Goal: Transaction & Acquisition: Purchase product/service

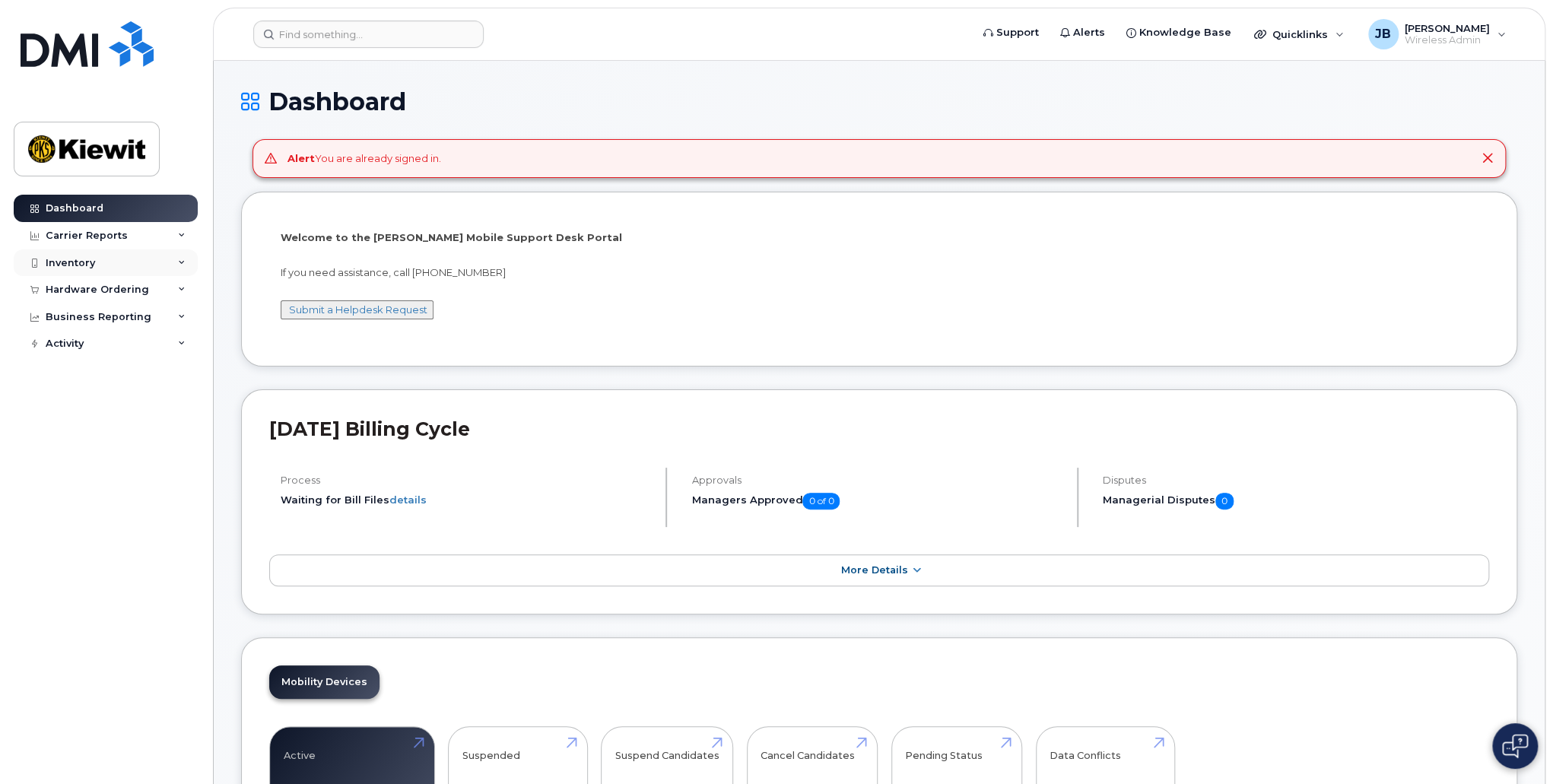
click at [125, 265] on div "Inventory" at bounding box center [106, 263] width 184 height 27
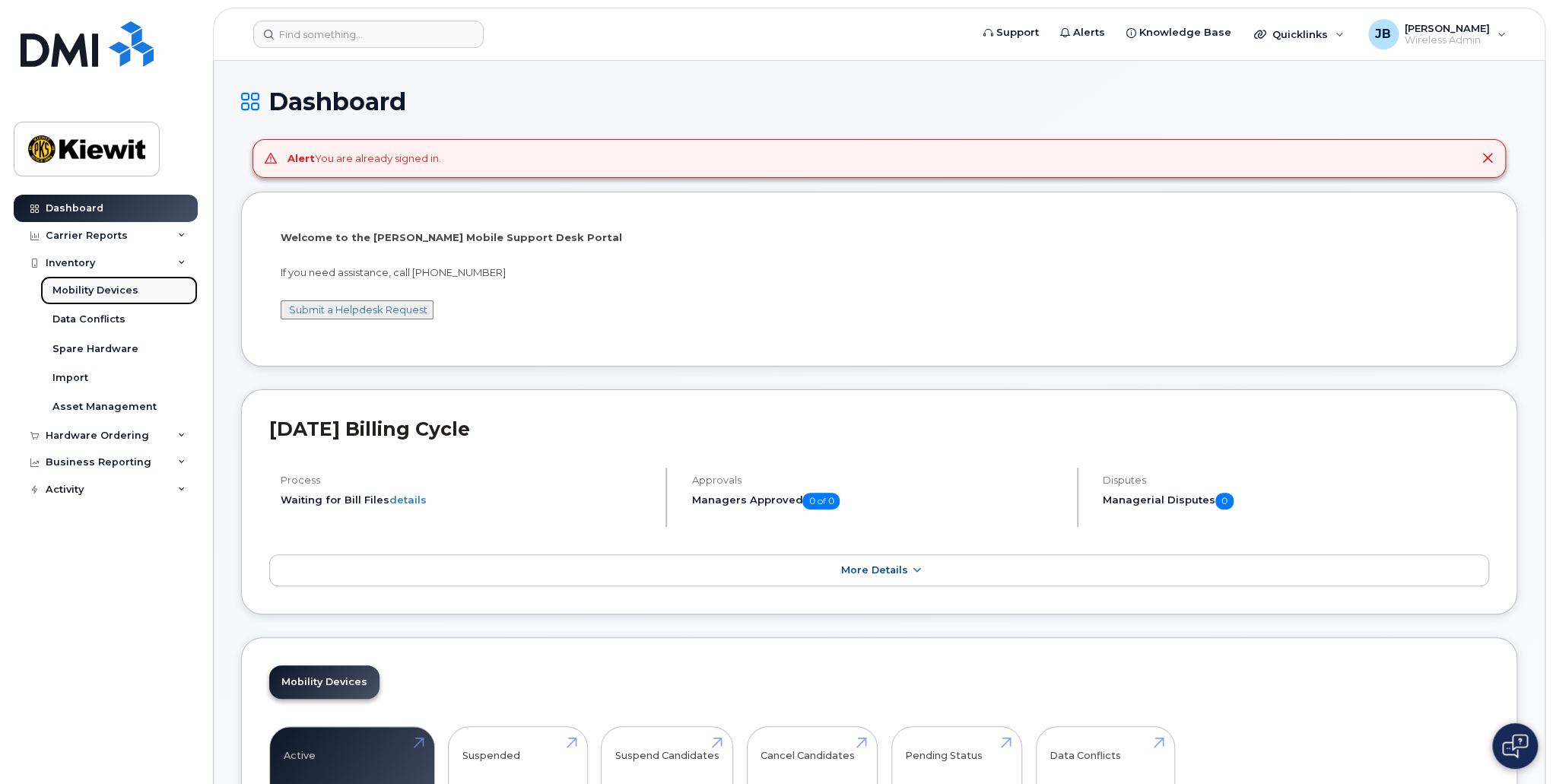
click at [124, 287] on div "Mobility Devices" at bounding box center [95, 290] width 86 height 14
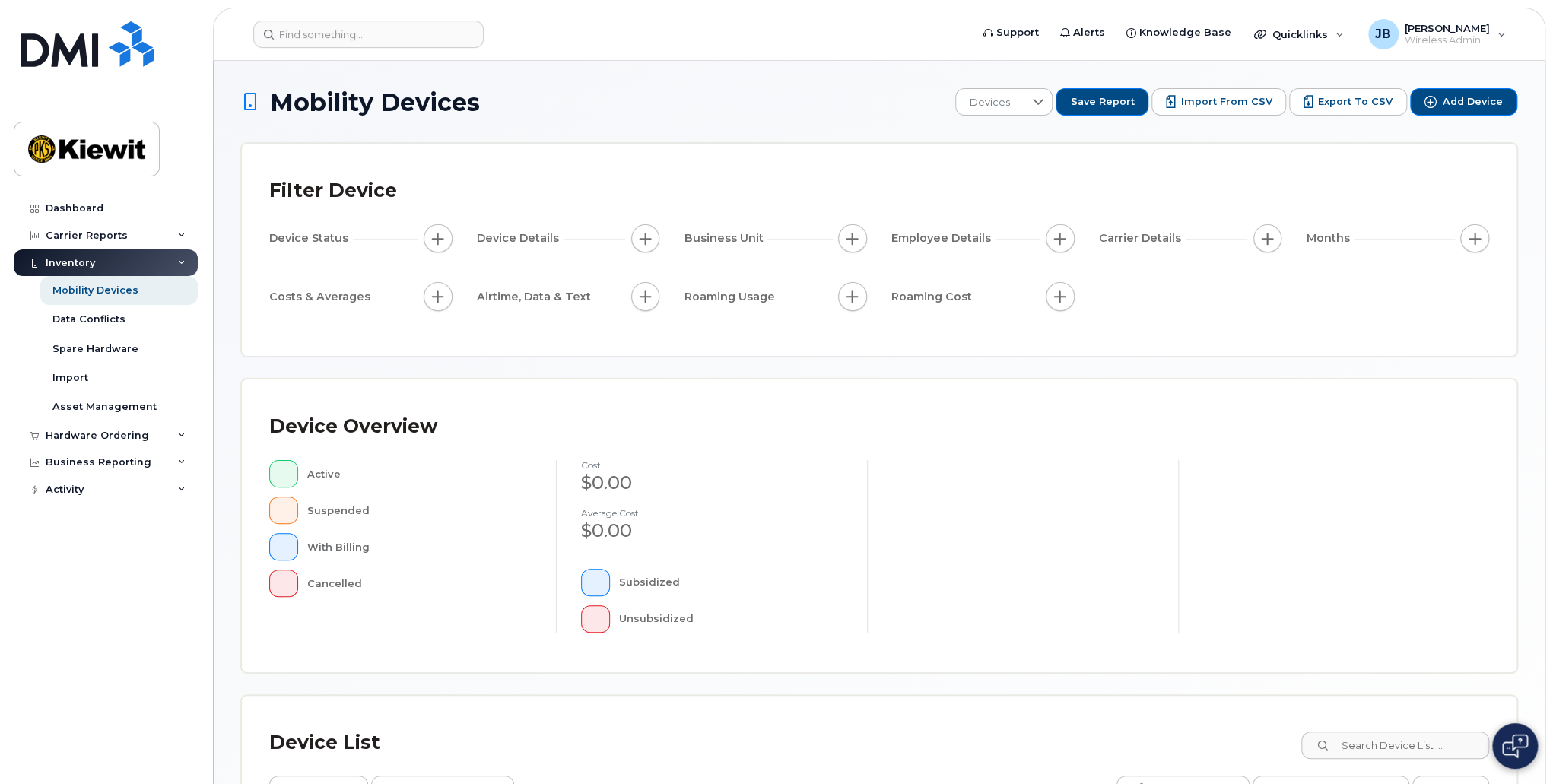
click at [697, 185] on div "Filter Device" at bounding box center [879, 191] width 1220 height 40
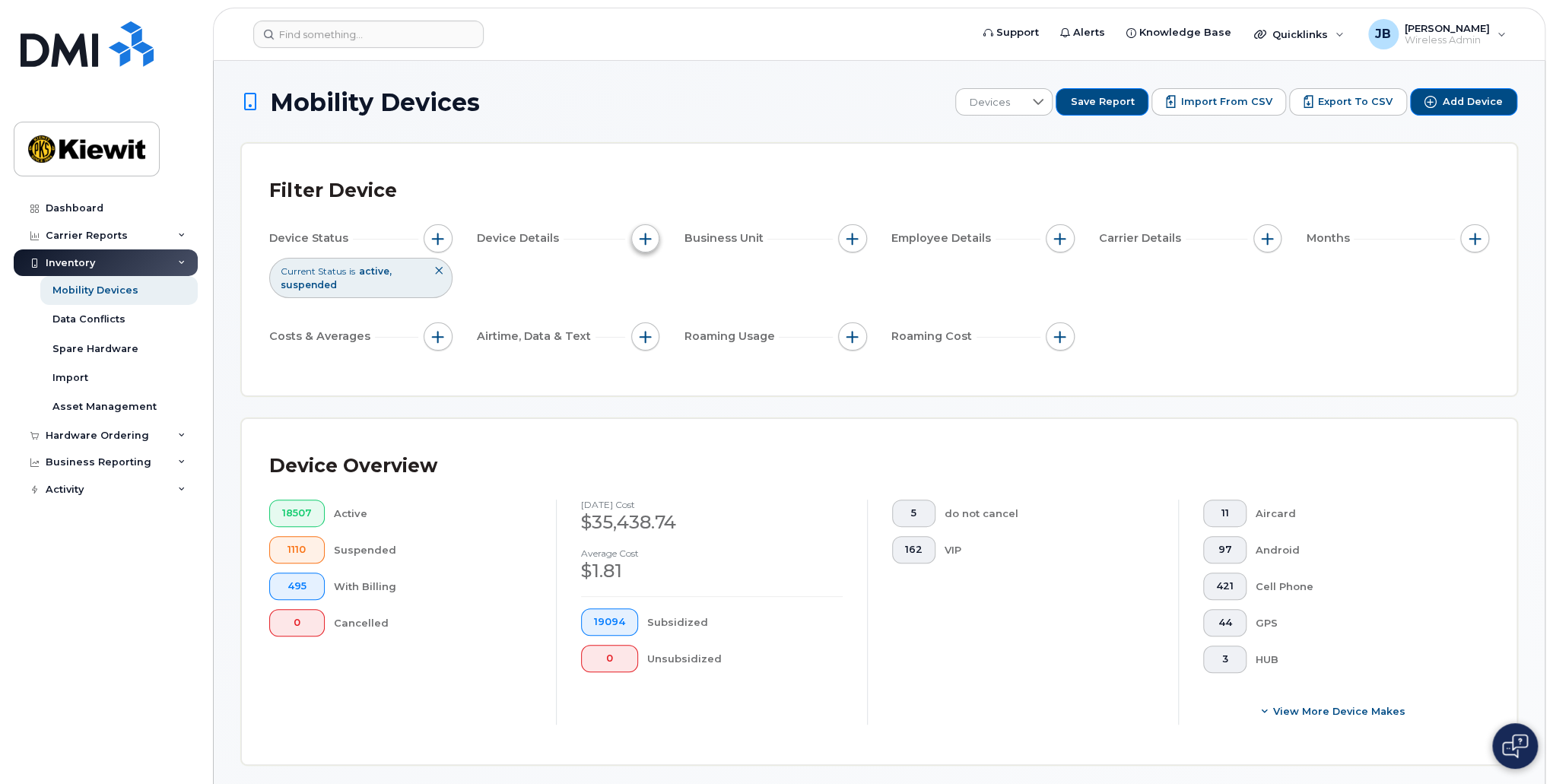
click at [650, 235] on span "button" at bounding box center [644, 238] width 12 height 12
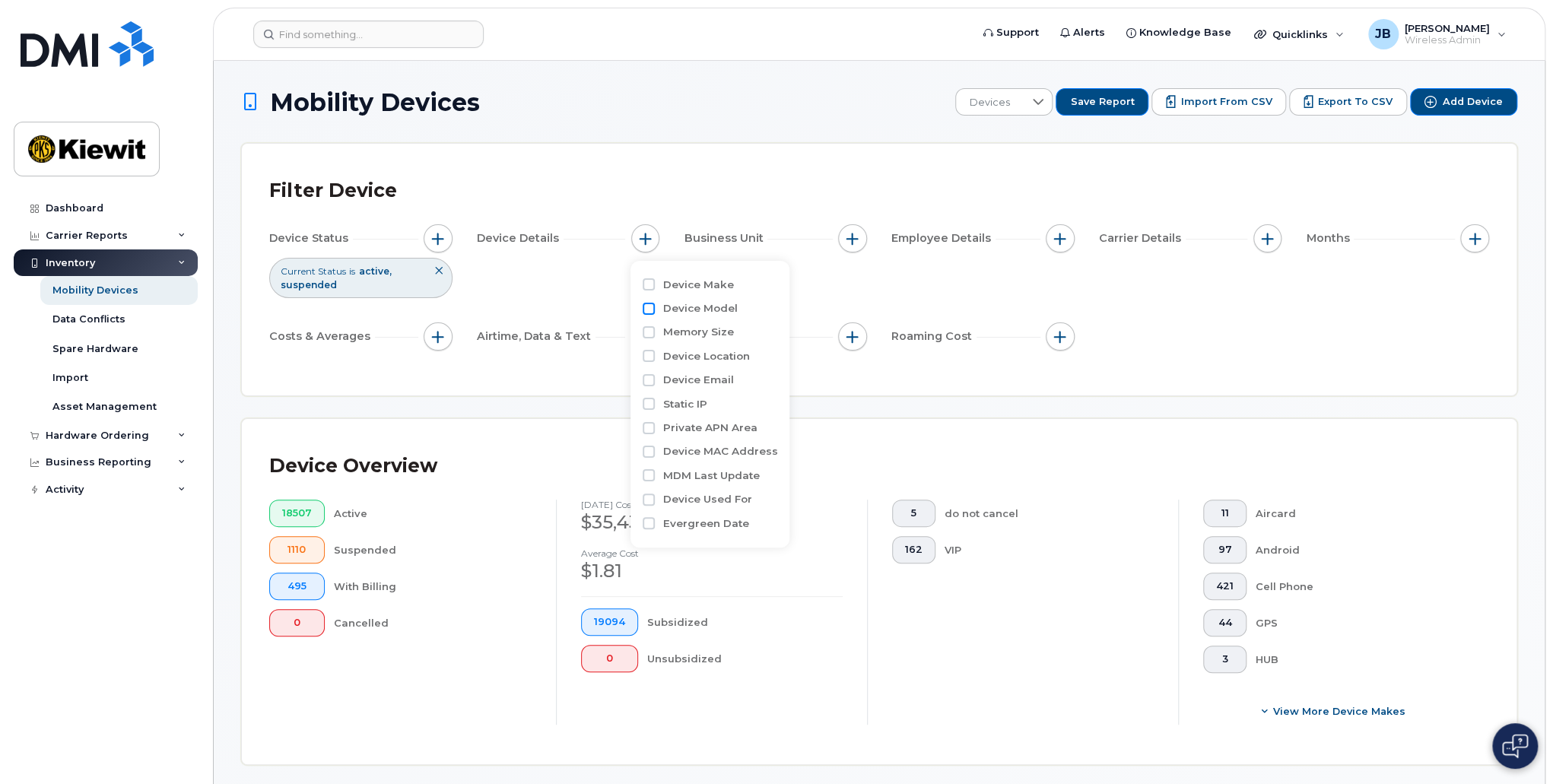
click at [651, 309] on input "Device Model" at bounding box center [648, 308] width 12 height 12
checkbox input "true"
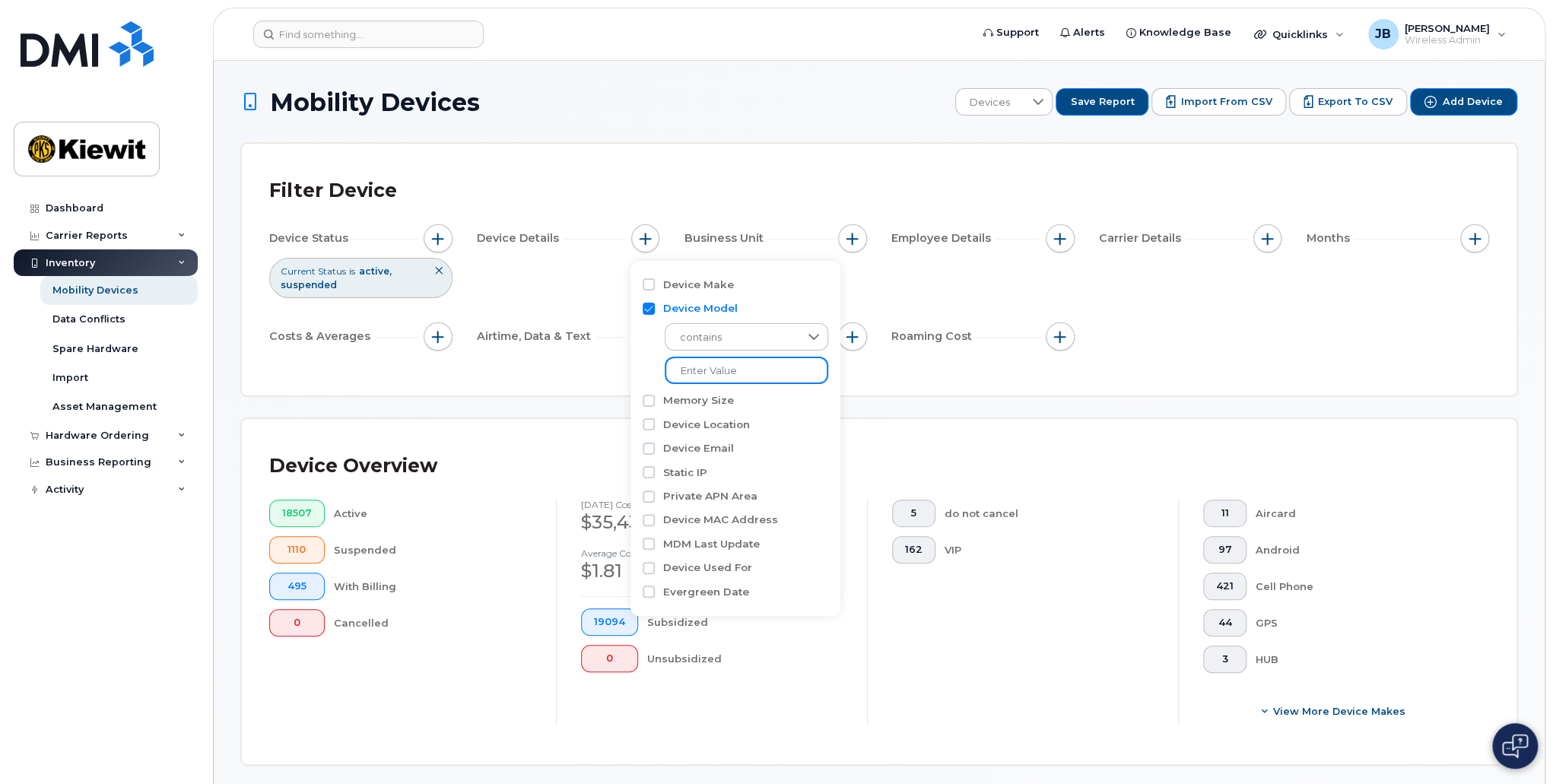
click at [708, 365] on input "text" at bounding box center [746, 370] width 163 height 27
type input "mhqr"
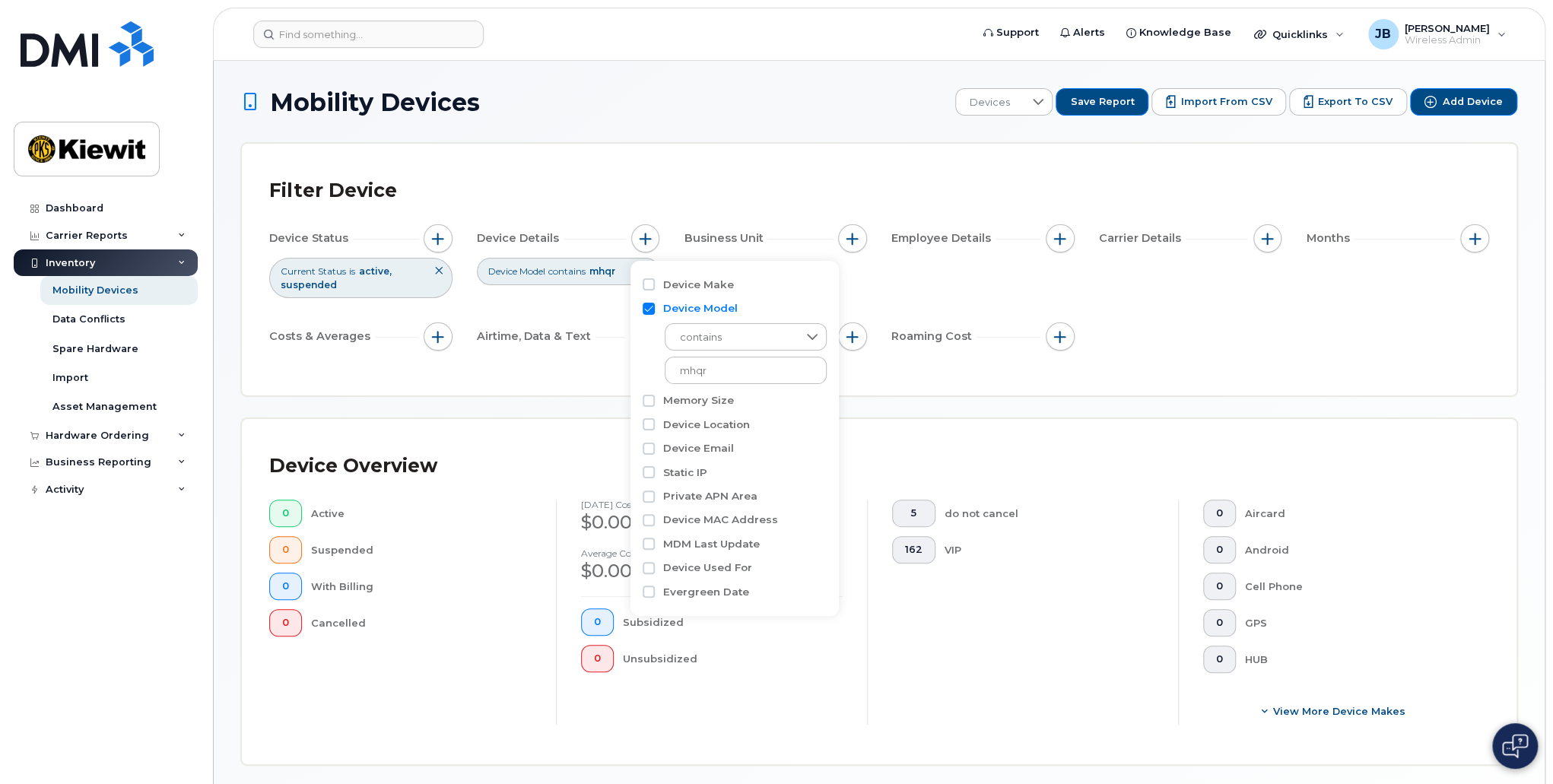
click at [945, 380] on div "Filter Device Device Status Current Status is active suspended Device Details D…" at bounding box center [879, 269] width 1274 height 252
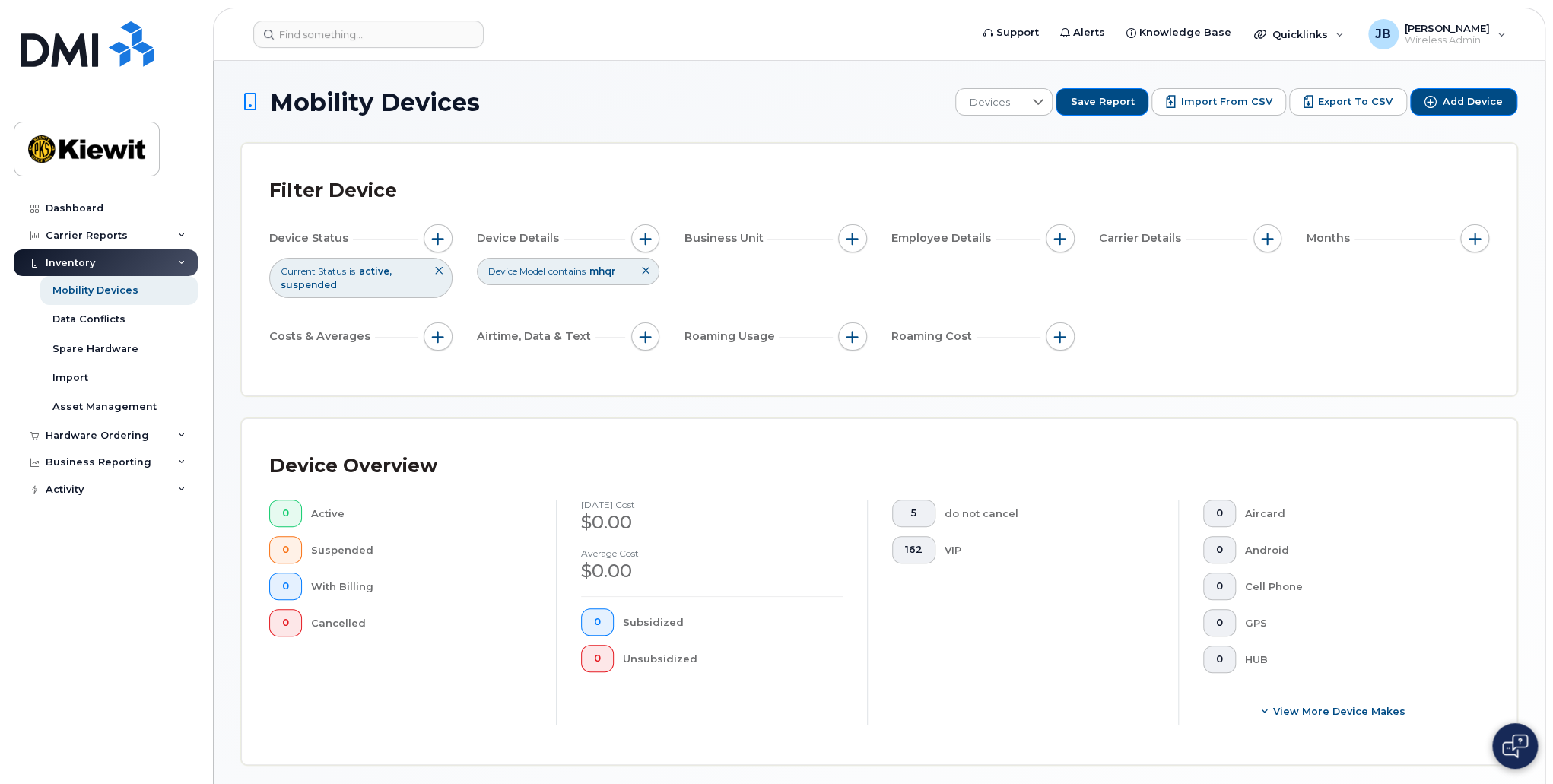
click at [835, 245] on div "Business Unit" at bounding box center [775, 239] width 183 height 29
click at [650, 277] on button at bounding box center [645, 272] width 26 height 25
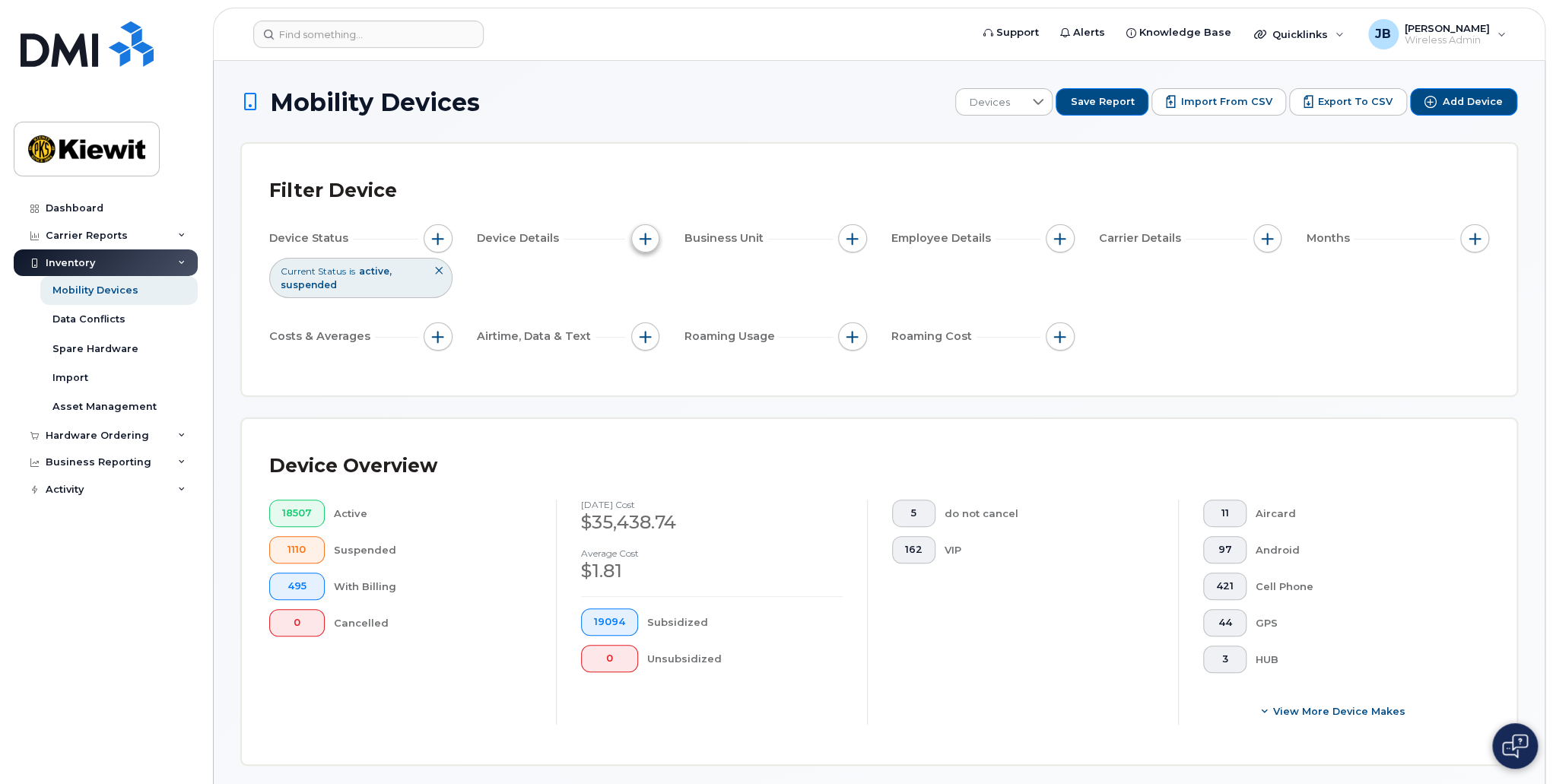
click at [652, 241] on button "button" at bounding box center [645, 239] width 29 height 29
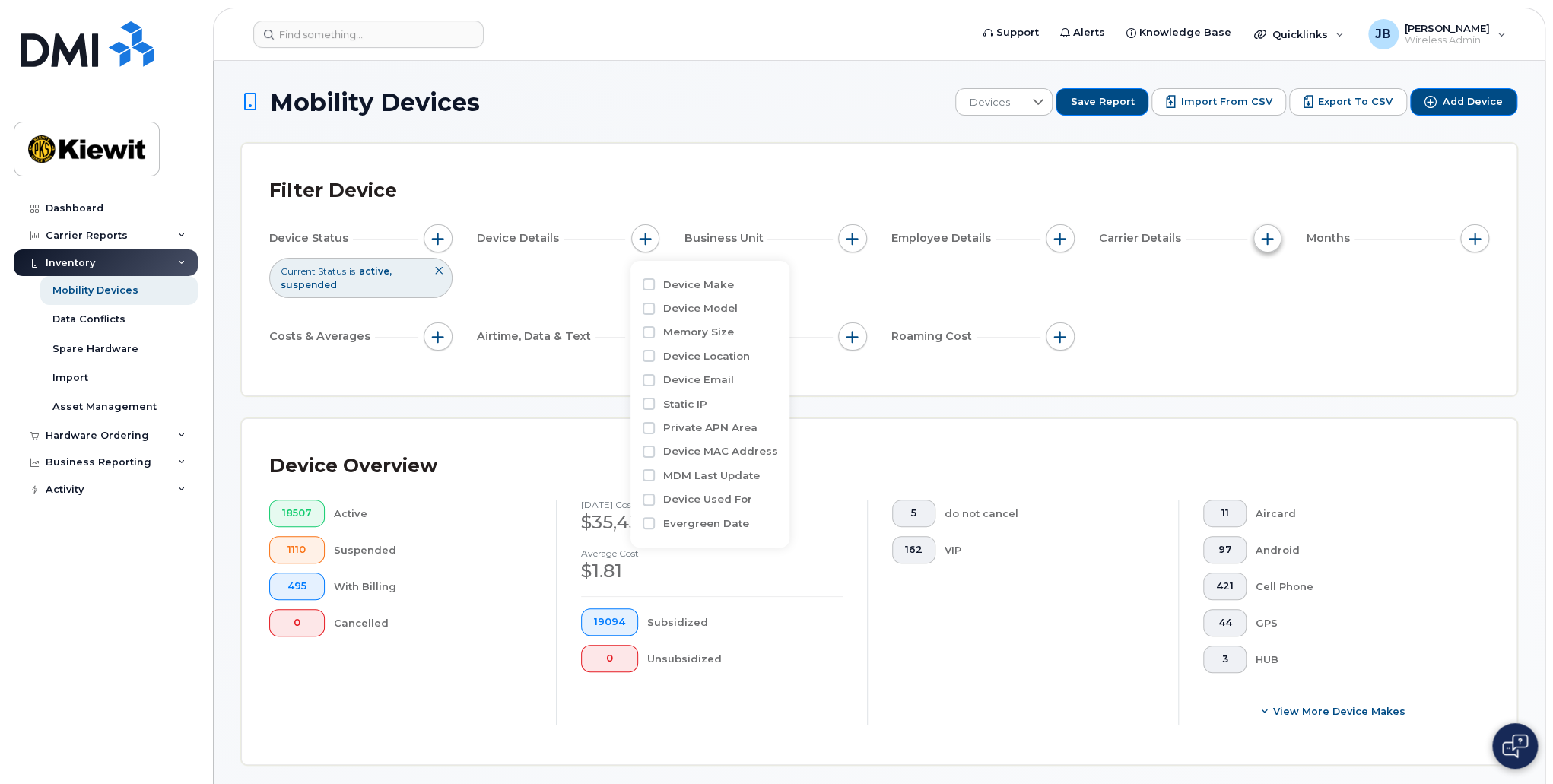
click at [1270, 238] on span "button" at bounding box center [1266, 238] width 12 height 12
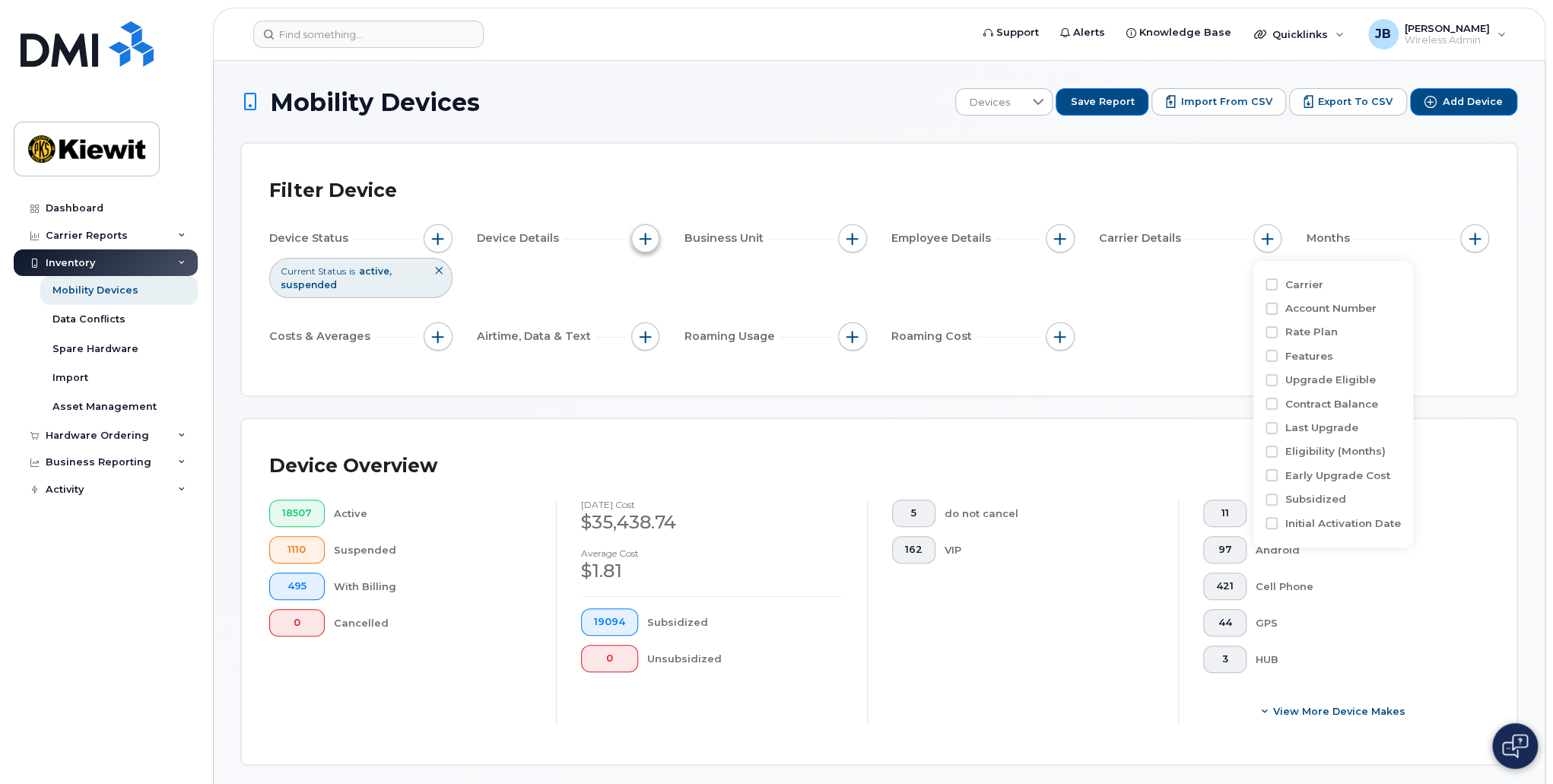
click at [651, 243] on button "button" at bounding box center [645, 239] width 29 height 29
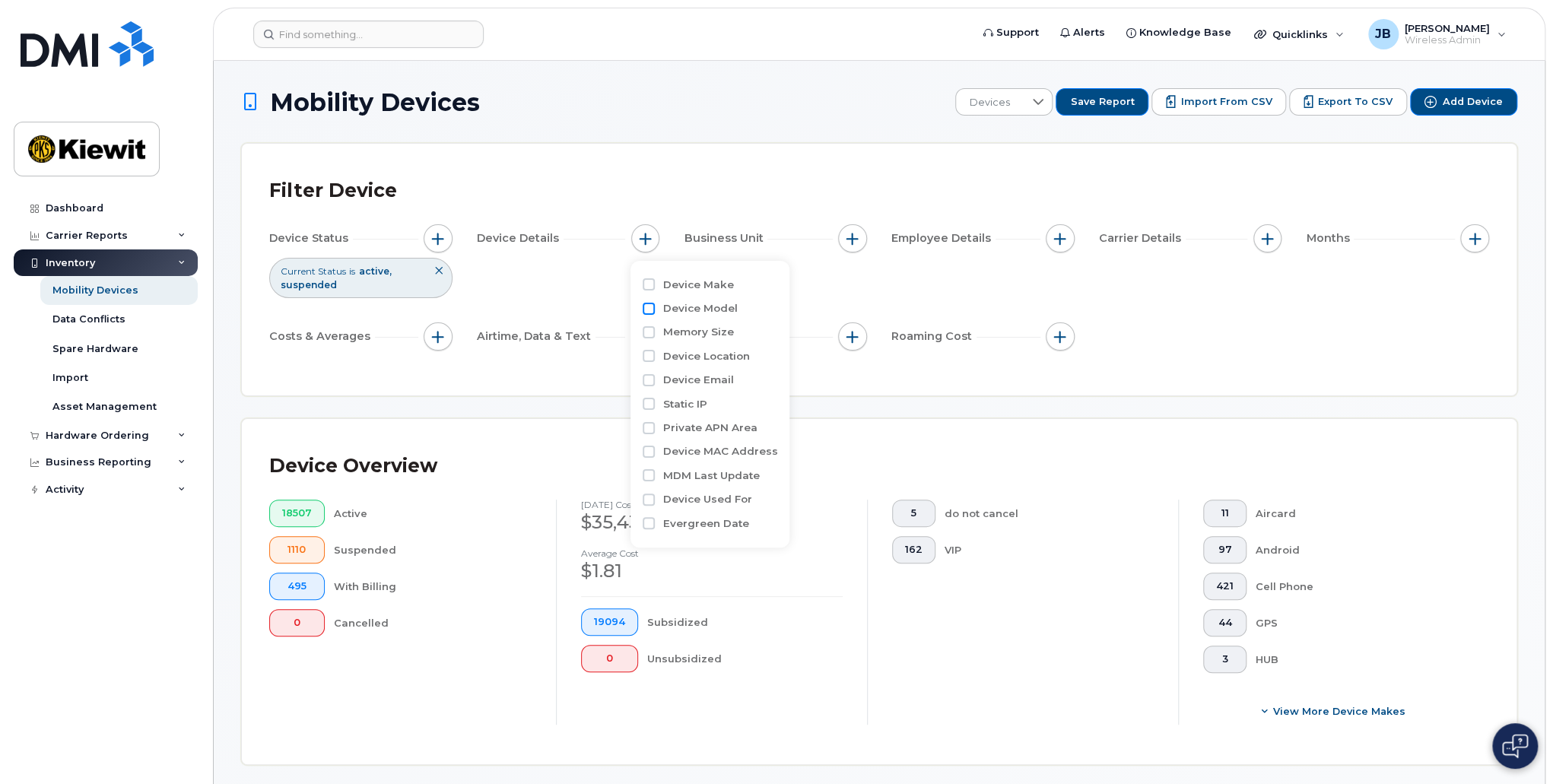
click at [651, 309] on input "Device Model" at bounding box center [648, 308] width 12 height 12
checkbox input "true"
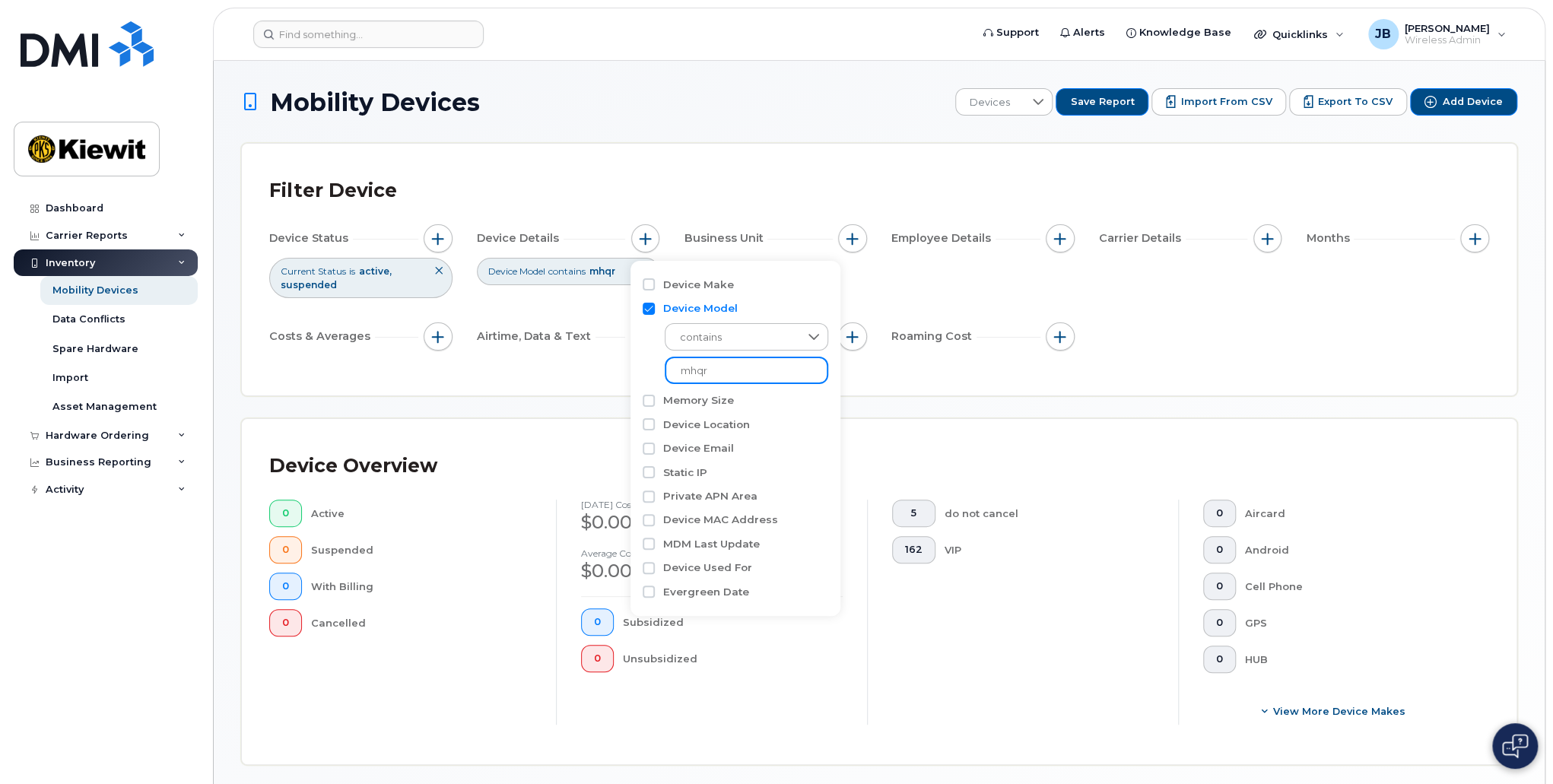
click at [723, 374] on input "mhqr" at bounding box center [746, 370] width 163 height 27
type input "m"
click at [654, 307] on input "Device Model" at bounding box center [648, 308] width 12 height 12
checkbox input "false"
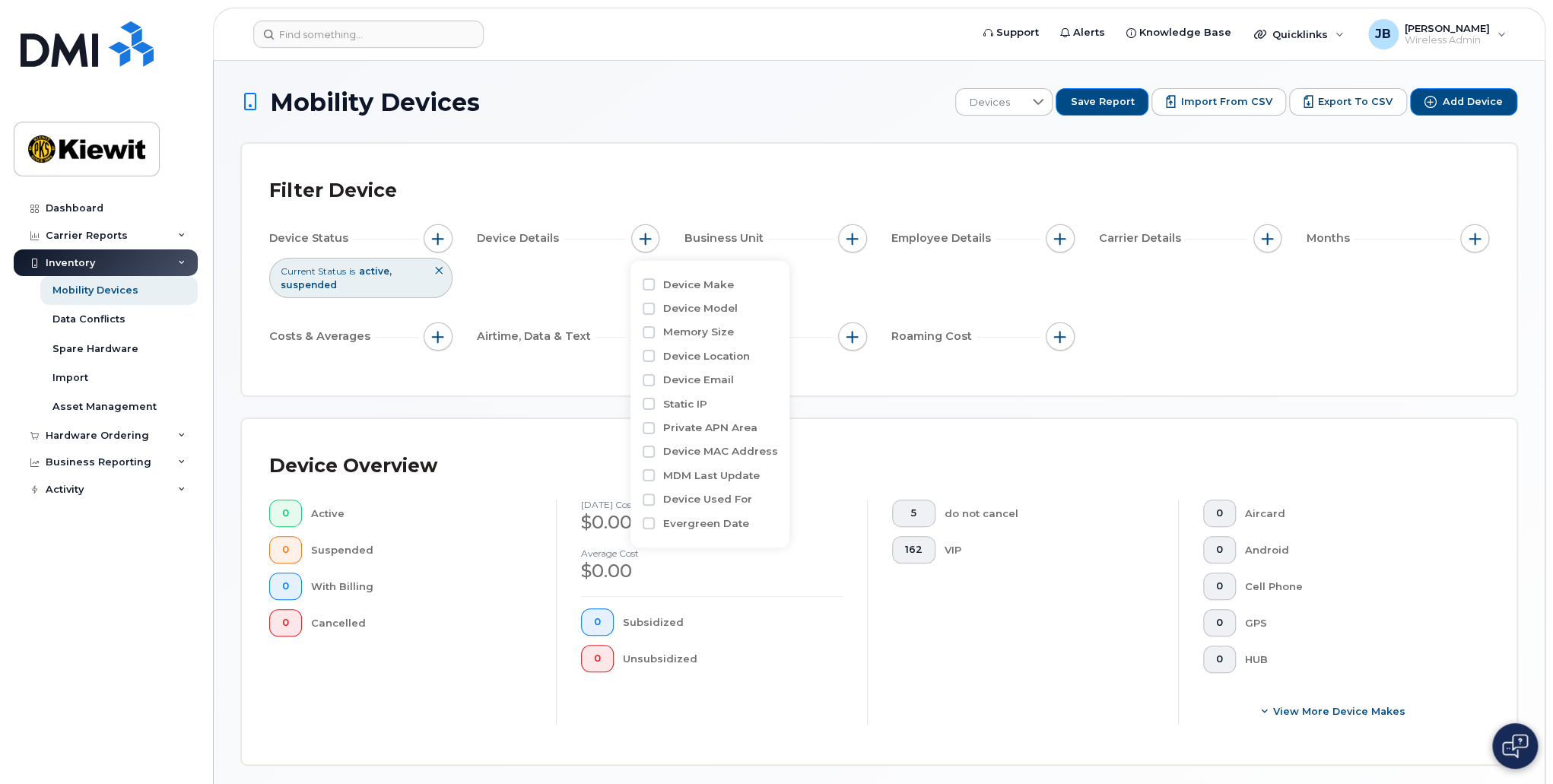
click at [1474, 354] on div "Device Status Current Status is active suspended Device Details Business Unit E…" at bounding box center [879, 291] width 1220 height 133
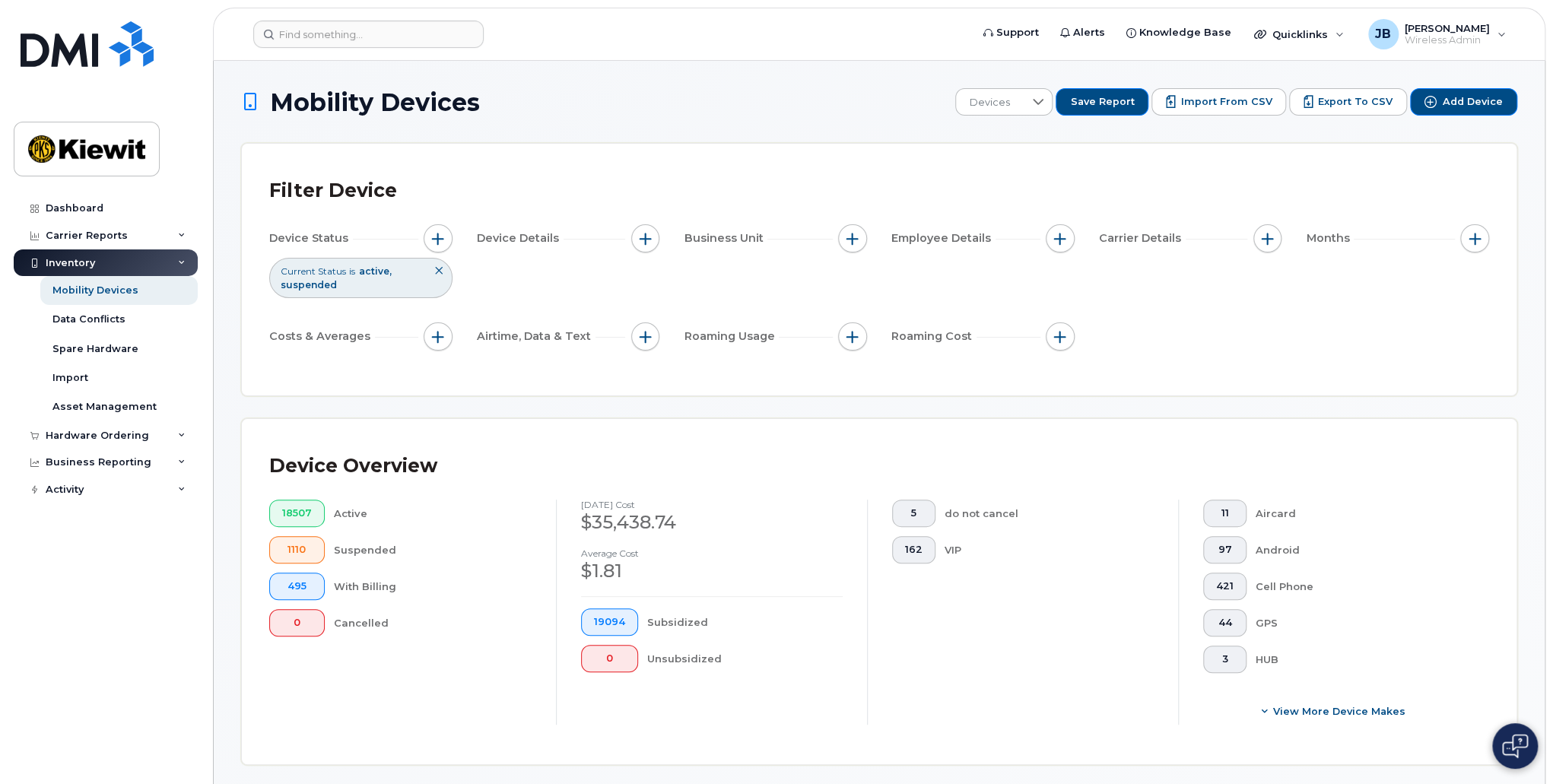
scroll to position [304, 0]
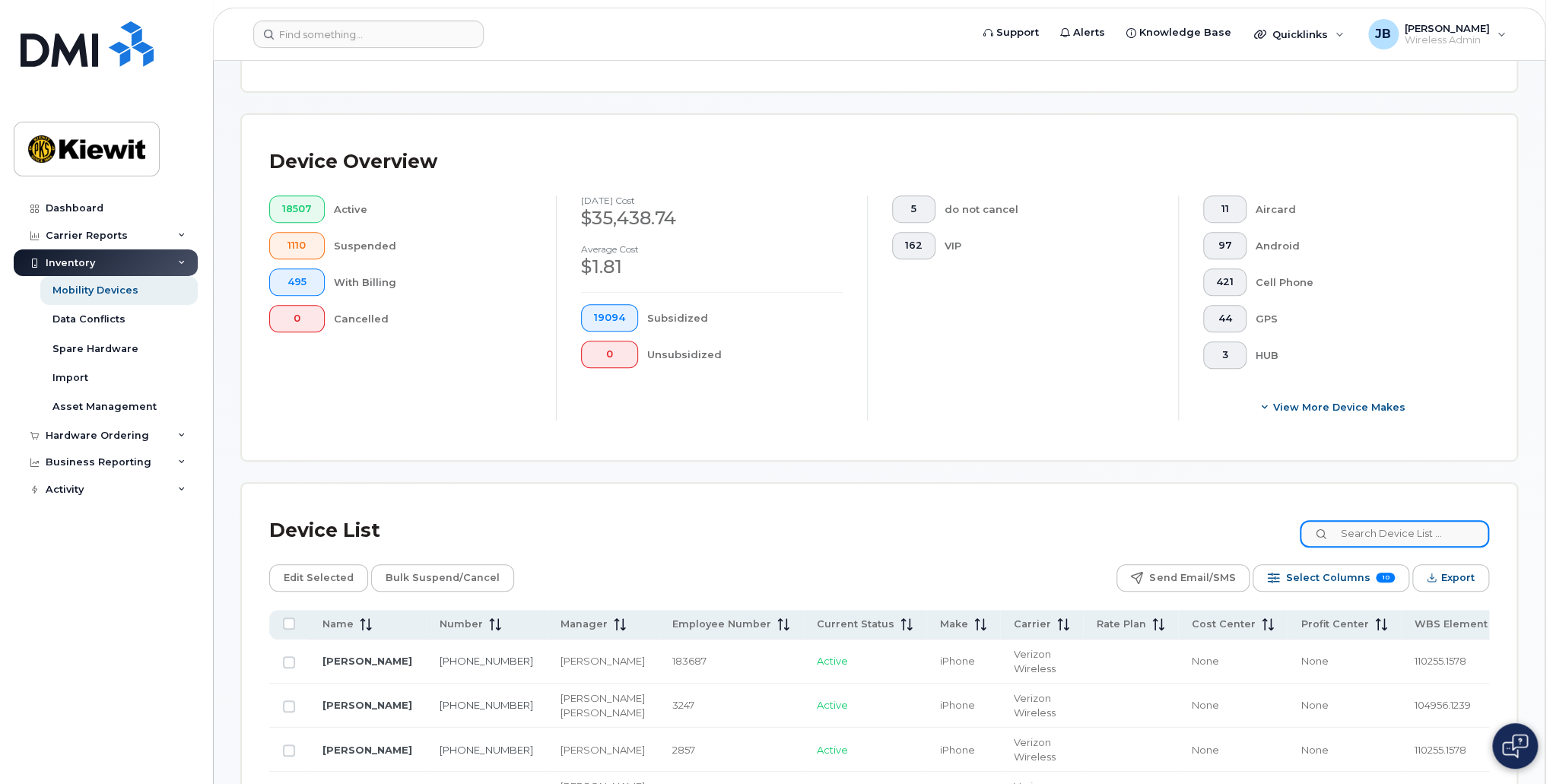
click at [1401, 530] on input at bounding box center [1394, 533] width 190 height 27
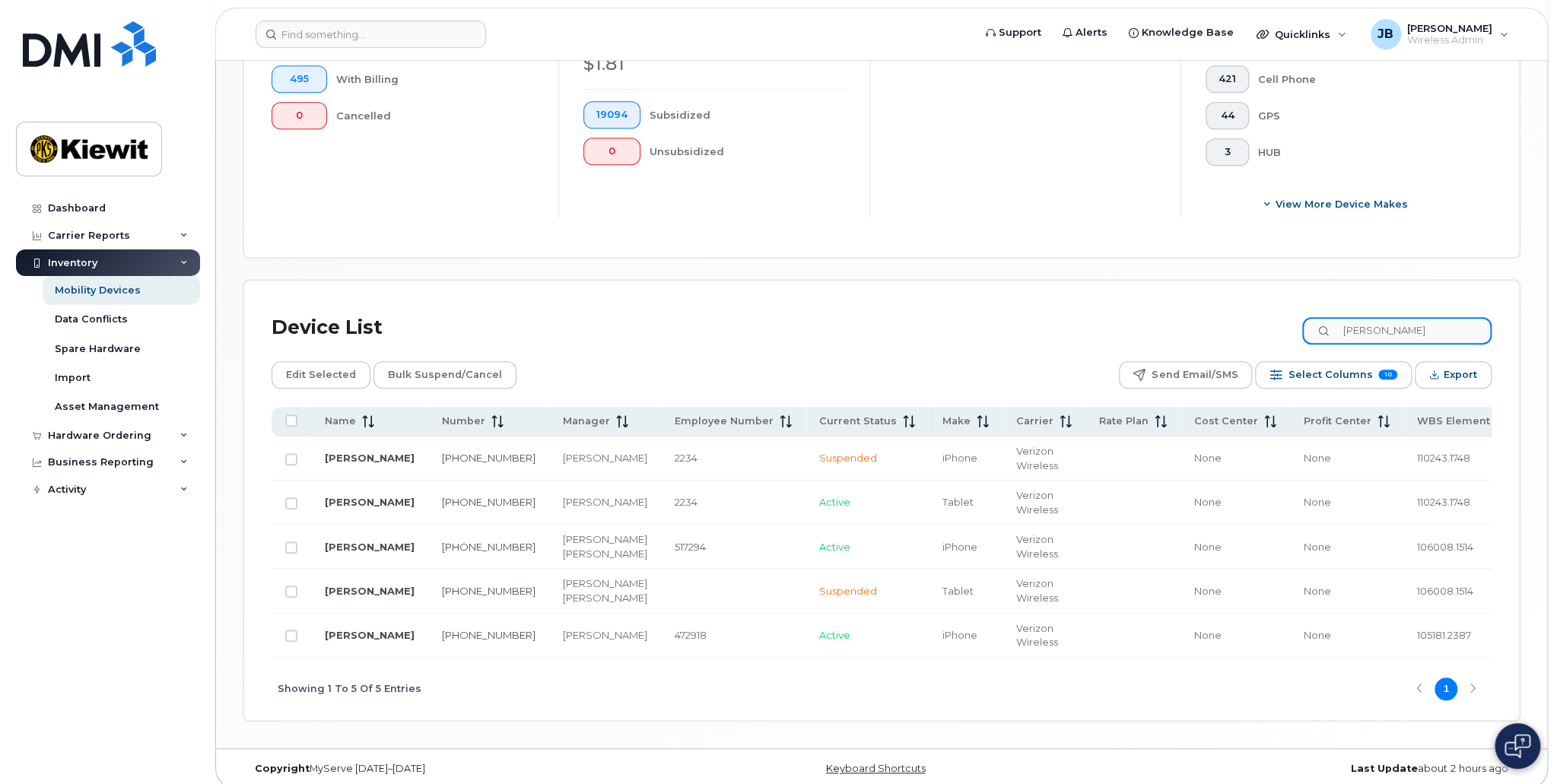
scroll to position [532, 0]
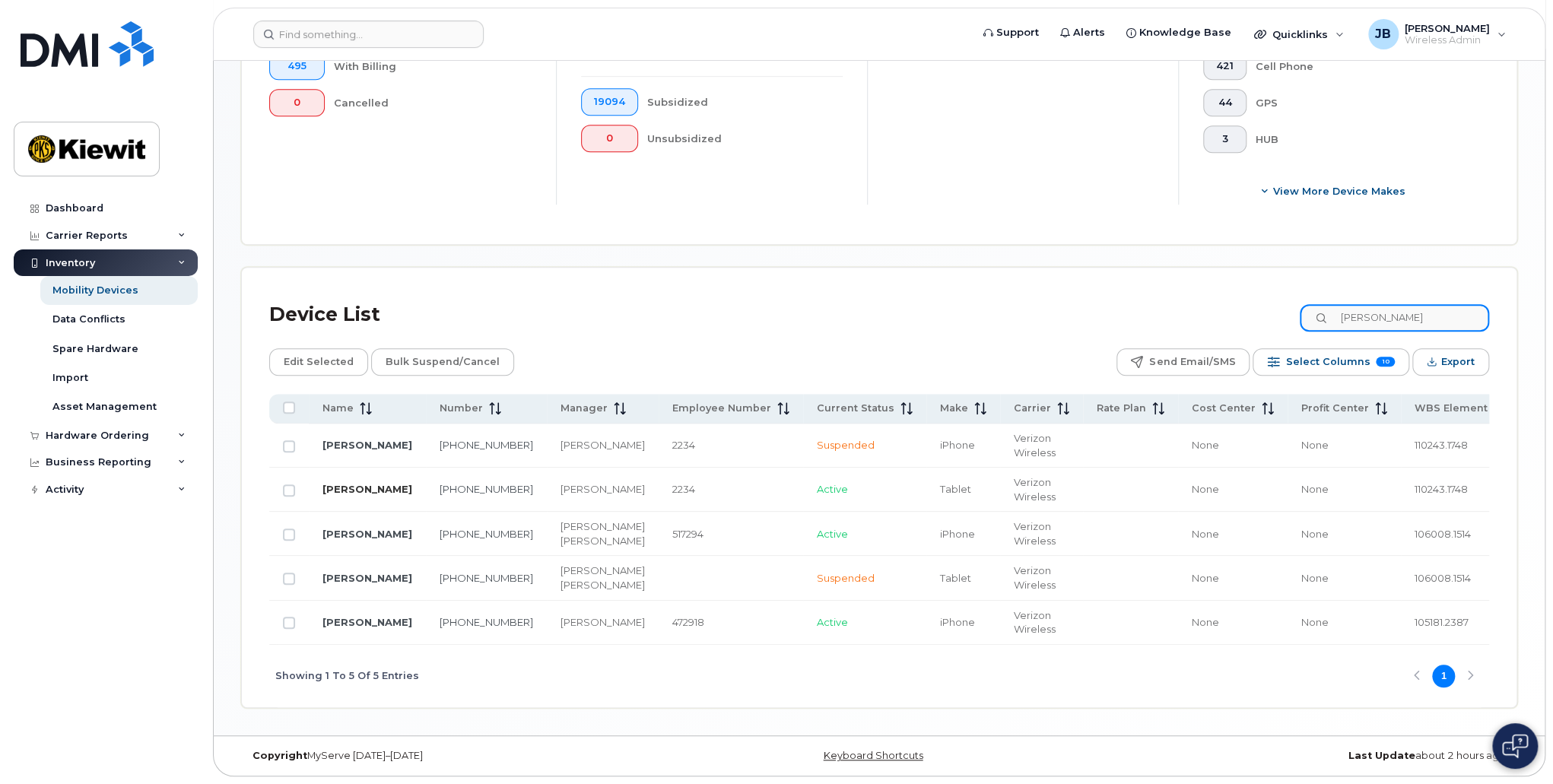
type input "[PERSON_NAME]"
click at [360, 483] on link "[PERSON_NAME]" at bounding box center [366, 488] width 89 height 12
click at [1336, 356] on span "Select Columns" at bounding box center [1327, 362] width 85 height 23
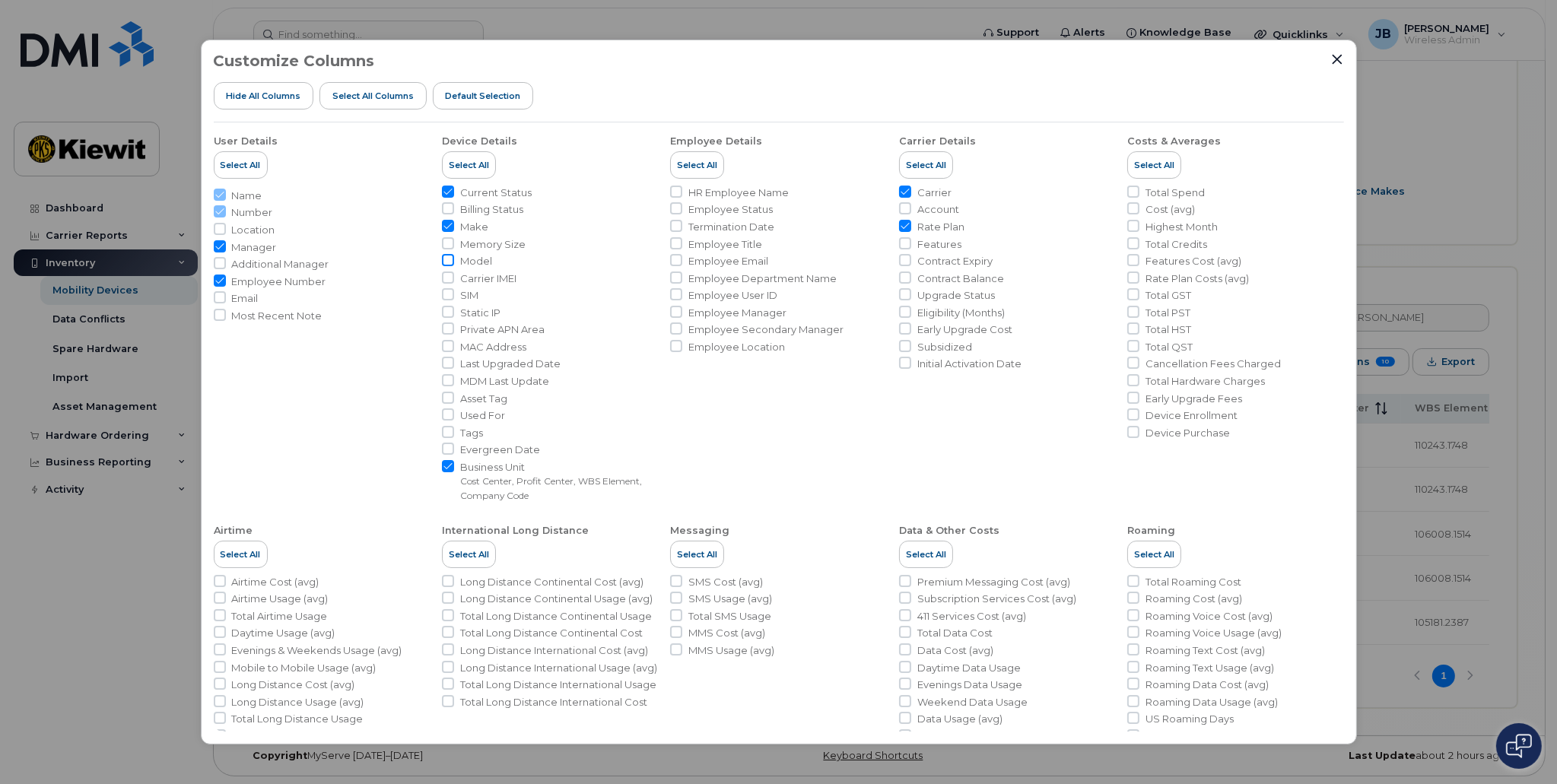
click at [448, 258] on input "Model" at bounding box center [448, 259] width 12 height 12
checkbox input "true"
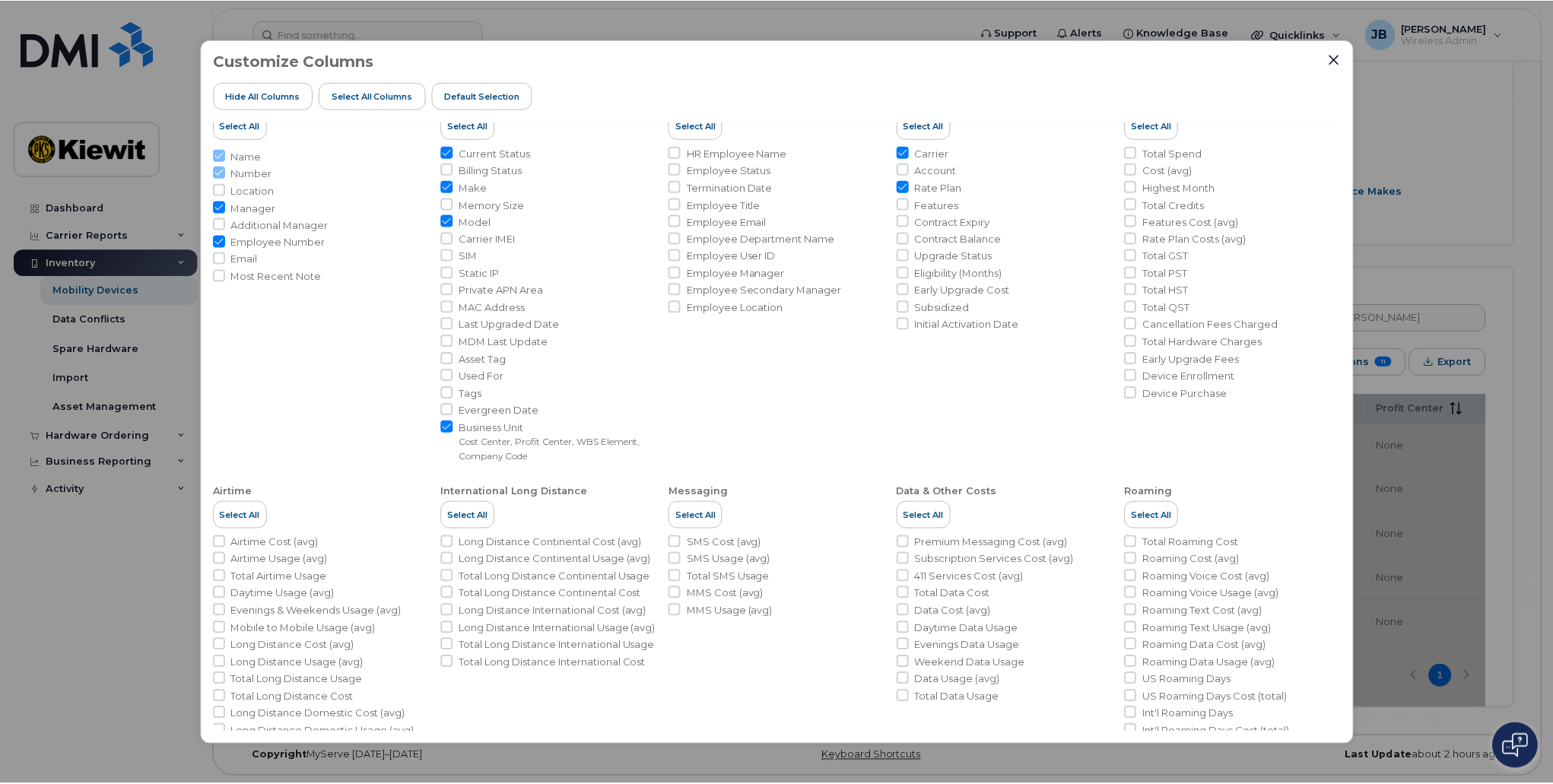
scroll to position [0, 0]
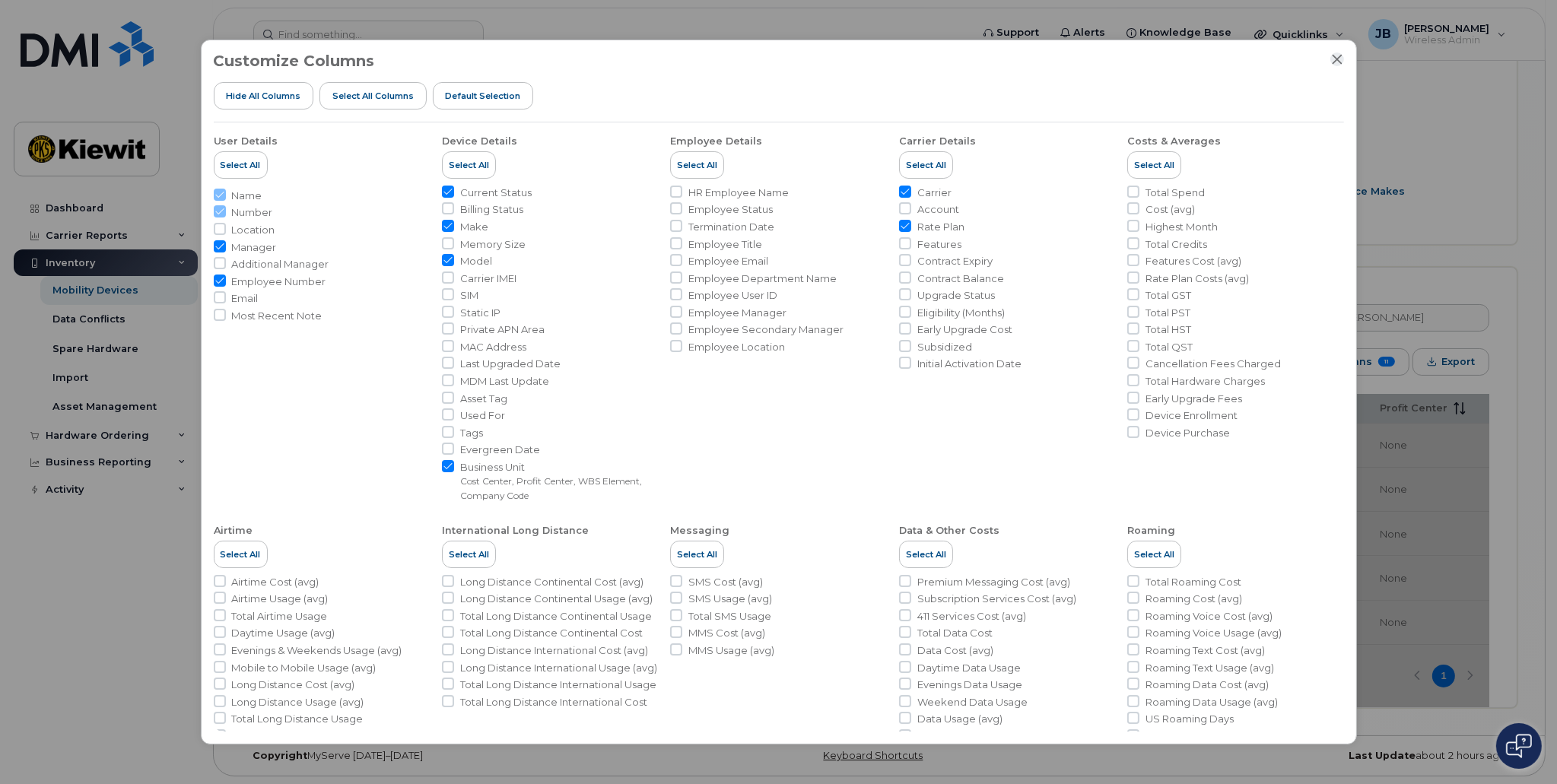
click at [1338, 60] on icon "Close" at bounding box center [1337, 59] width 10 height 10
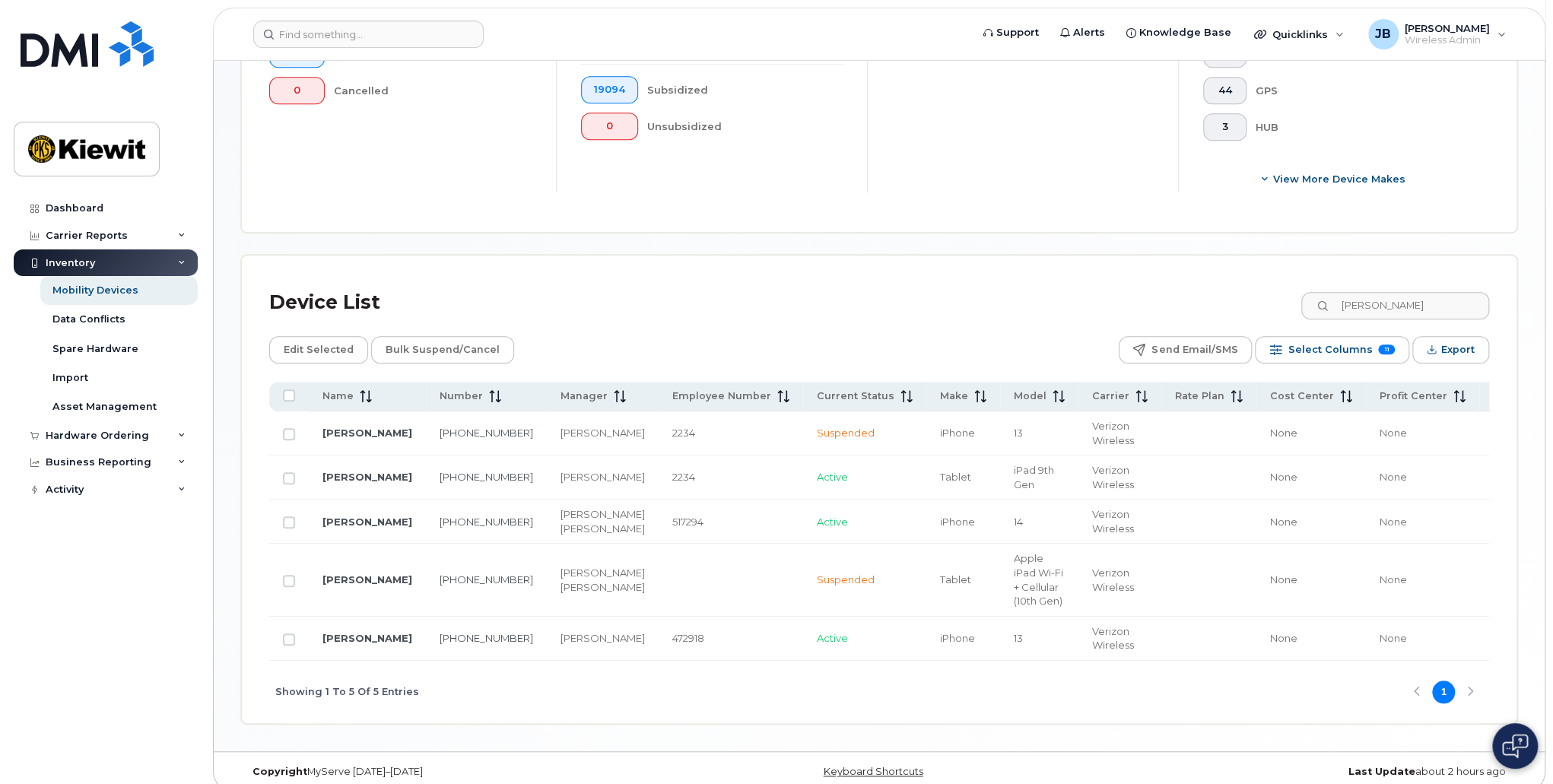
scroll to position [0, 118]
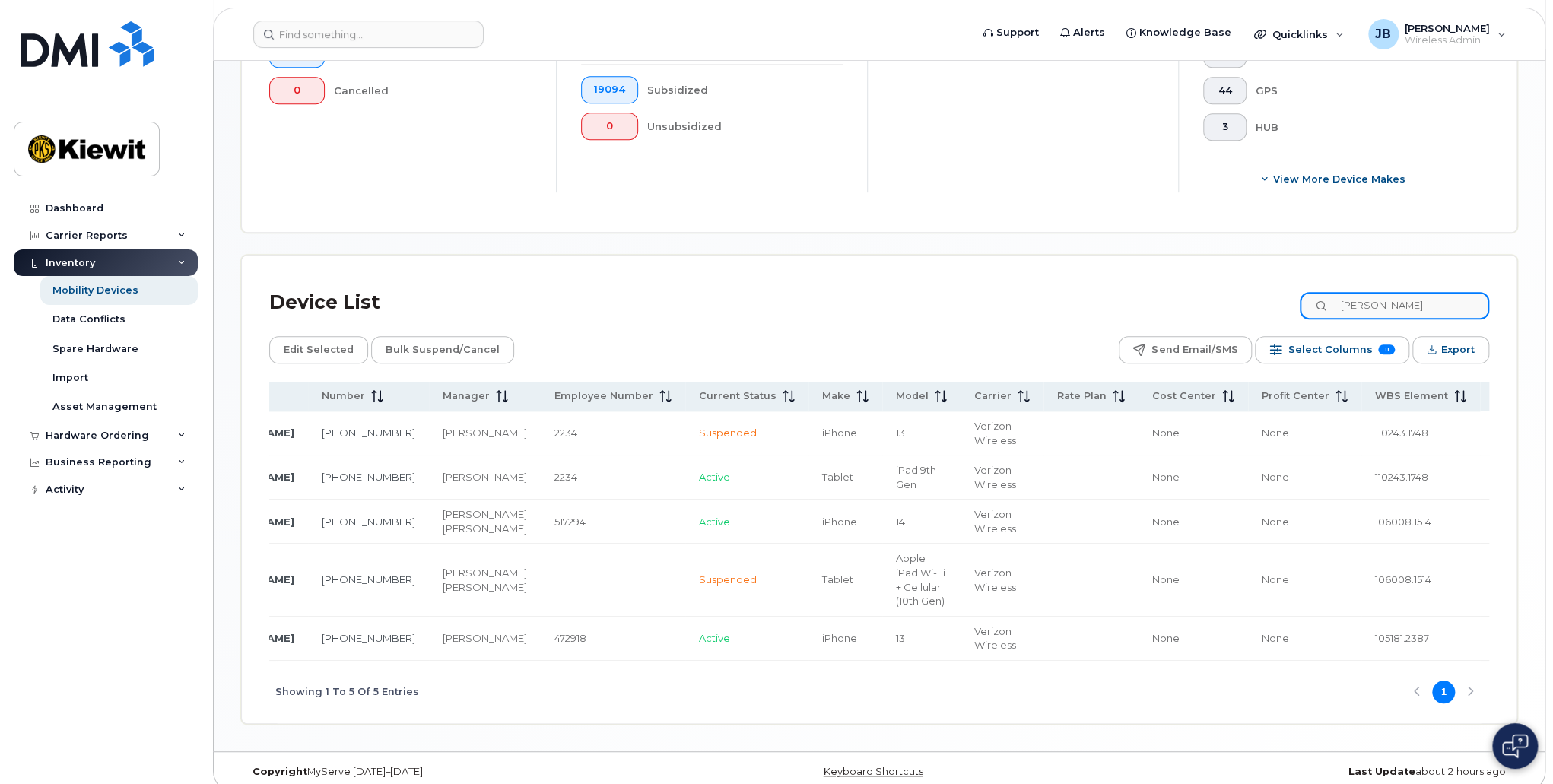
drag, startPoint x: 1424, startPoint y: 305, endPoint x: 1243, endPoint y: 319, distance: 181.5
click at [1244, 319] on div "Device List [PERSON_NAME]" at bounding box center [879, 303] width 1220 height 40
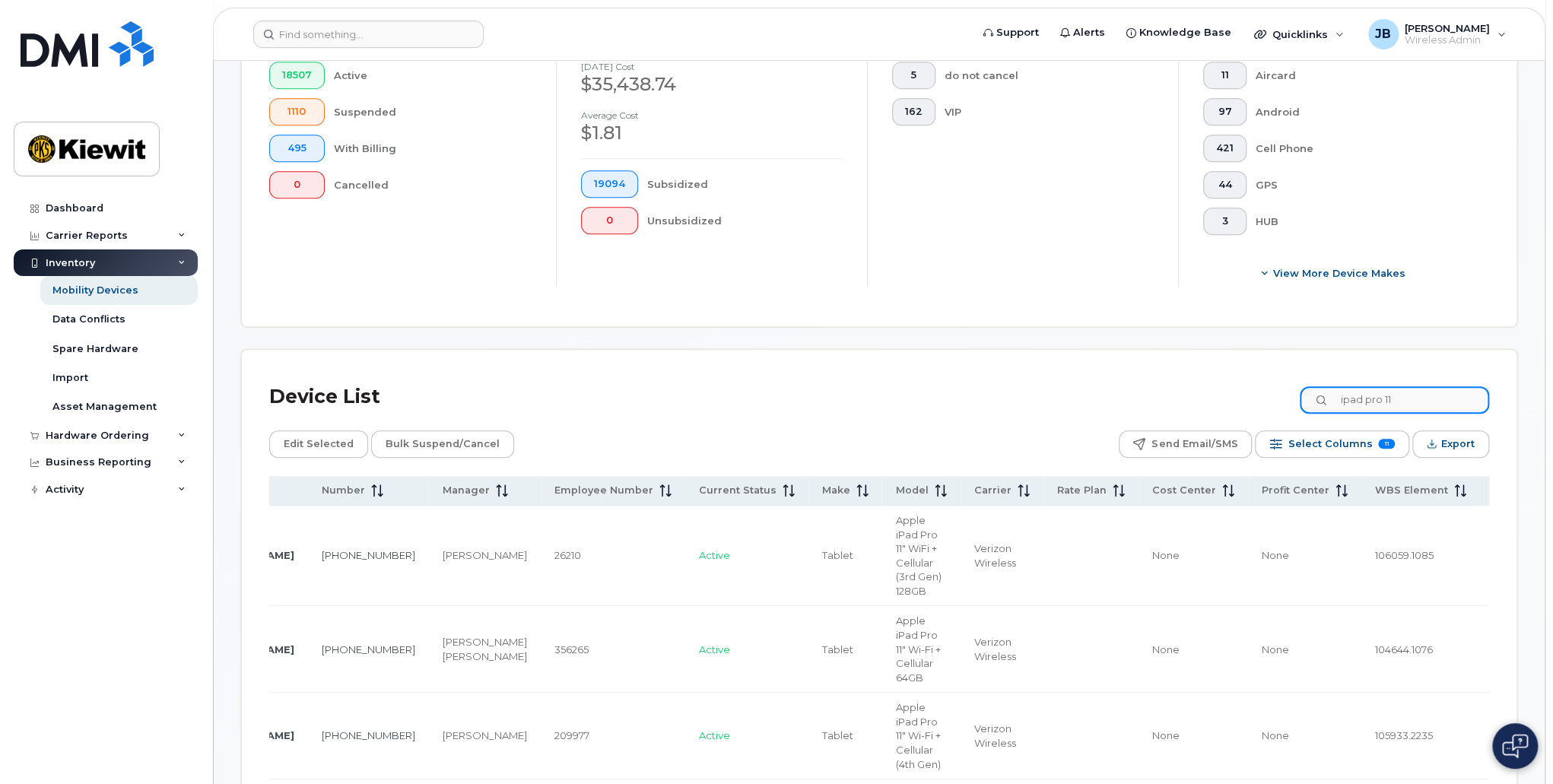
scroll to position [380, 0]
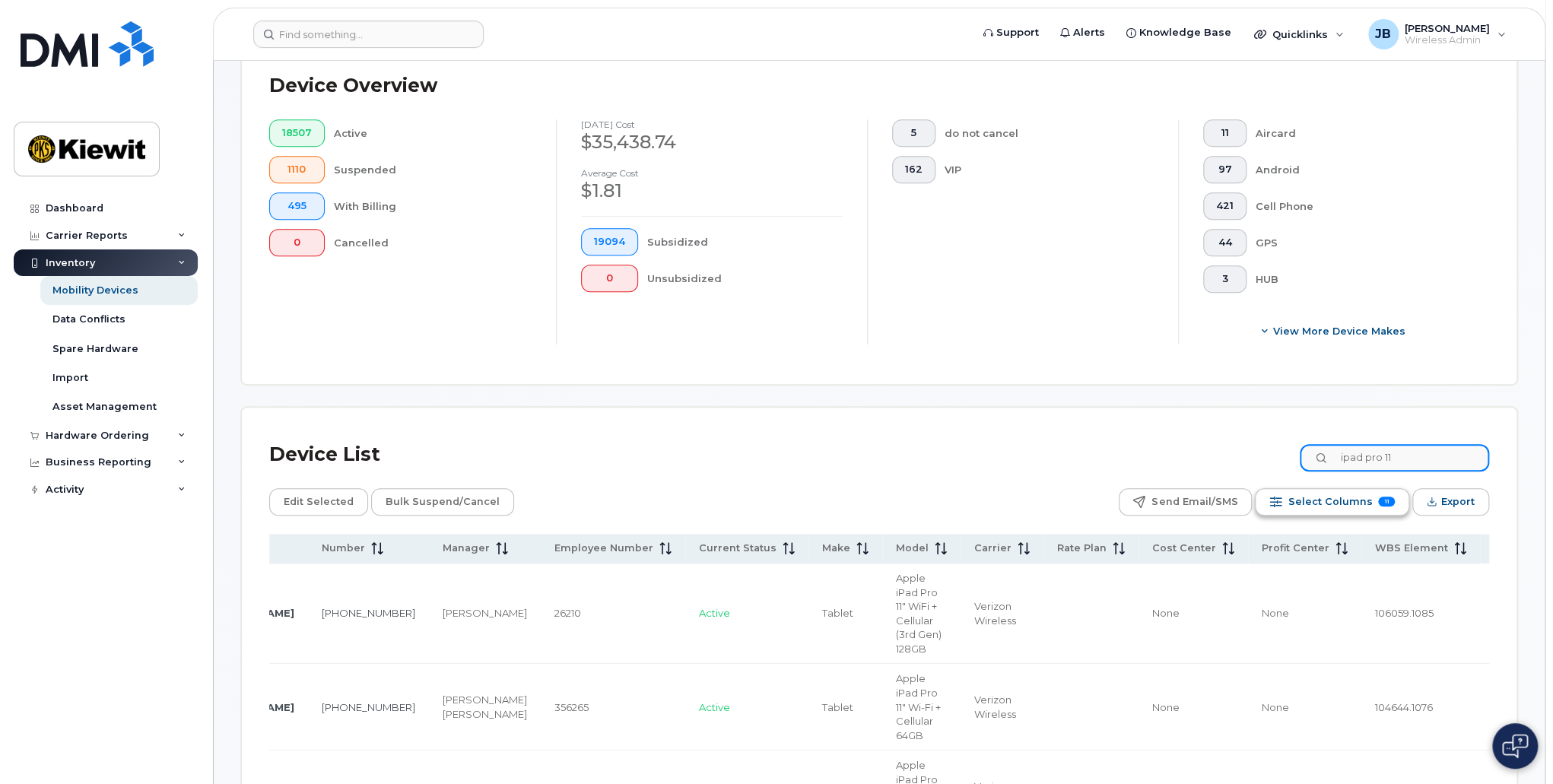
type input "ipad pro 11"
click at [1286, 492] on button "Select Columns 11" at bounding box center [1332, 502] width 154 height 27
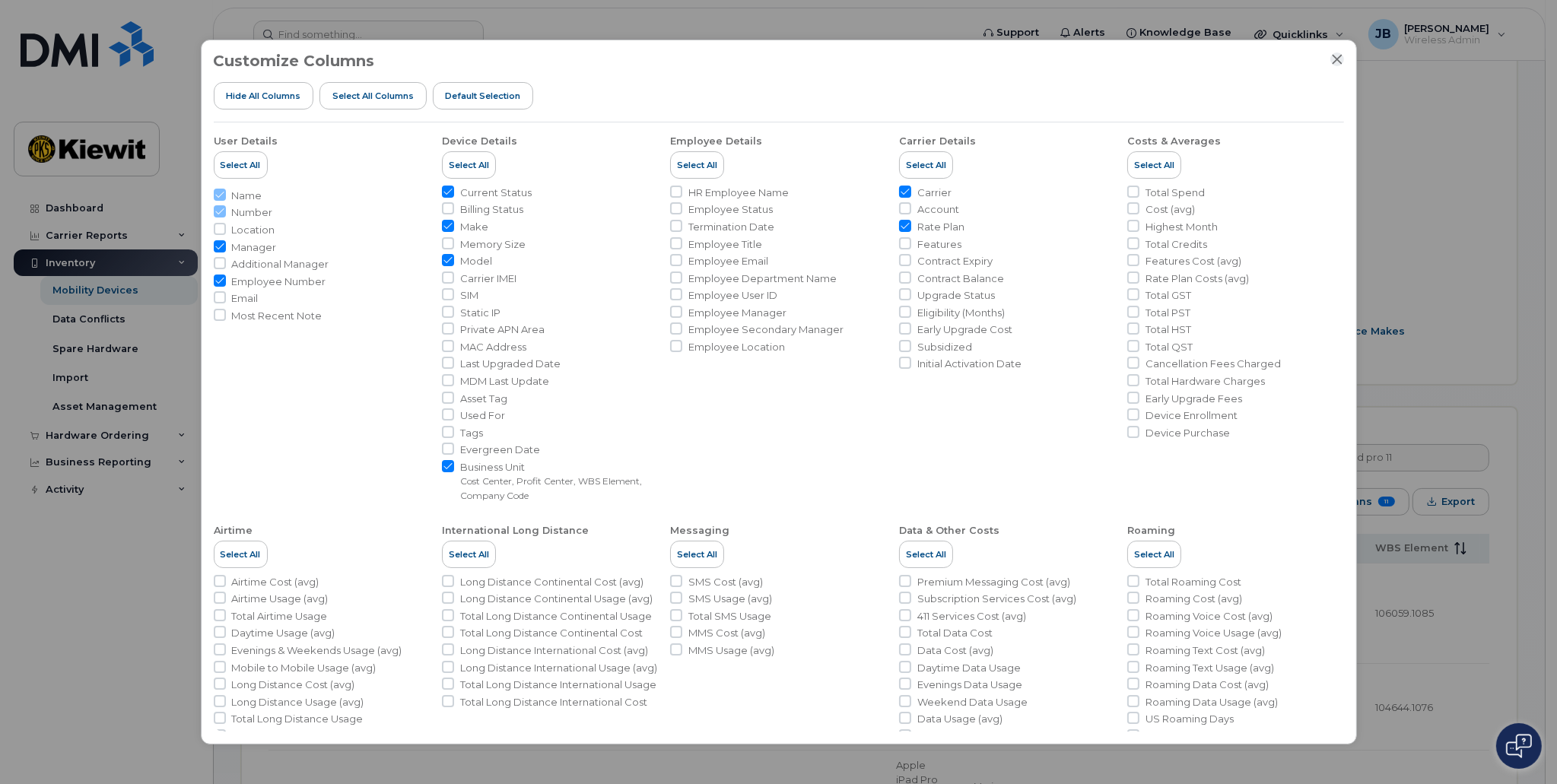
click at [1341, 60] on icon "Close" at bounding box center [1337, 59] width 12 height 12
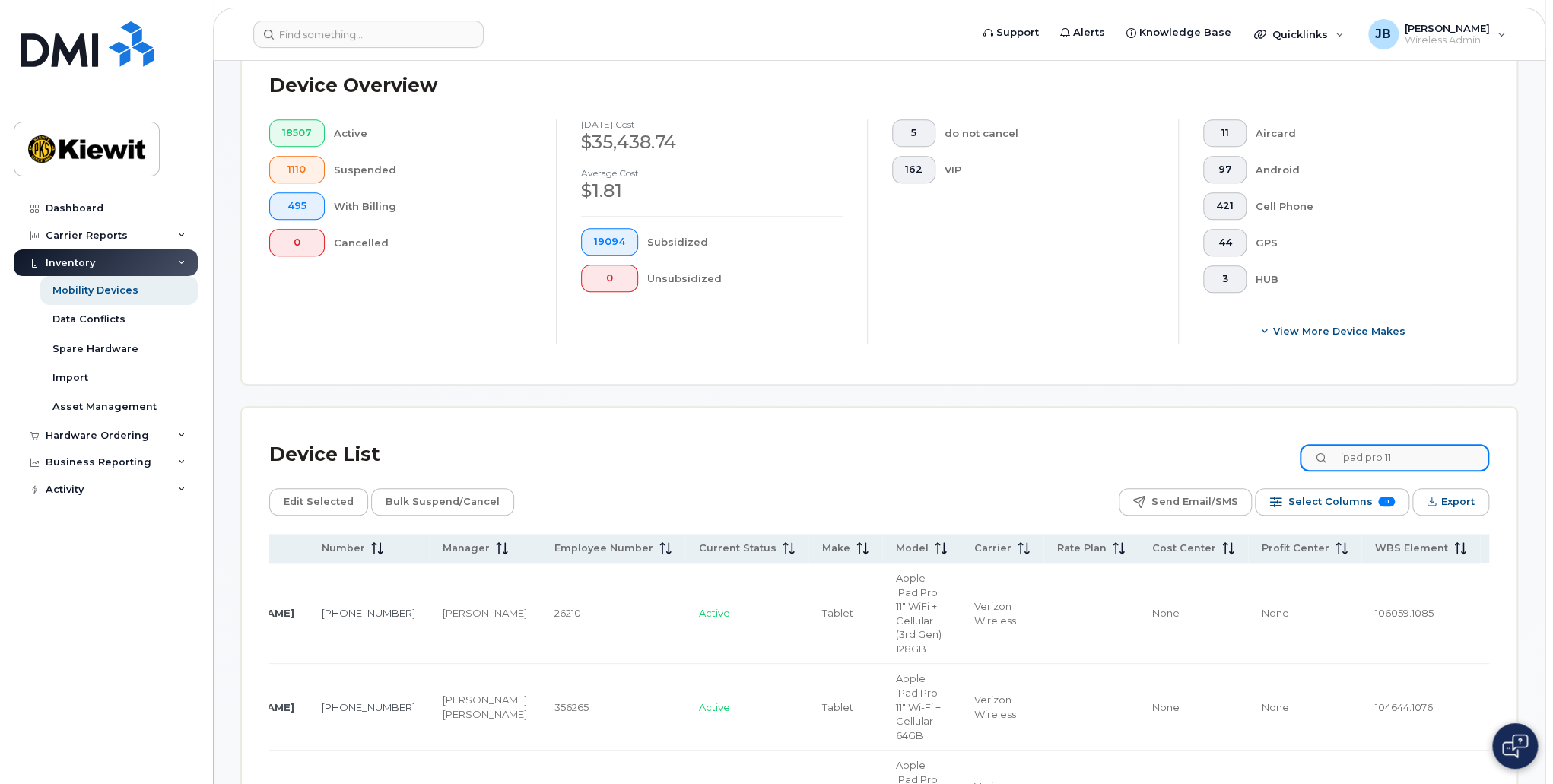
drag, startPoint x: 1432, startPoint y: 449, endPoint x: 1273, endPoint y: 463, distance: 159.6
click at [1274, 463] on div "Device List ipad pro 11" at bounding box center [879, 455] width 1220 height 40
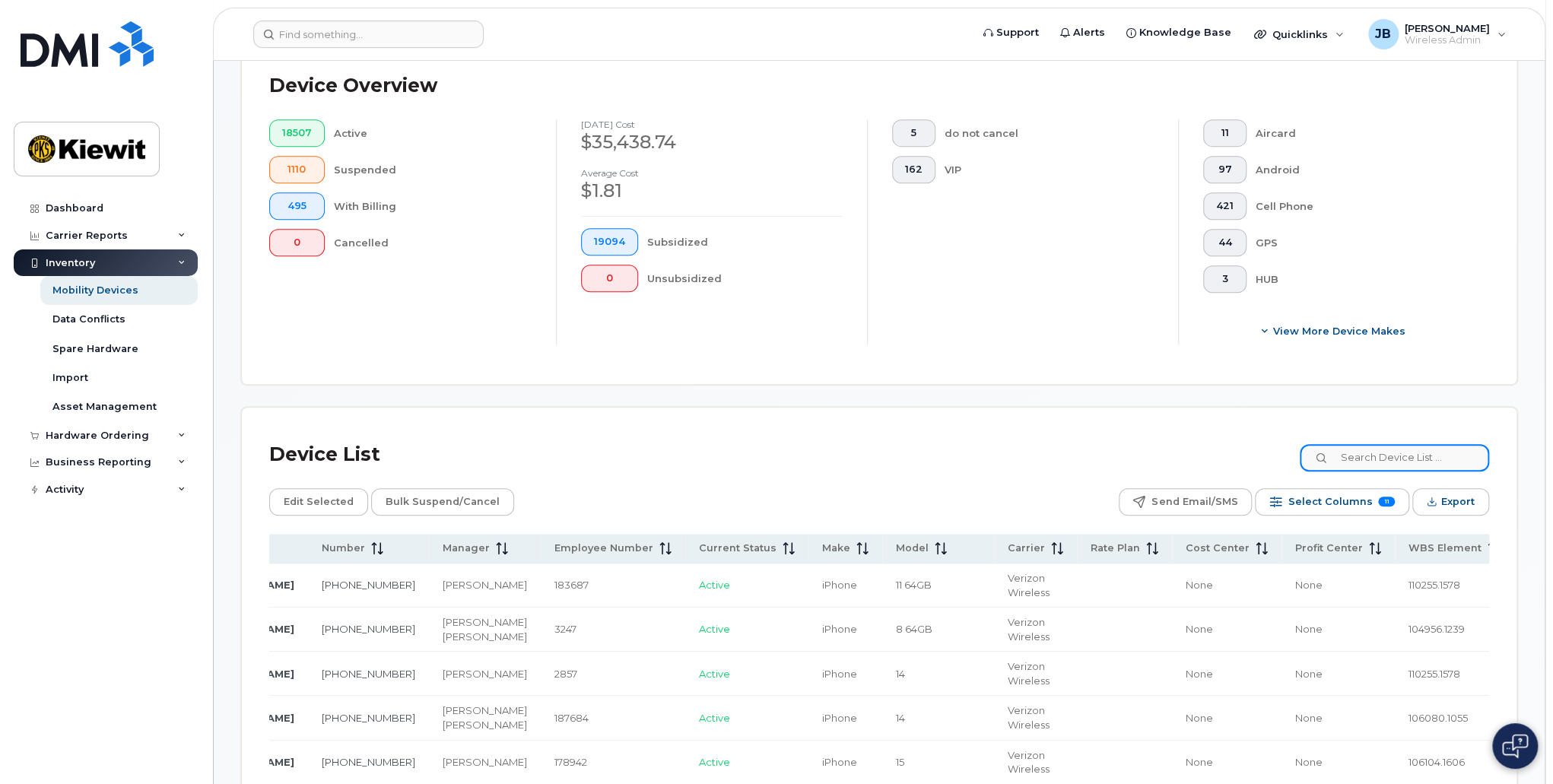
scroll to position [0, 0]
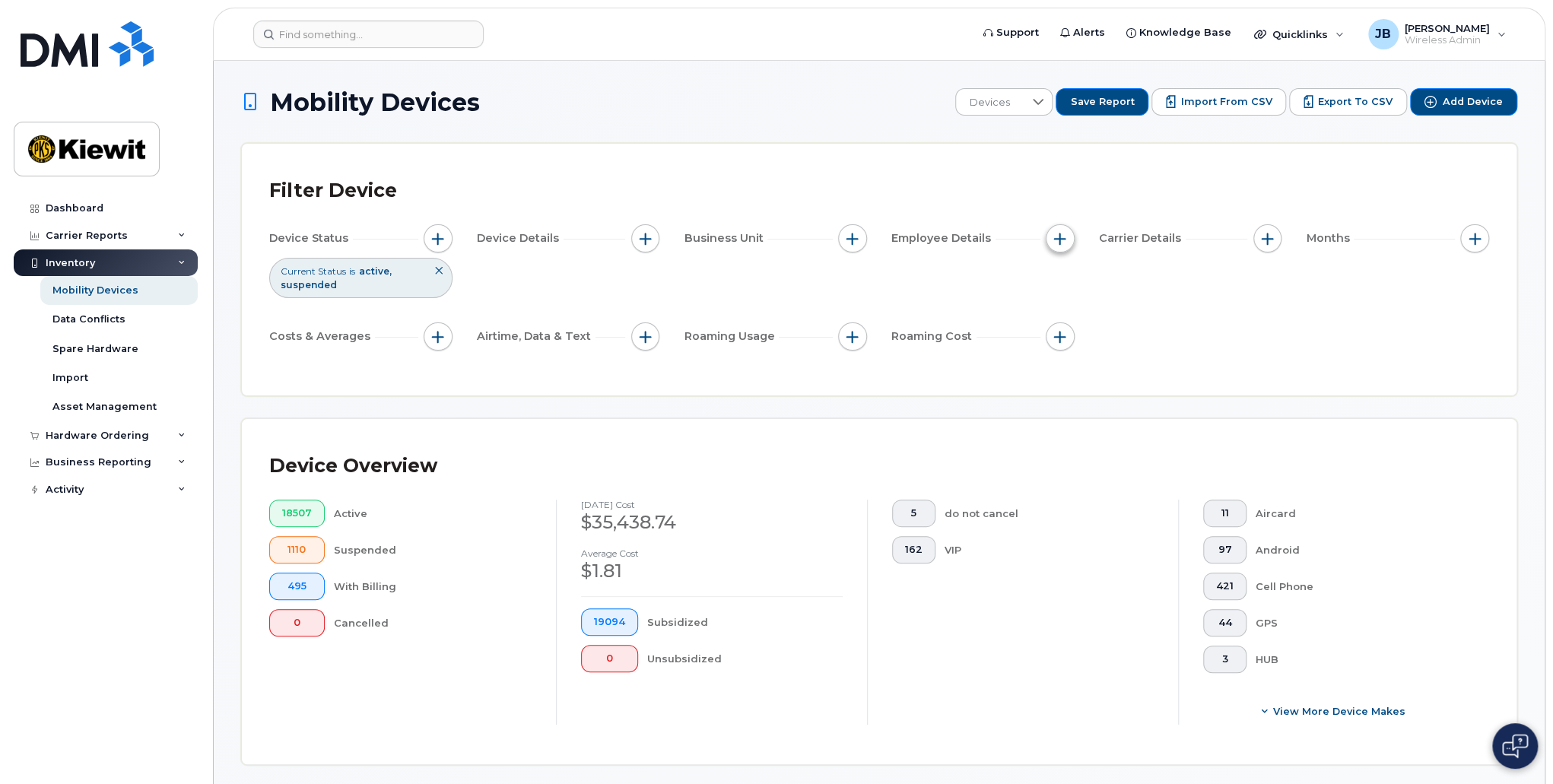
click at [1057, 239] on span "button" at bounding box center [1059, 238] width 12 height 12
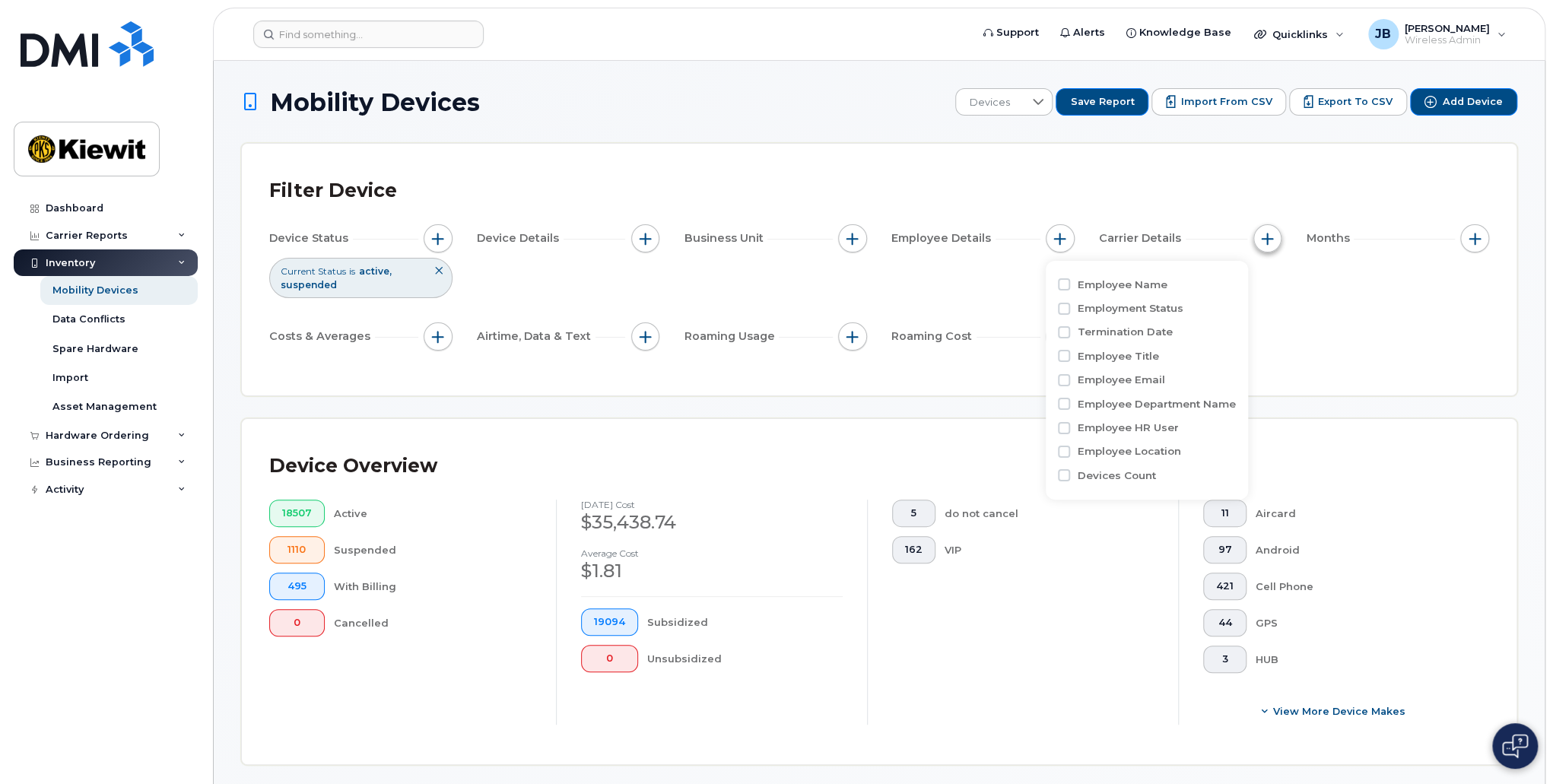
click at [1279, 232] on button "button" at bounding box center [1268, 239] width 29 height 29
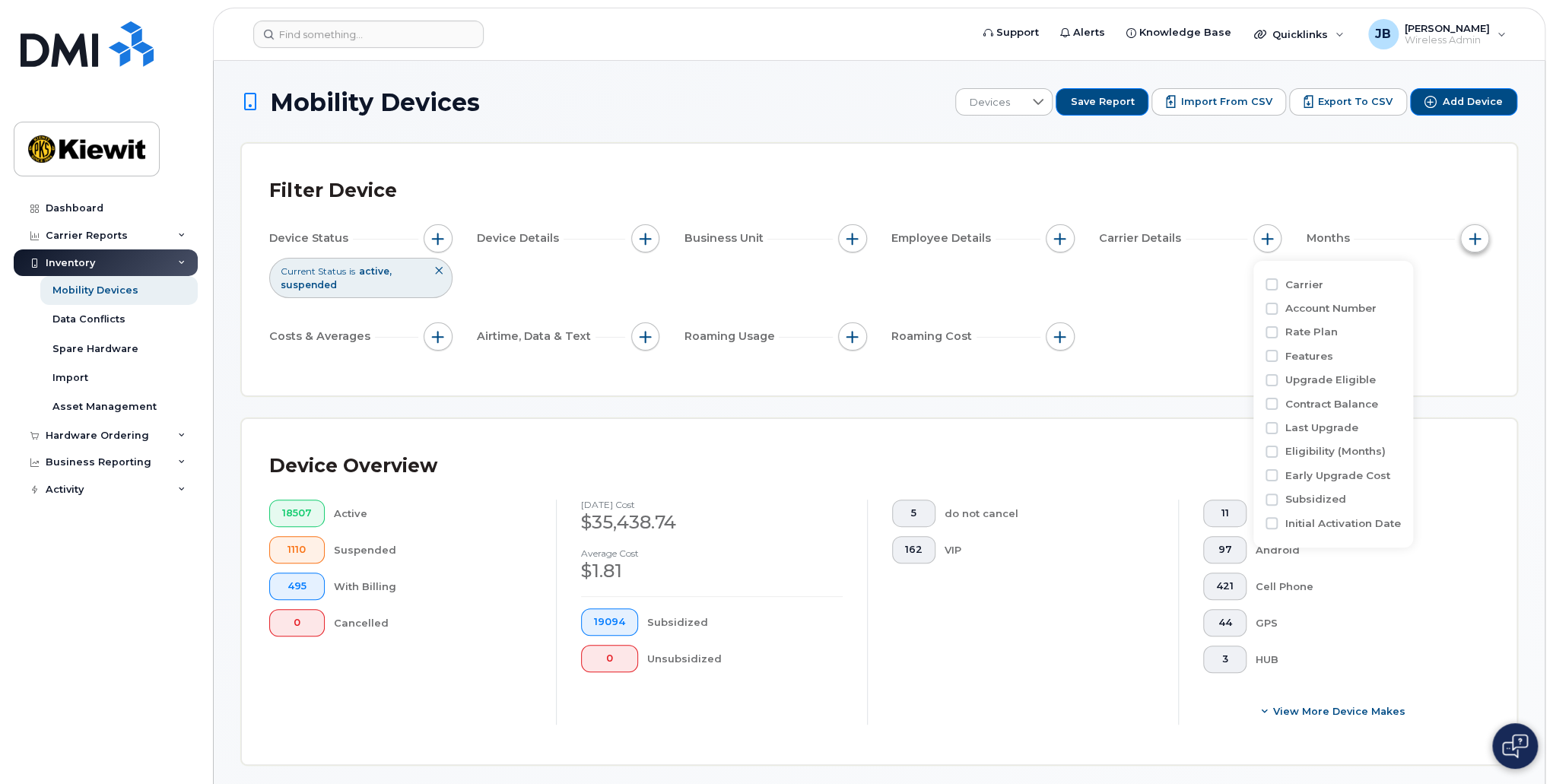
click at [1475, 243] on span "button" at bounding box center [1474, 238] width 12 height 12
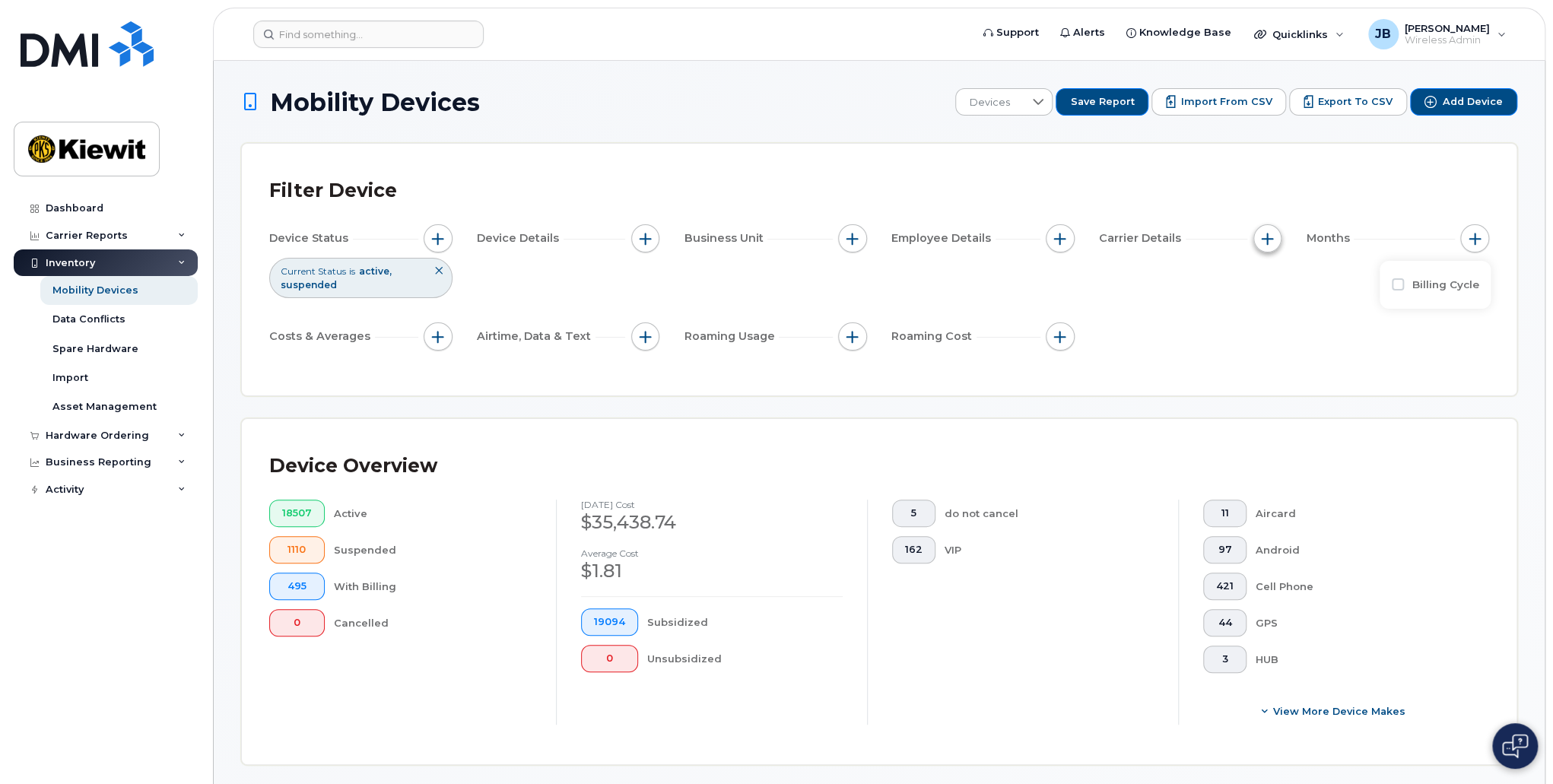
click at [1270, 249] on button "button" at bounding box center [1268, 239] width 29 height 29
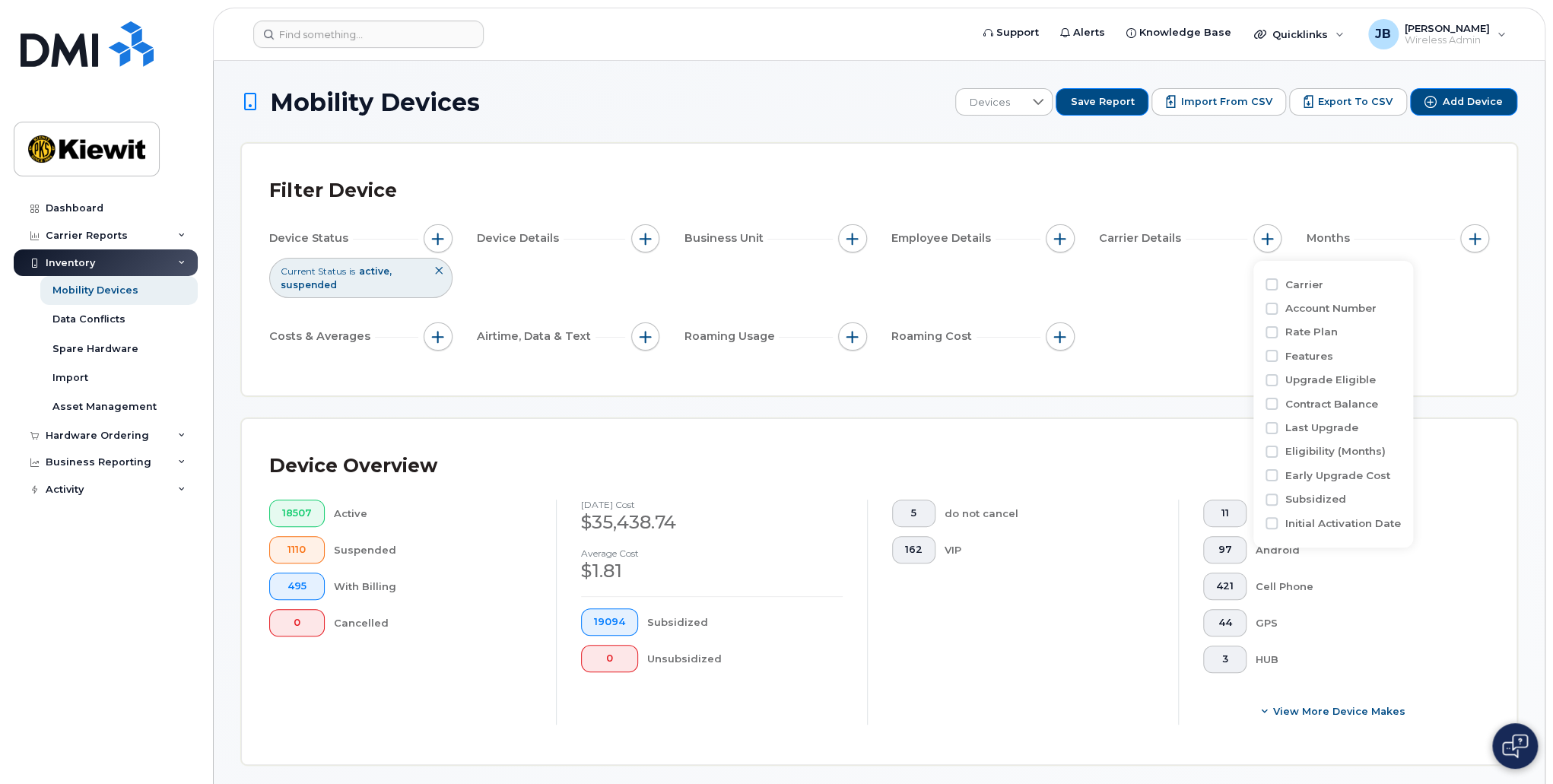
click at [772, 239] on div "Business Unit" at bounding box center [775, 239] width 183 height 29
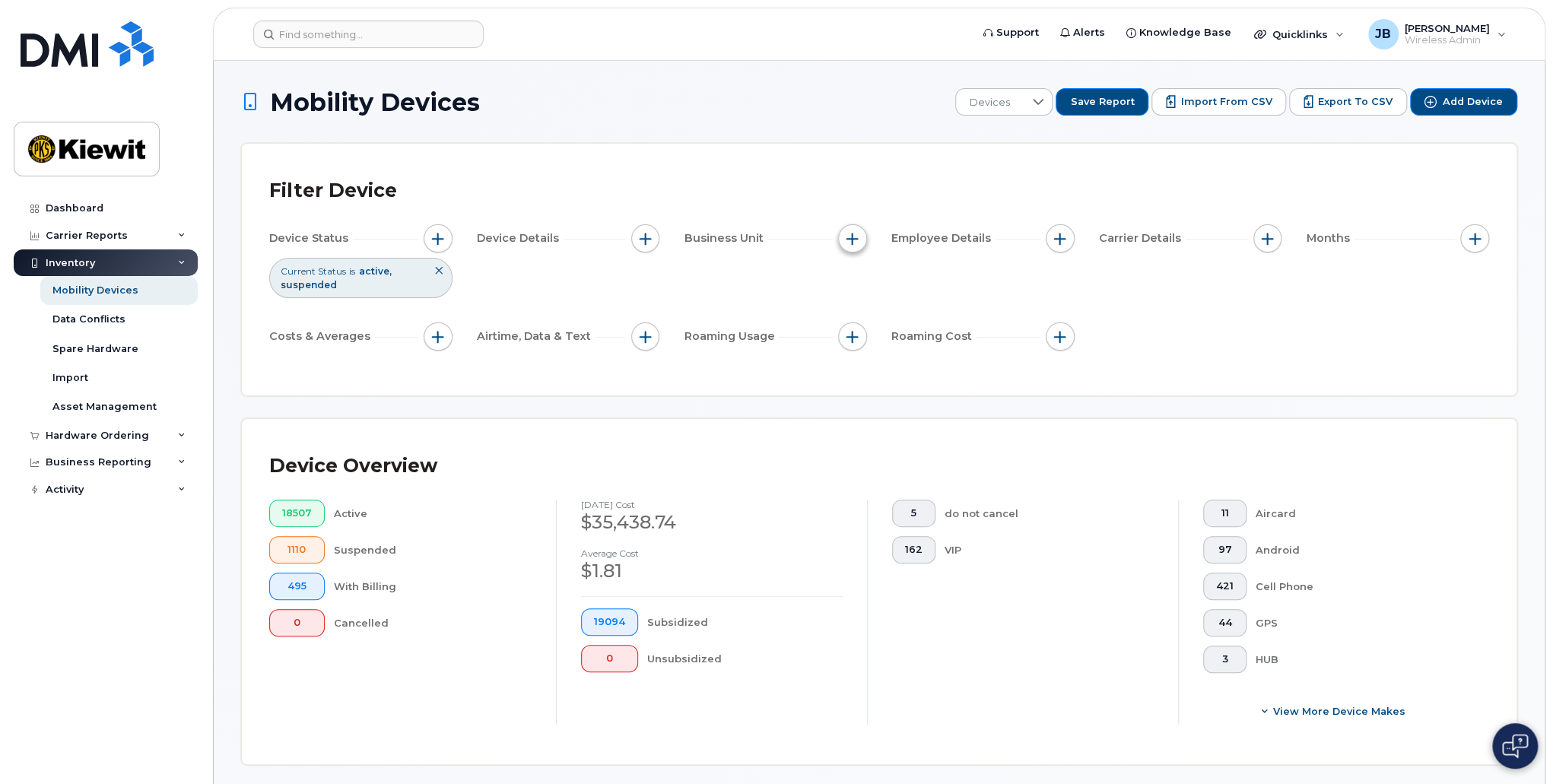
click at [852, 236] on span "button" at bounding box center [852, 238] width 12 height 12
click at [805, 267] on div "Device Status Current Status is active suspended Device Details Business Unit E…" at bounding box center [879, 291] width 1220 height 133
click at [637, 247] on button "button" at bounding box center [645, 239] width 29 height 29
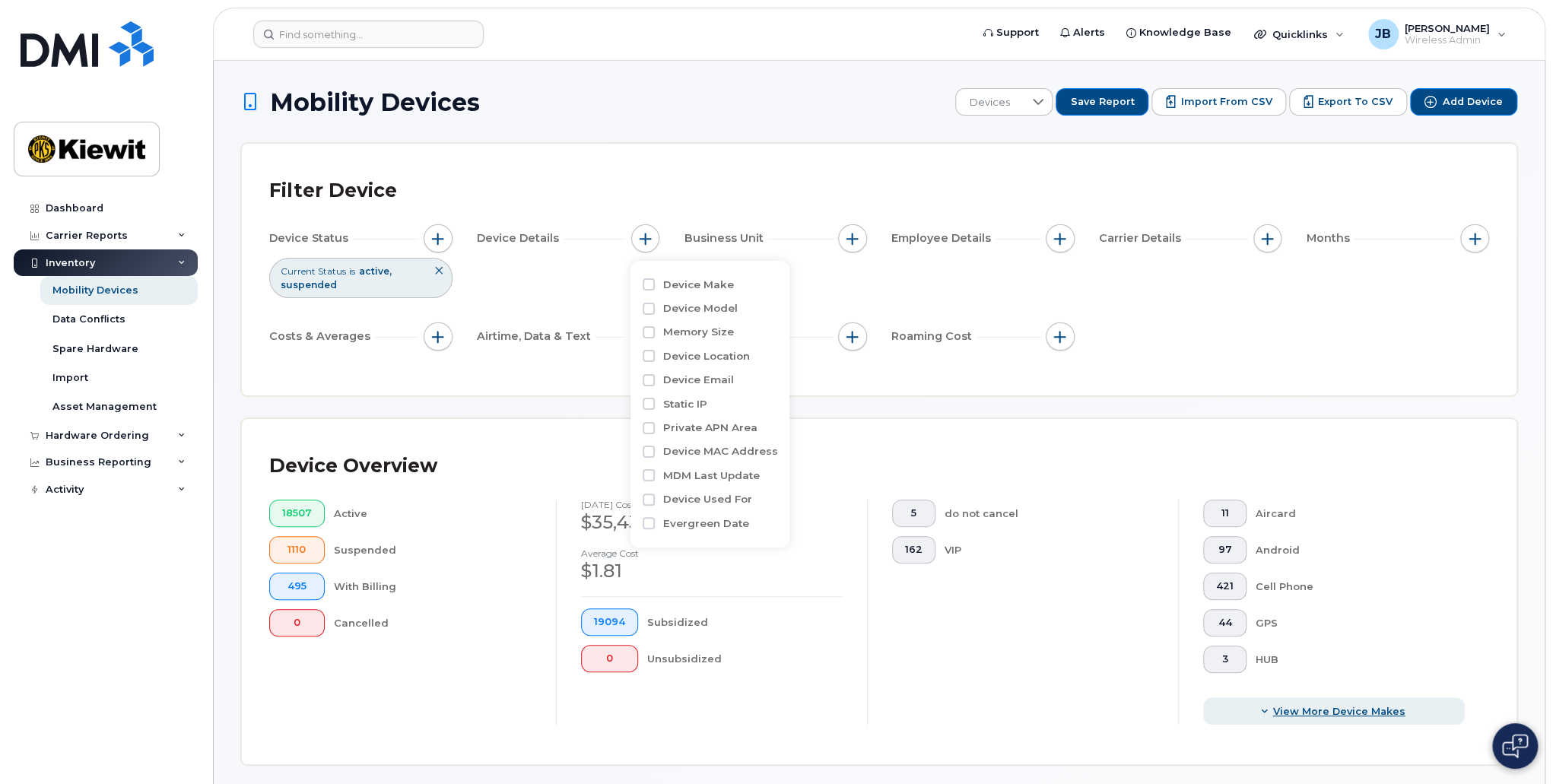
click at [1324, 717] on button "View More Device Makes" at bounding box center [1334, 711] width 262 height 27
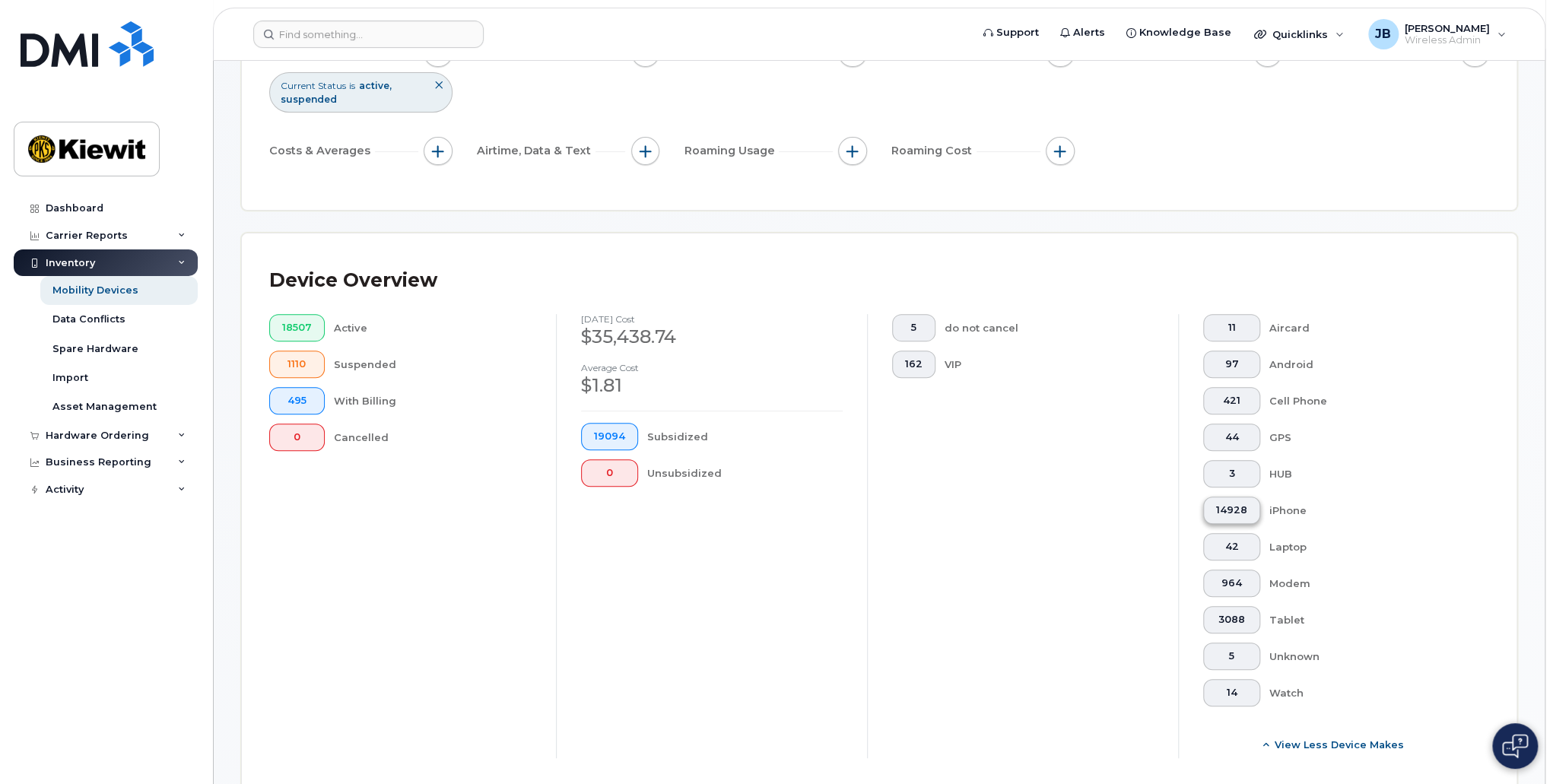
scroll to position [228, 0]
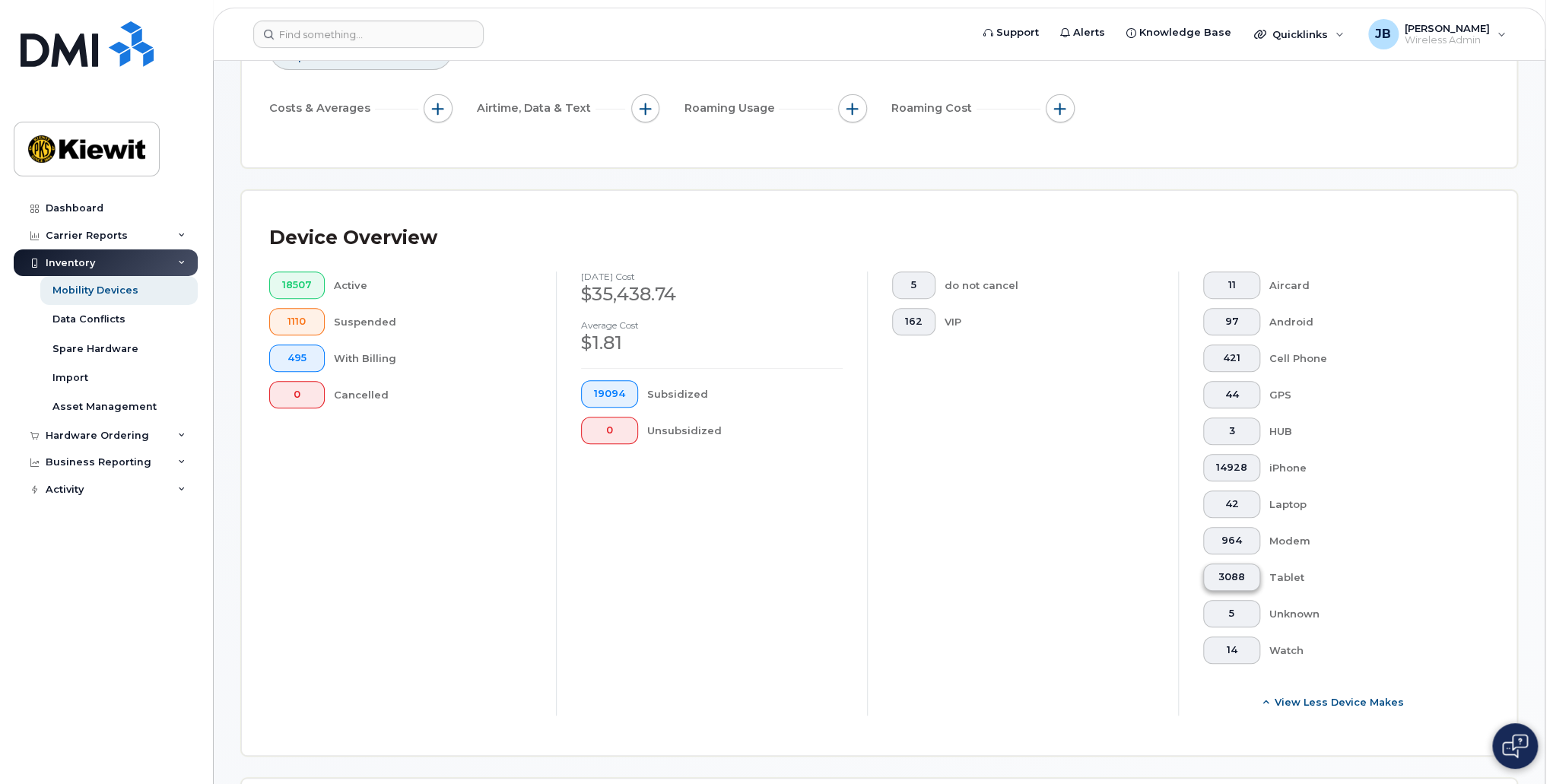
click at [1240, 575] on span "3088" at bounding box center [1232, 576] width 32 height 12
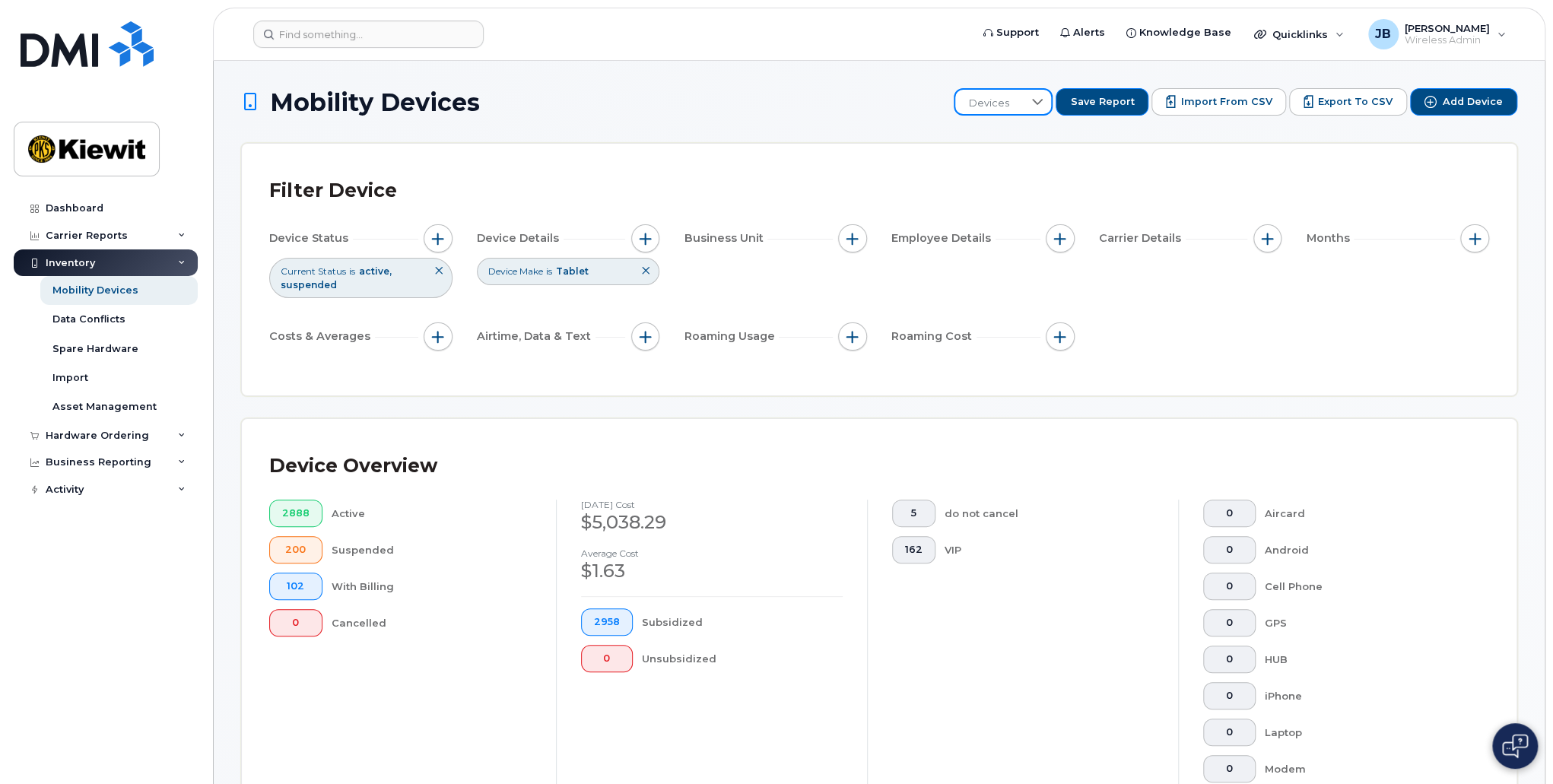
click at [1023, 105] on span "Devices" at bounding box center [989, 103] width 68 height 27
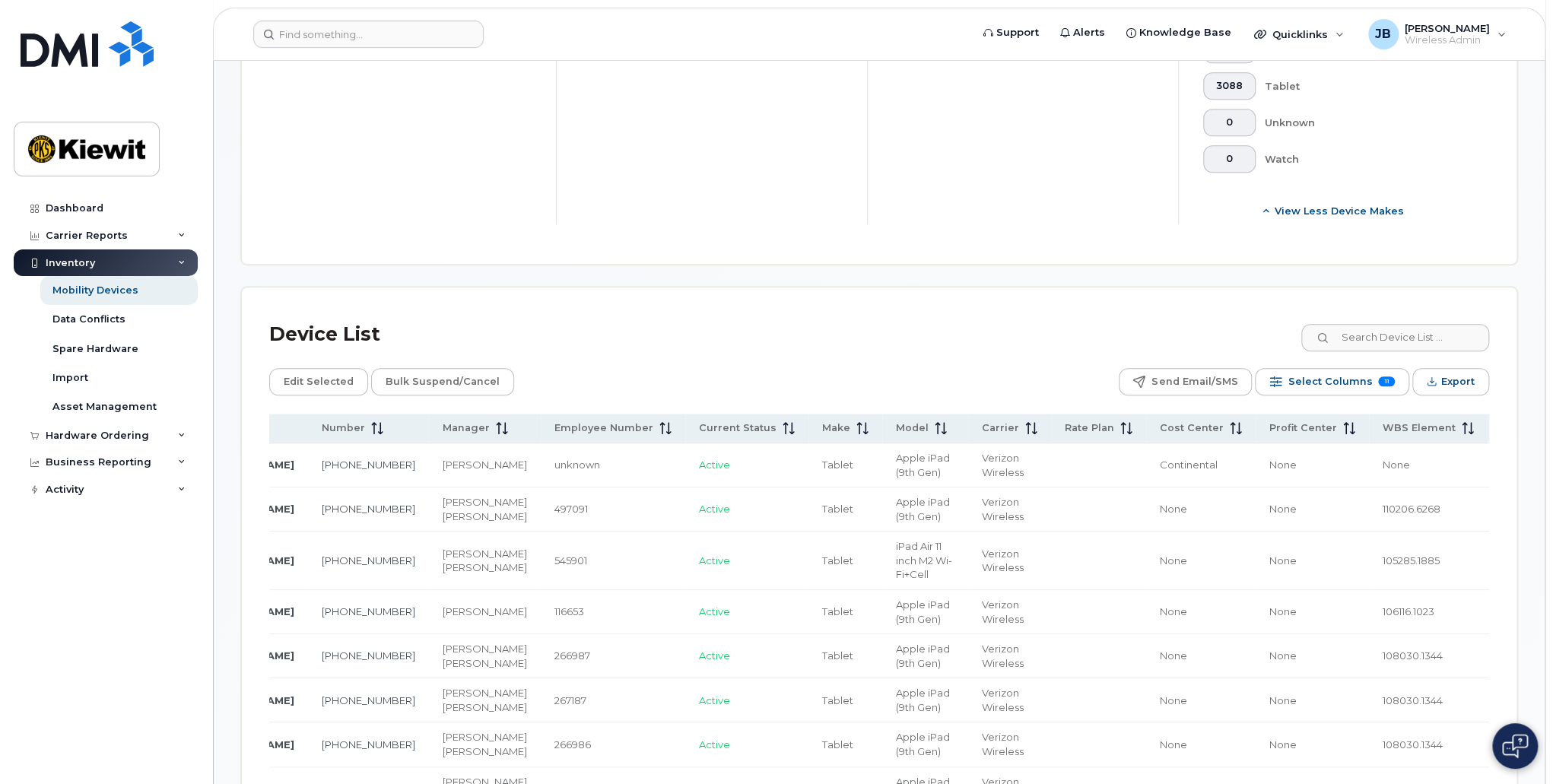
scroll to position [761, 0]
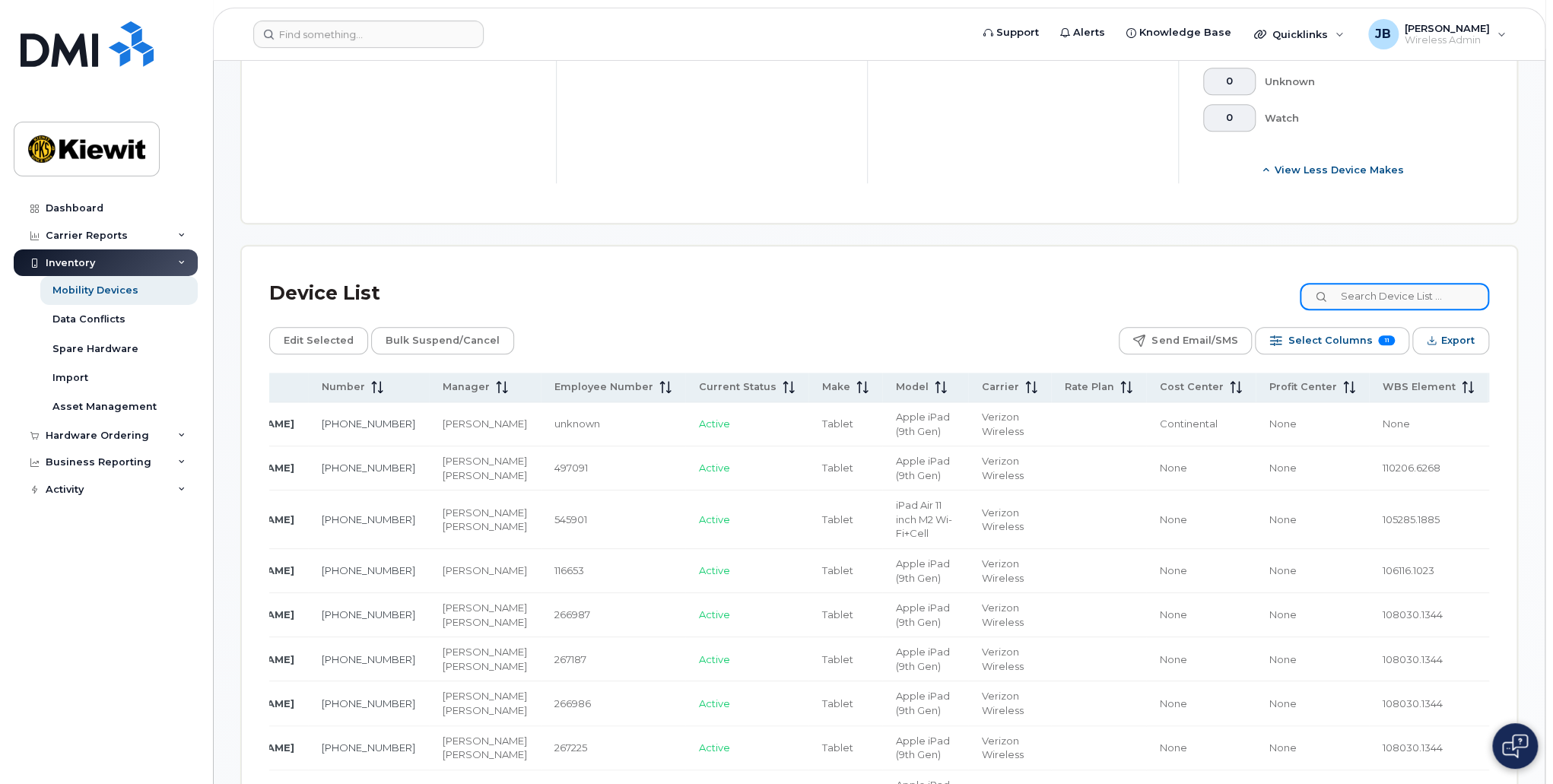
click at [1460, 293] on input at bounding box center [1394, 297] width 190 height 27
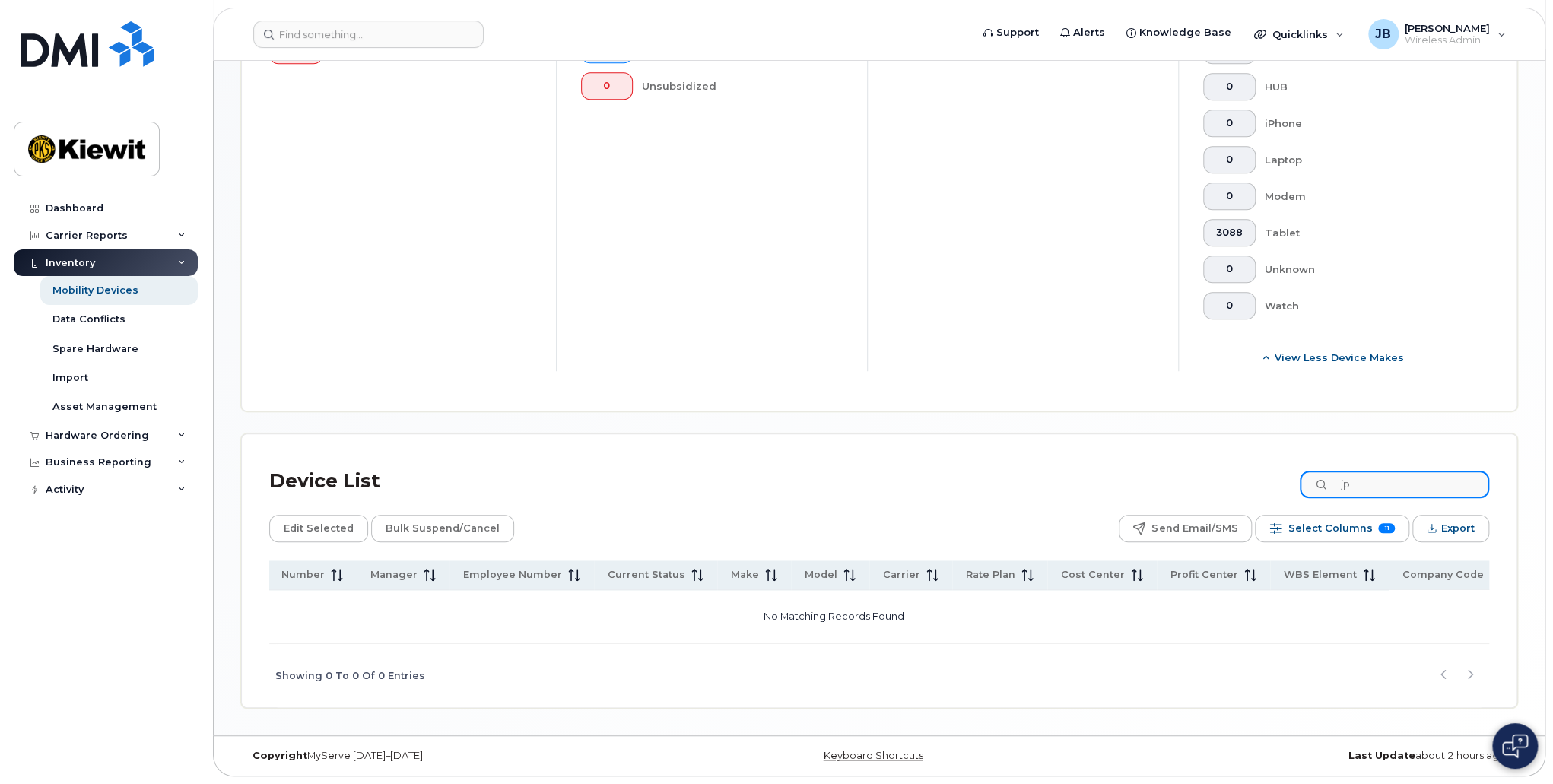
scroll to position [0, 106]
type input "j"
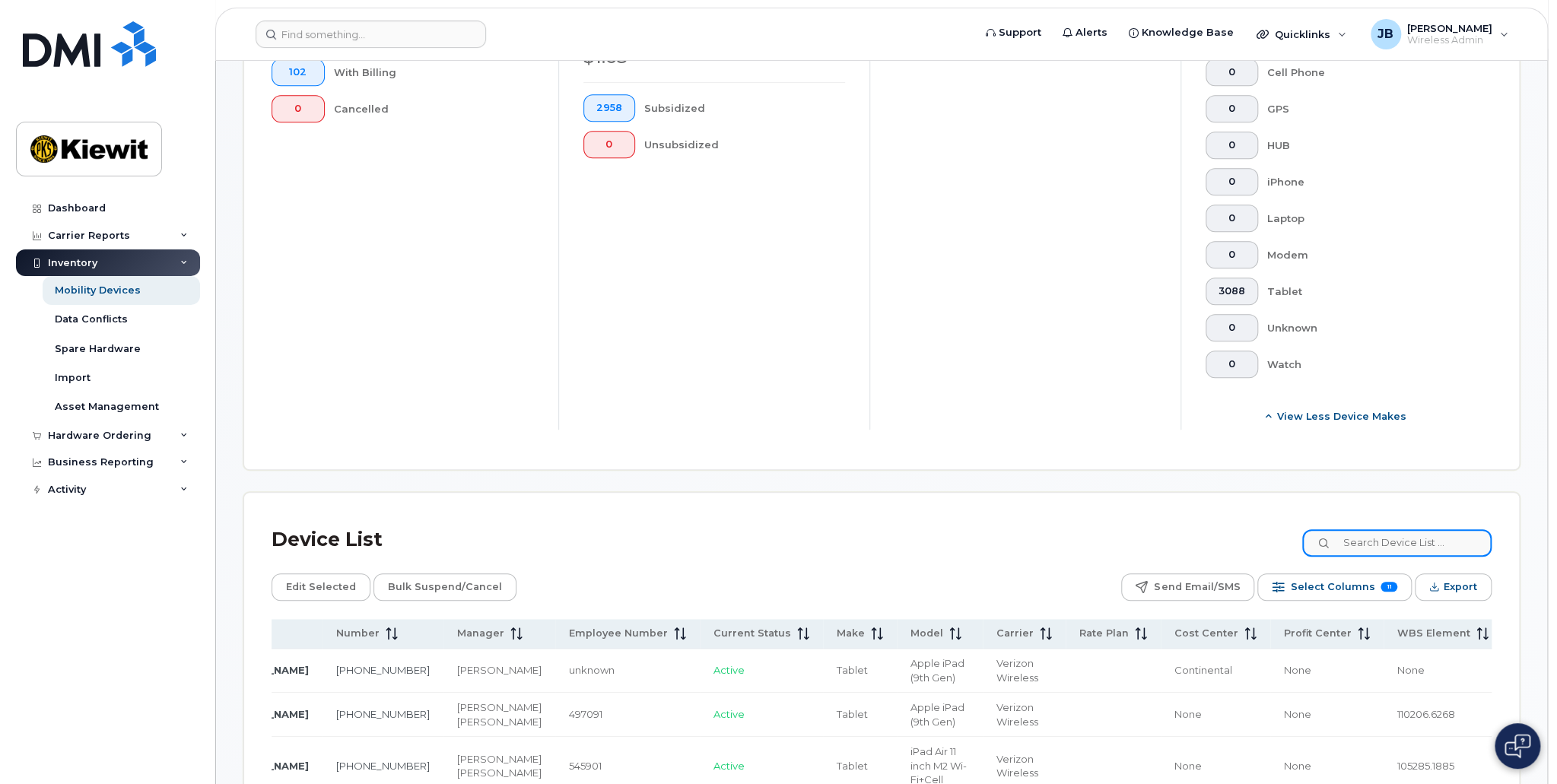
scroll to position [427, 0]
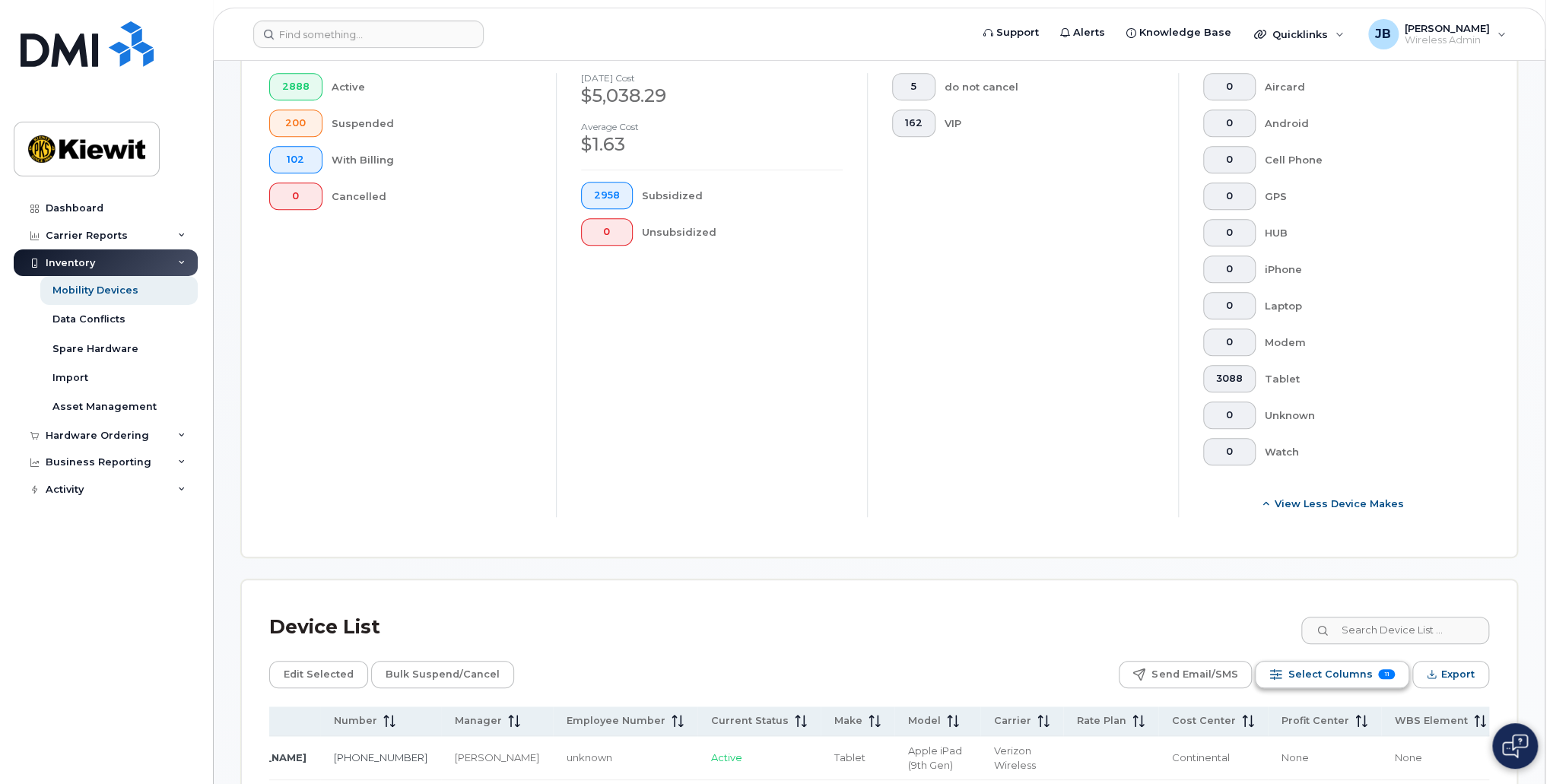
click at [1384, 663] on button "Select Columns 11" at bounding box center [1332, 674] width 154 height 27
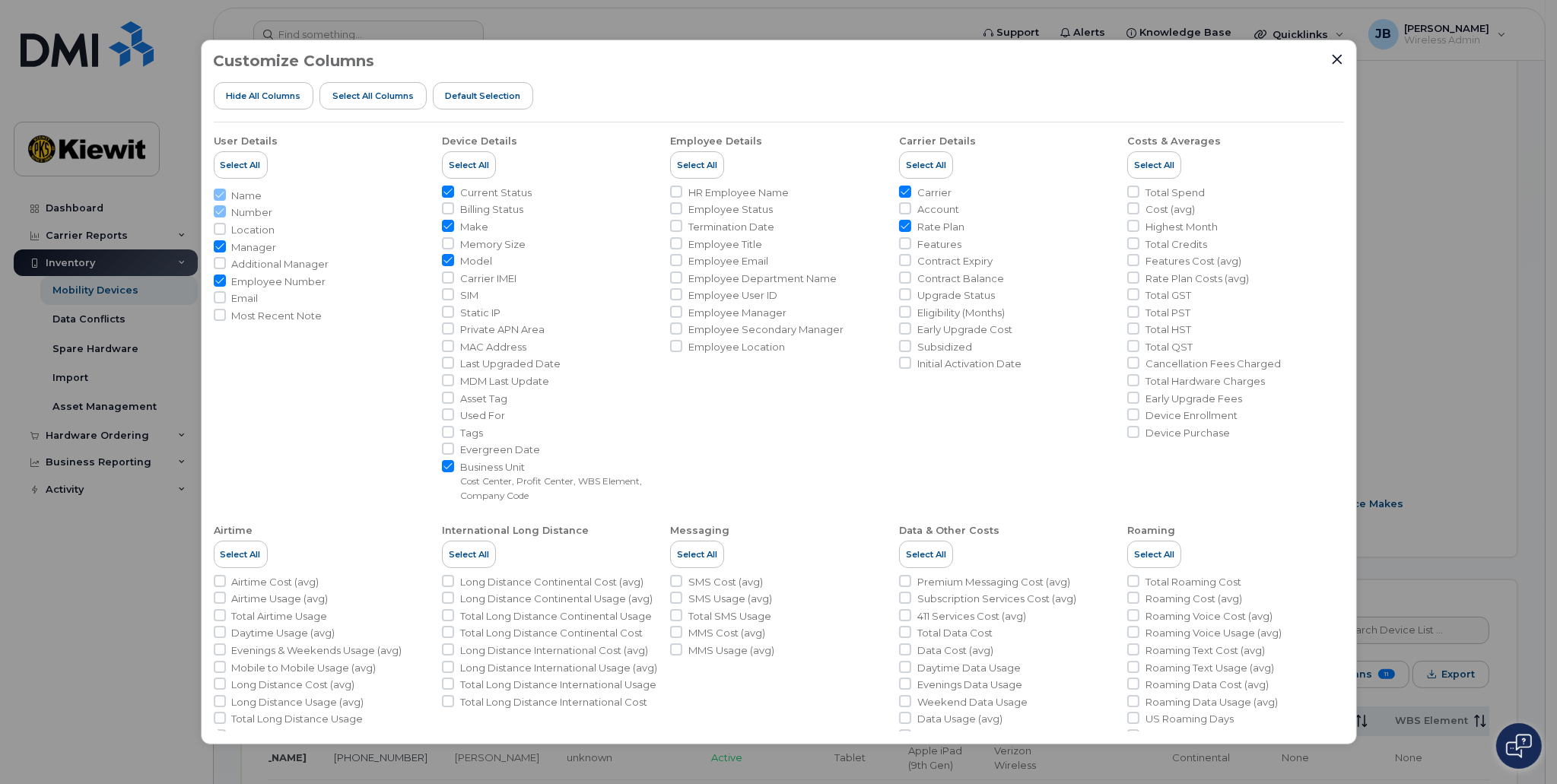
drag, startPoint x: 448, startPoint y: 276, endPoint x: 453, endPoint y: 235, distance: 41.3
click at [449, 276] on input "Carrier IMEI" at bounding box center [448, 277] width 12 height 12
checkbox input "true"
click at [448, 296] on input "SIM" at bounding box center [448, 293] width 12 height 12
checkbox input "true"
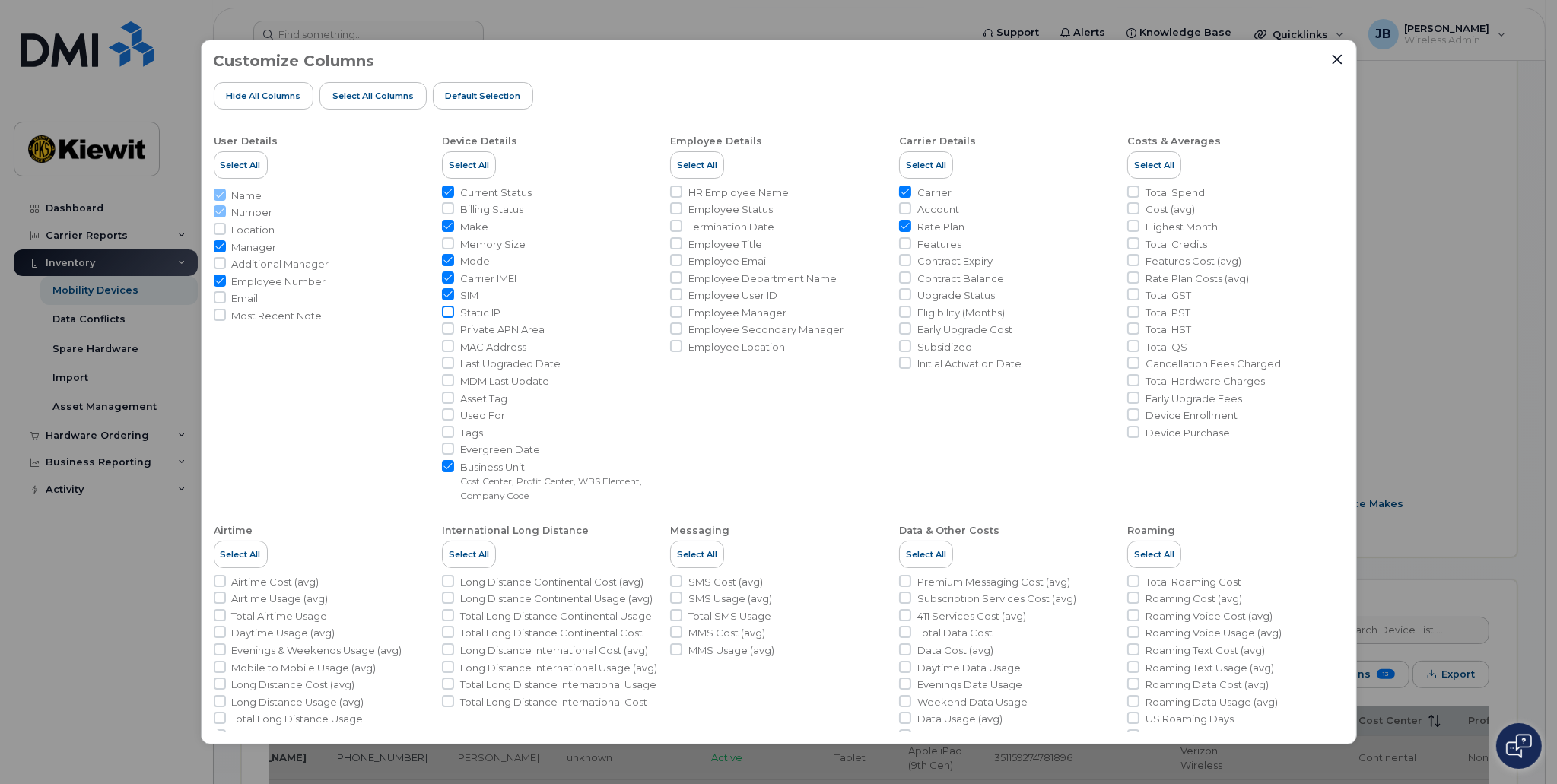
click at [449, 313] on input "Static IP" at bounding box center [448, 311] width 12 height 12
checkbox input "true"
click at [1333, 60] on icon "Close" at bounding box center [1337, 59] width 12 height 12
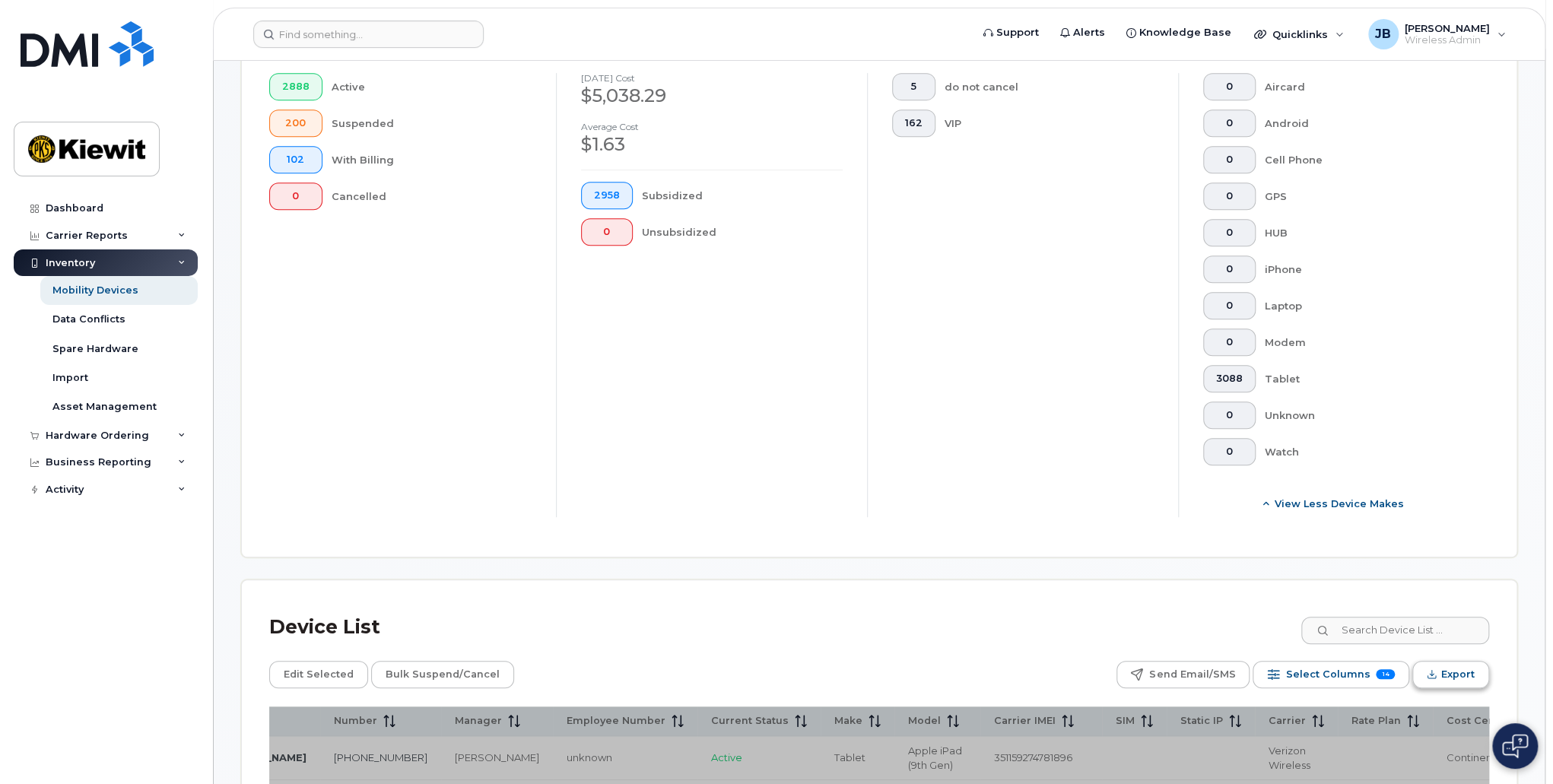
click at [1444, 671] on span "Export" at bounding box center [1457, 674] width 33 height 23
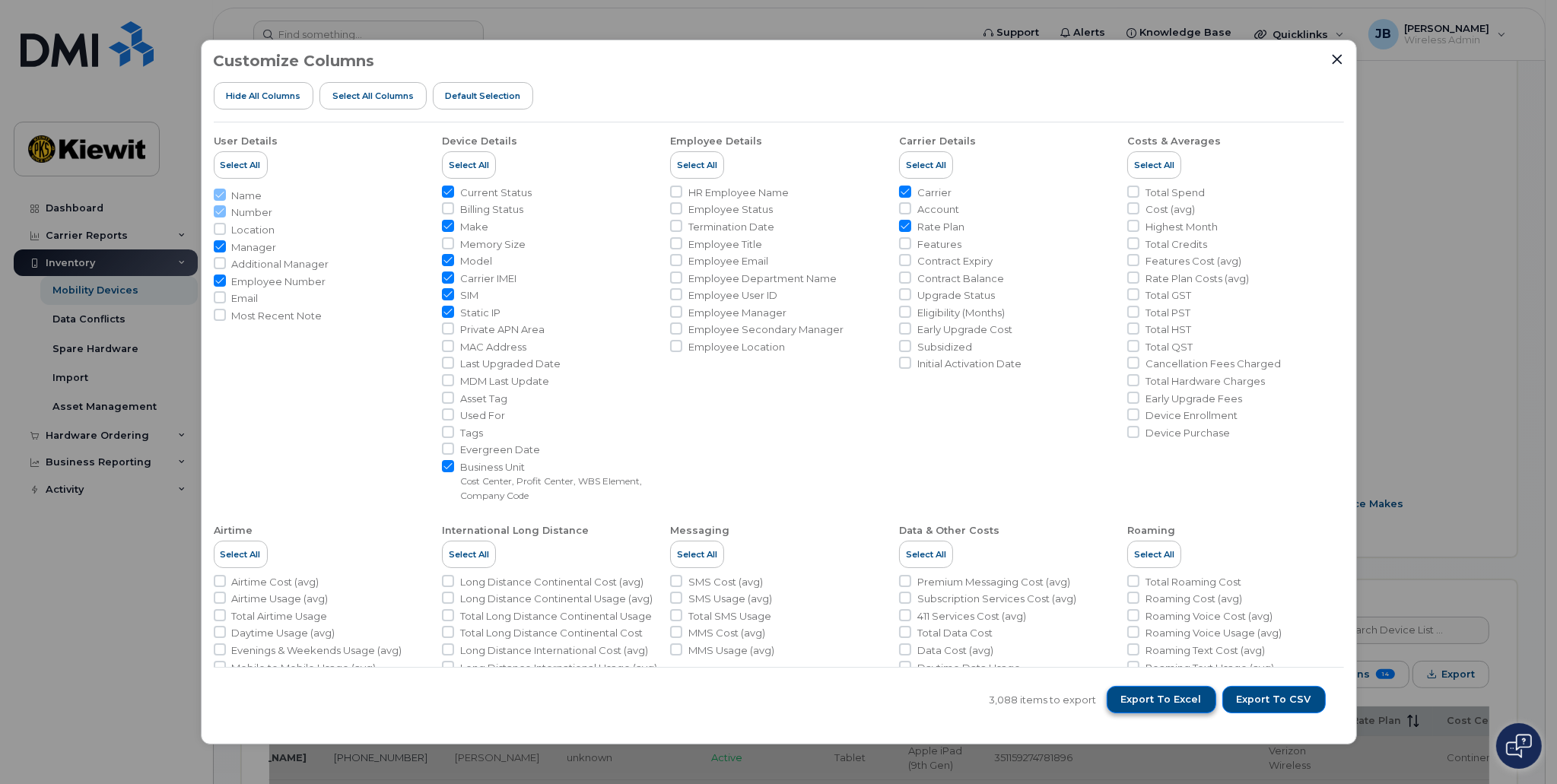
click at [1183, 708] on button "Export to Excel" at bounding box center [1161, 699] width 109 height 27
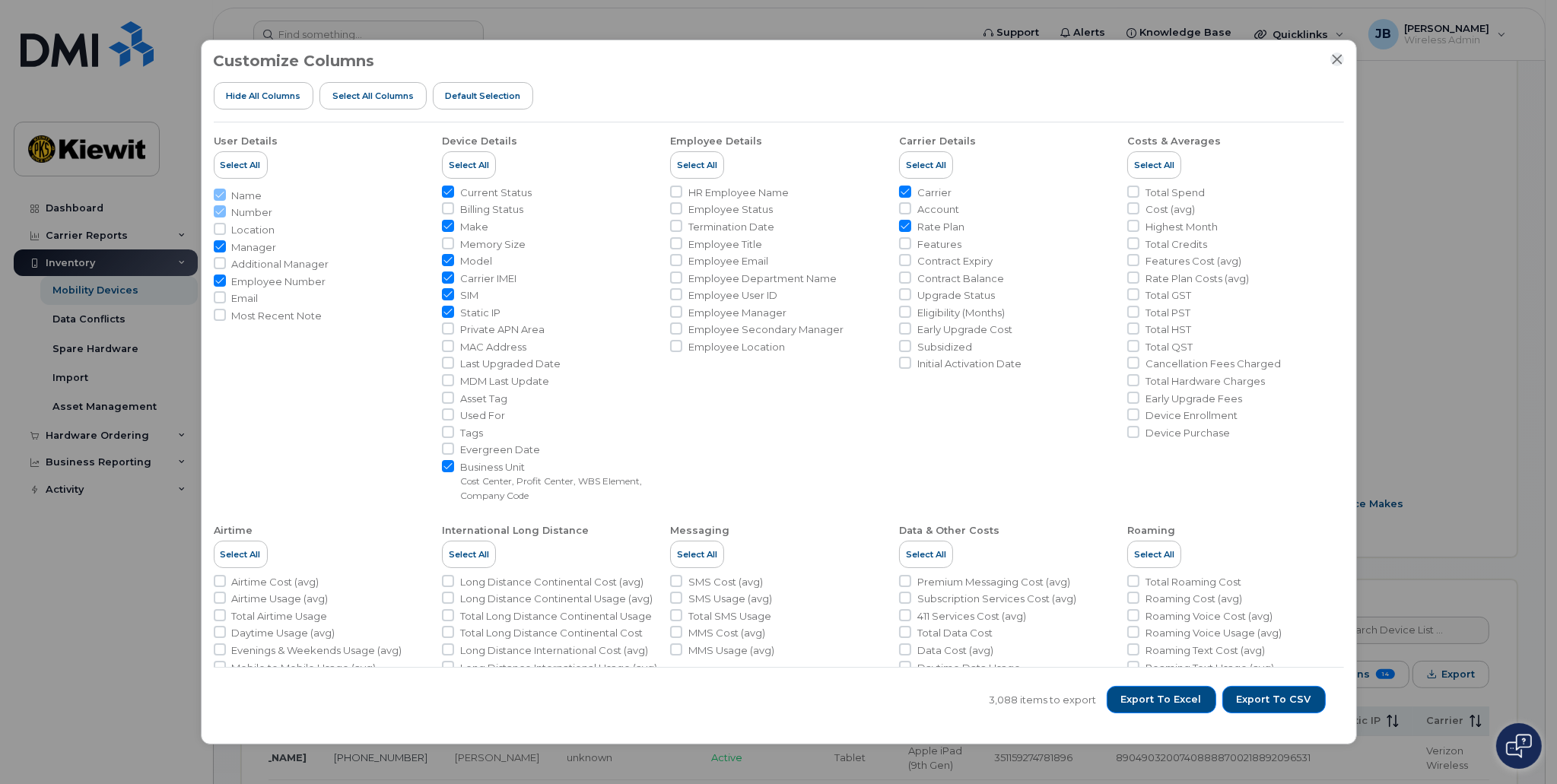
click at [1337, 62] on icon "Close" at bounding box center [1337, 59] width 12 height 12
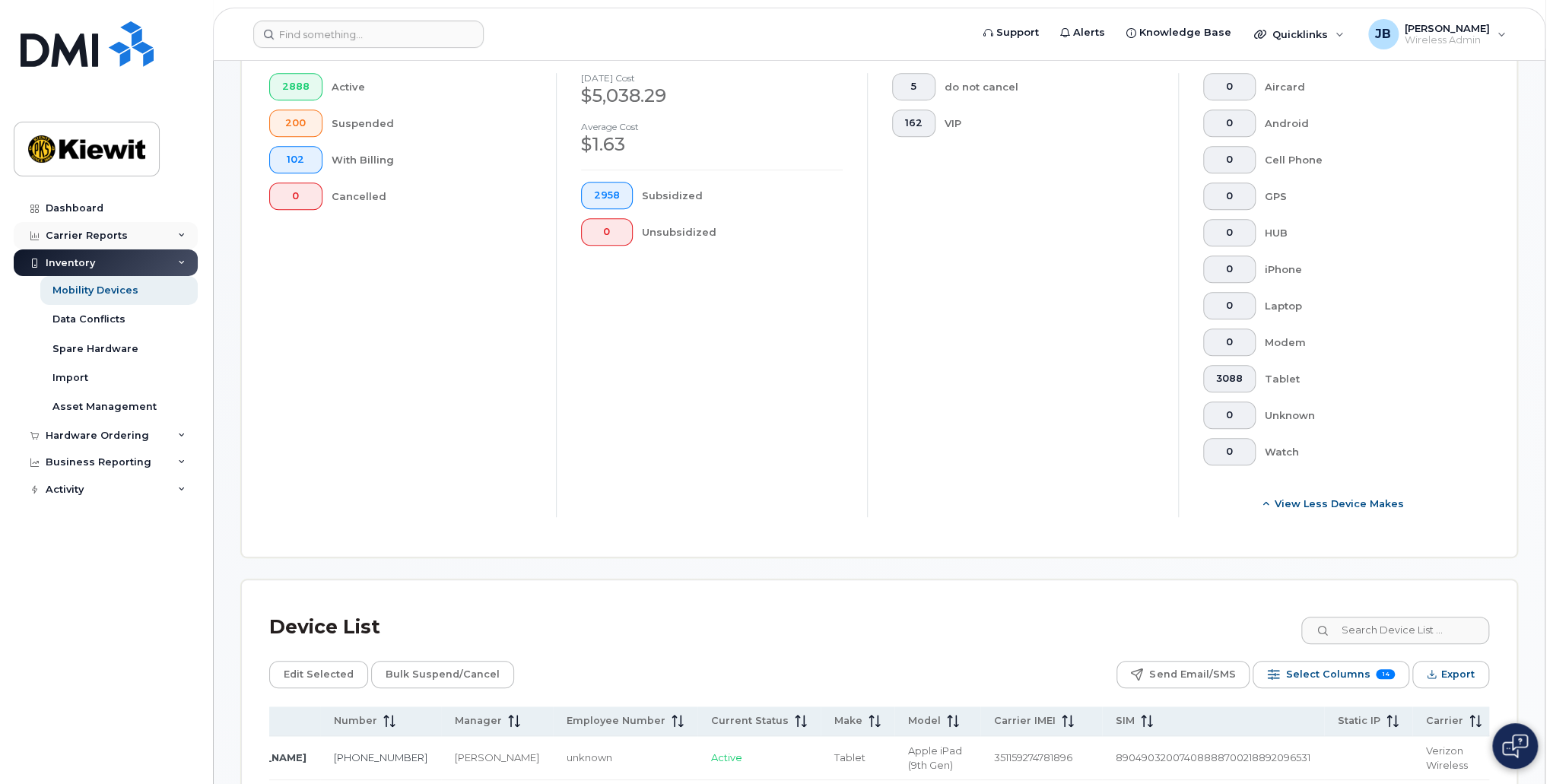
click at [98, 227] on div "Carrier Reports" at bounding box center [106, 235] width 184 height 27
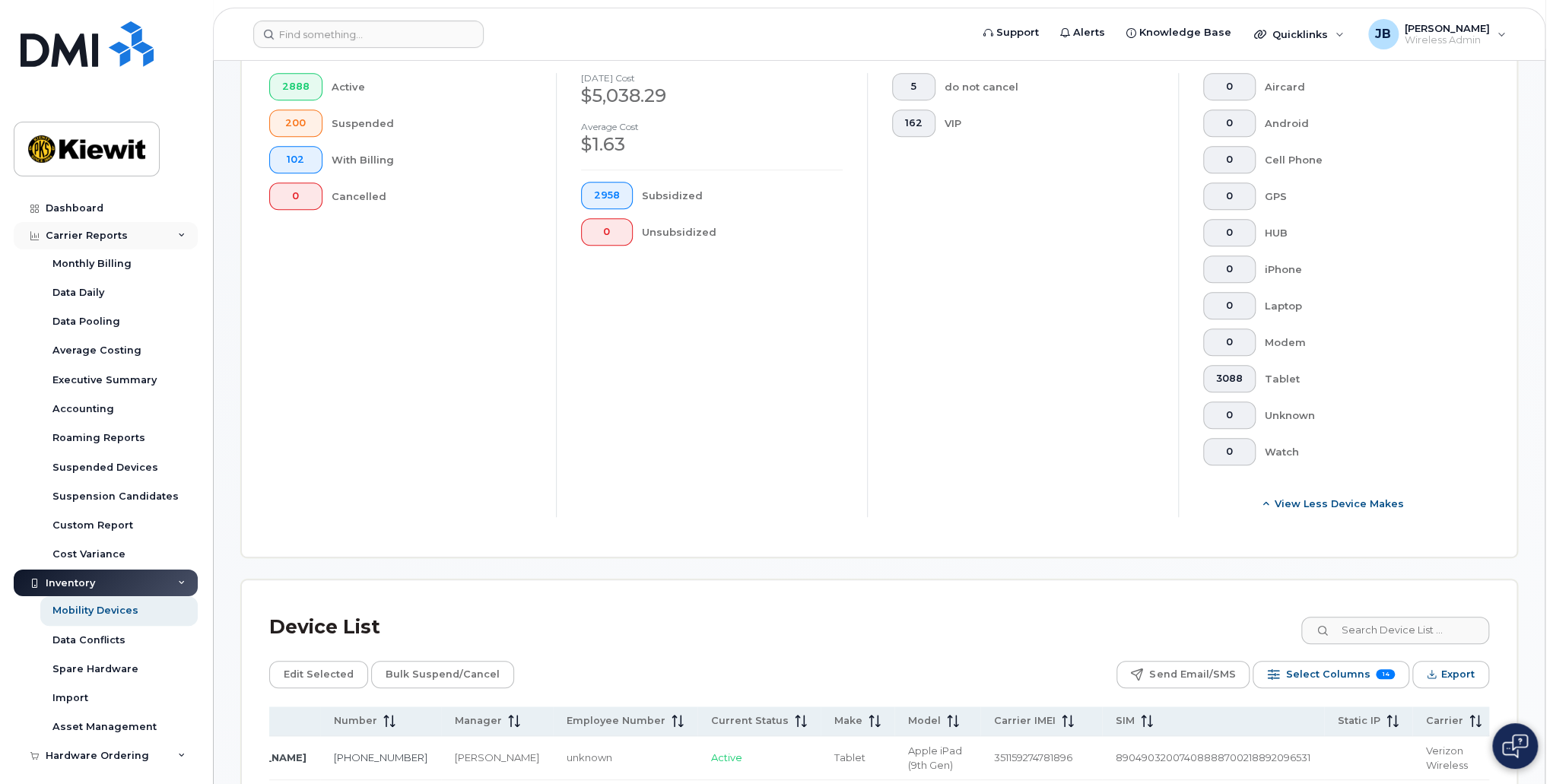
click at [98, 227] on div "Carrier Reports" at bounding box center [106, 235] width 184 height 27
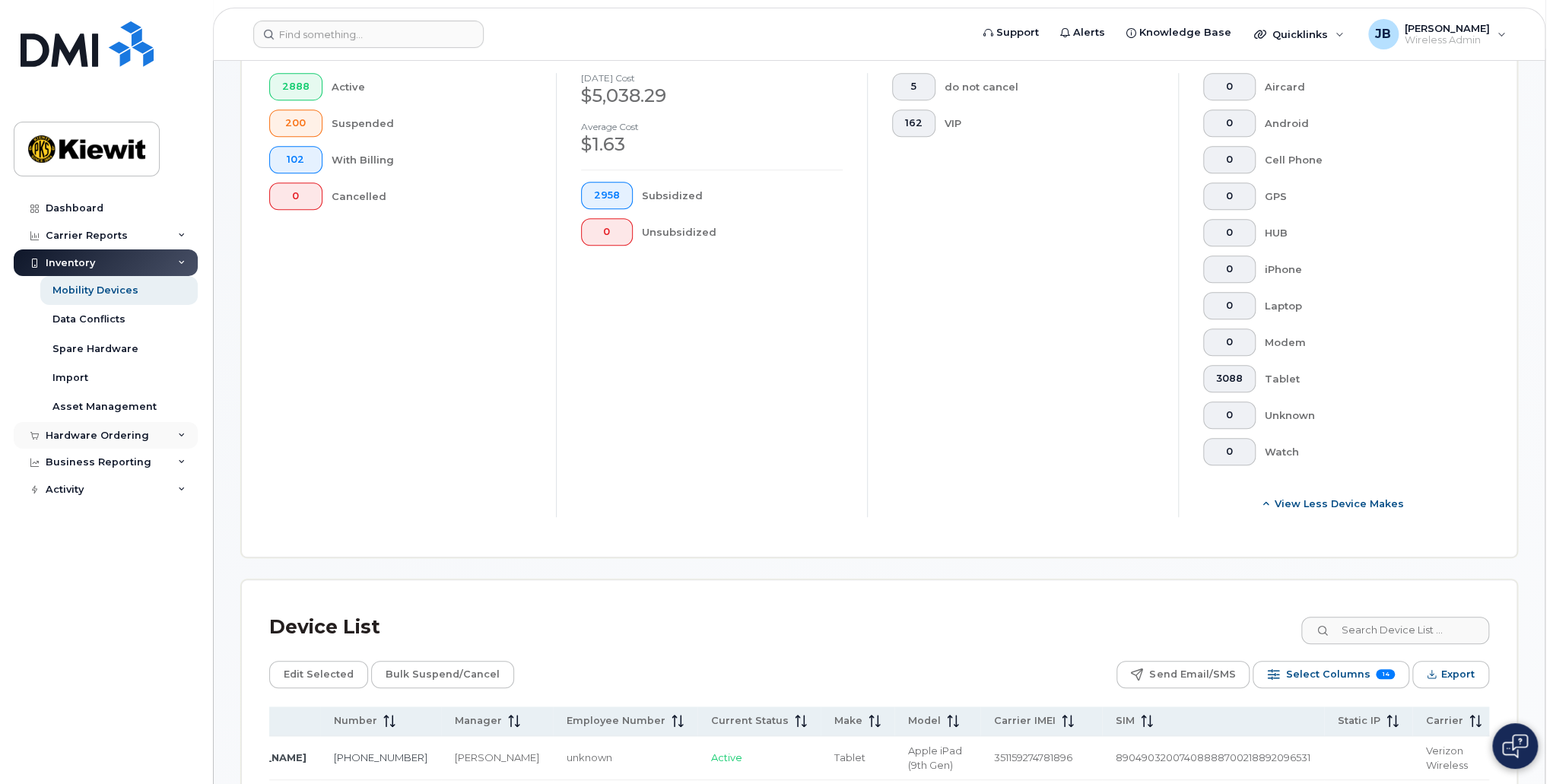
click at [104, 432] on div "Hardware Ordering" at bounding box center [97, 435] width 104 height 12
click at [89, 516] on div "Business Reporting" at bounding box center [98, 521] width 106 height 12
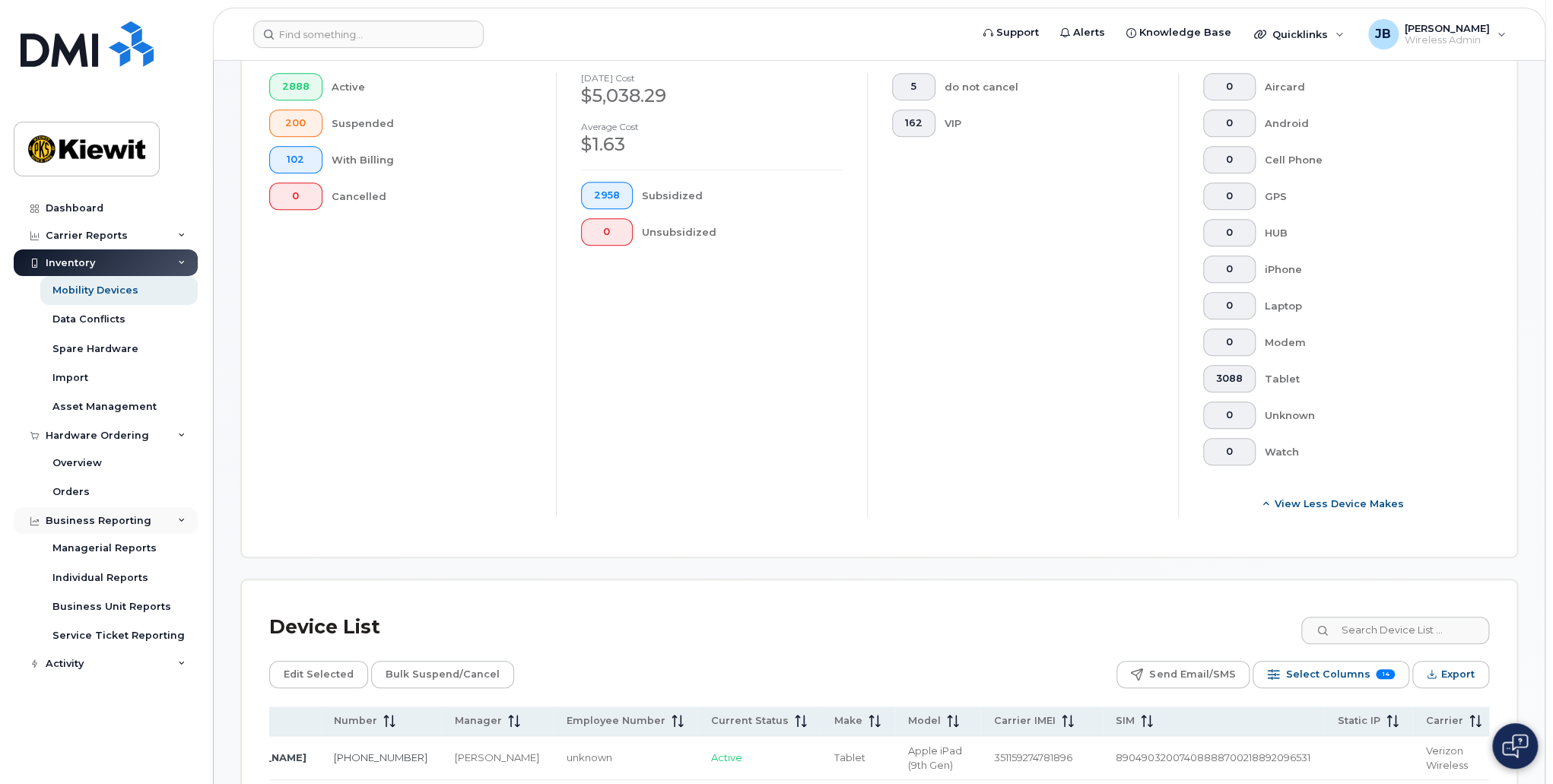
click at [89, 516] on div "Business Reporting" at bounding box center [98, 521] width 106 height 12
click at [91, 438] on div "Hardware Ordering" at bounding box center [97, 435] width 104 height 12
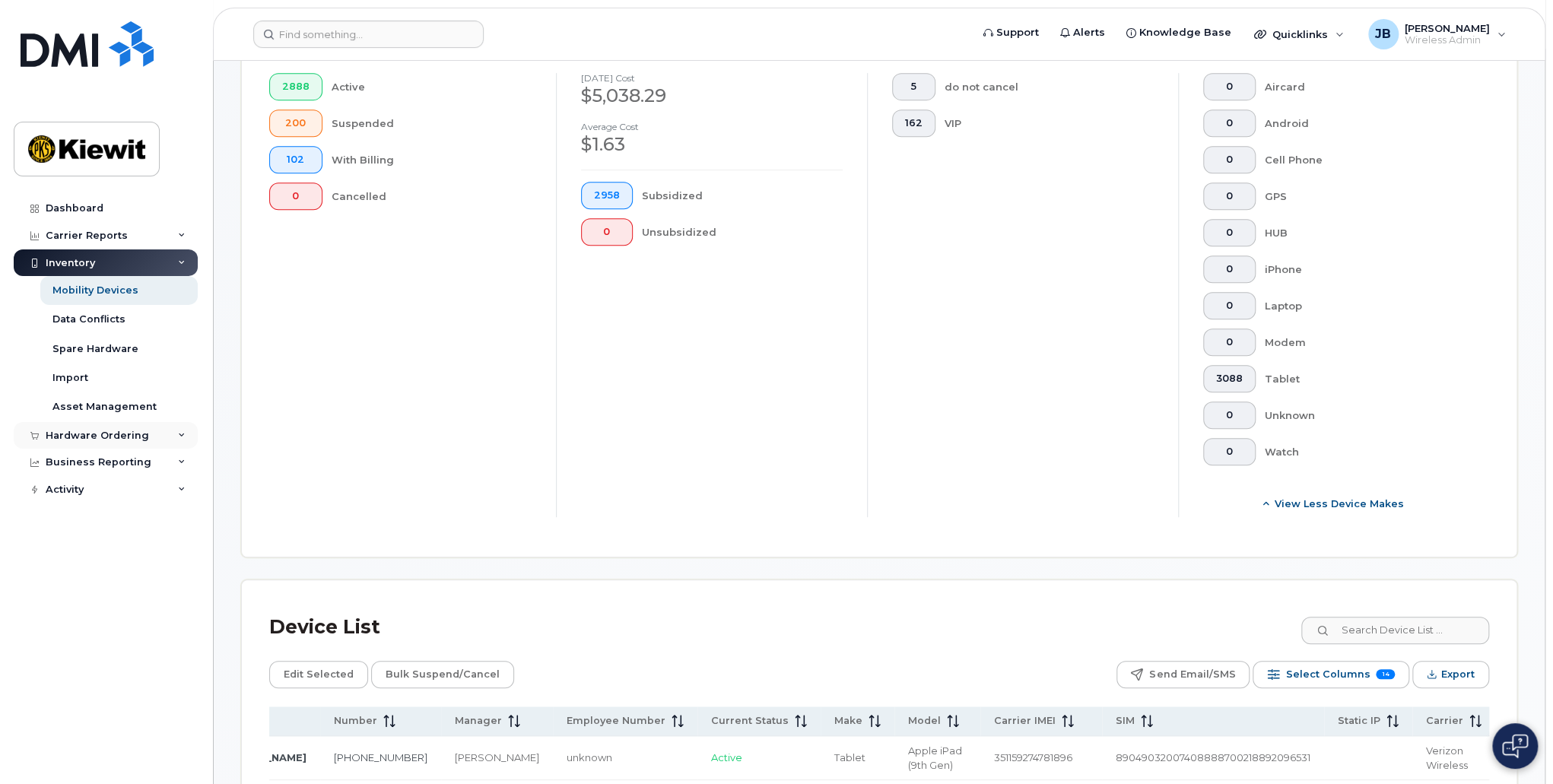
click at [91, 438] on div "Hardware Ordering" at bounding box center [97, 435] width 104 height 12
click at [86, 466] on div "Overview" at bounding box center [77, 463] width 50 height 14
click at [79, 493] on div "Orders" at bounding box center [70, 492] width 37 height 14
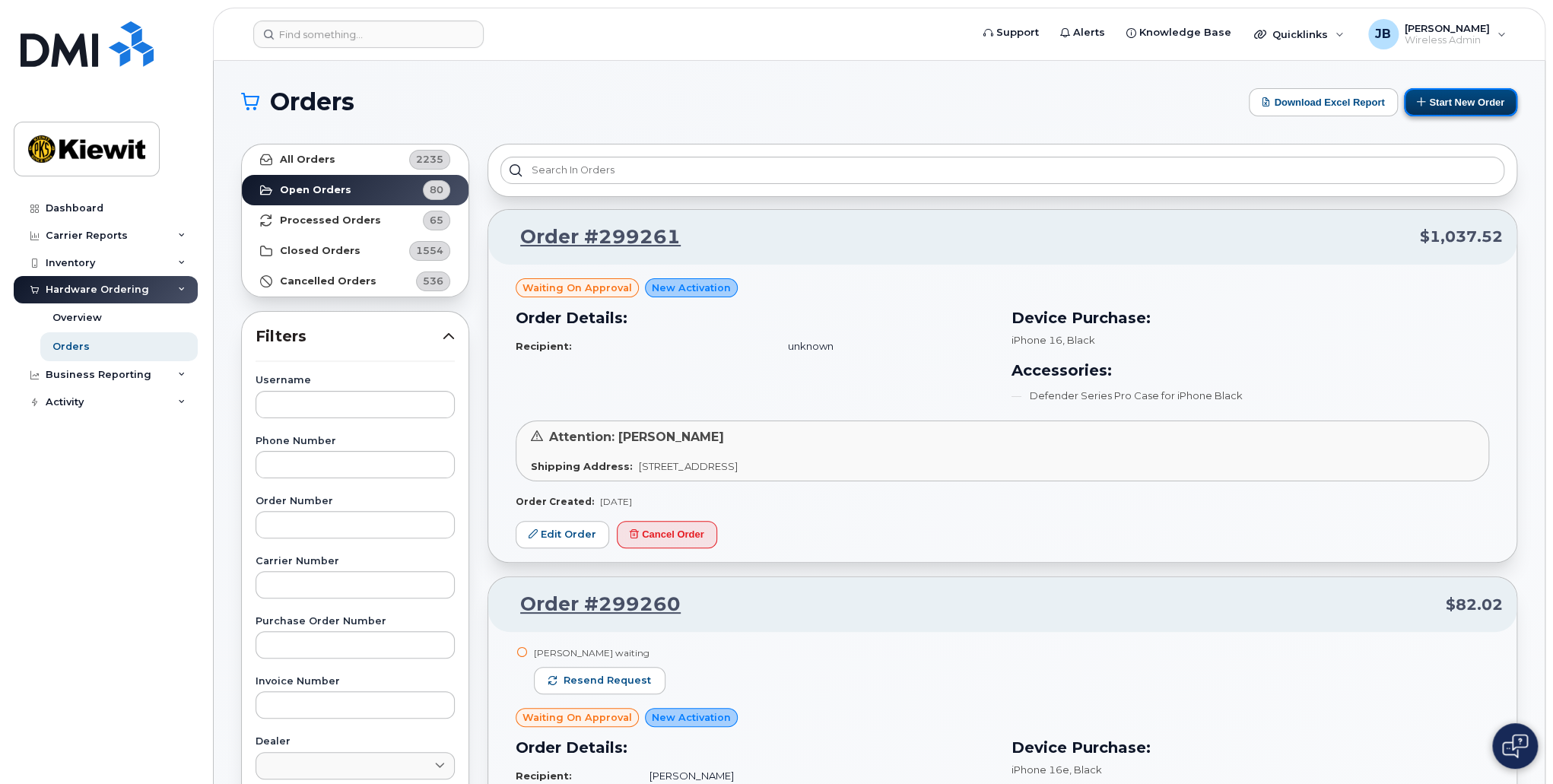
click at [1450, 103] on button "Start New Order" at bounding box center [1461, 102] width 114 height 28
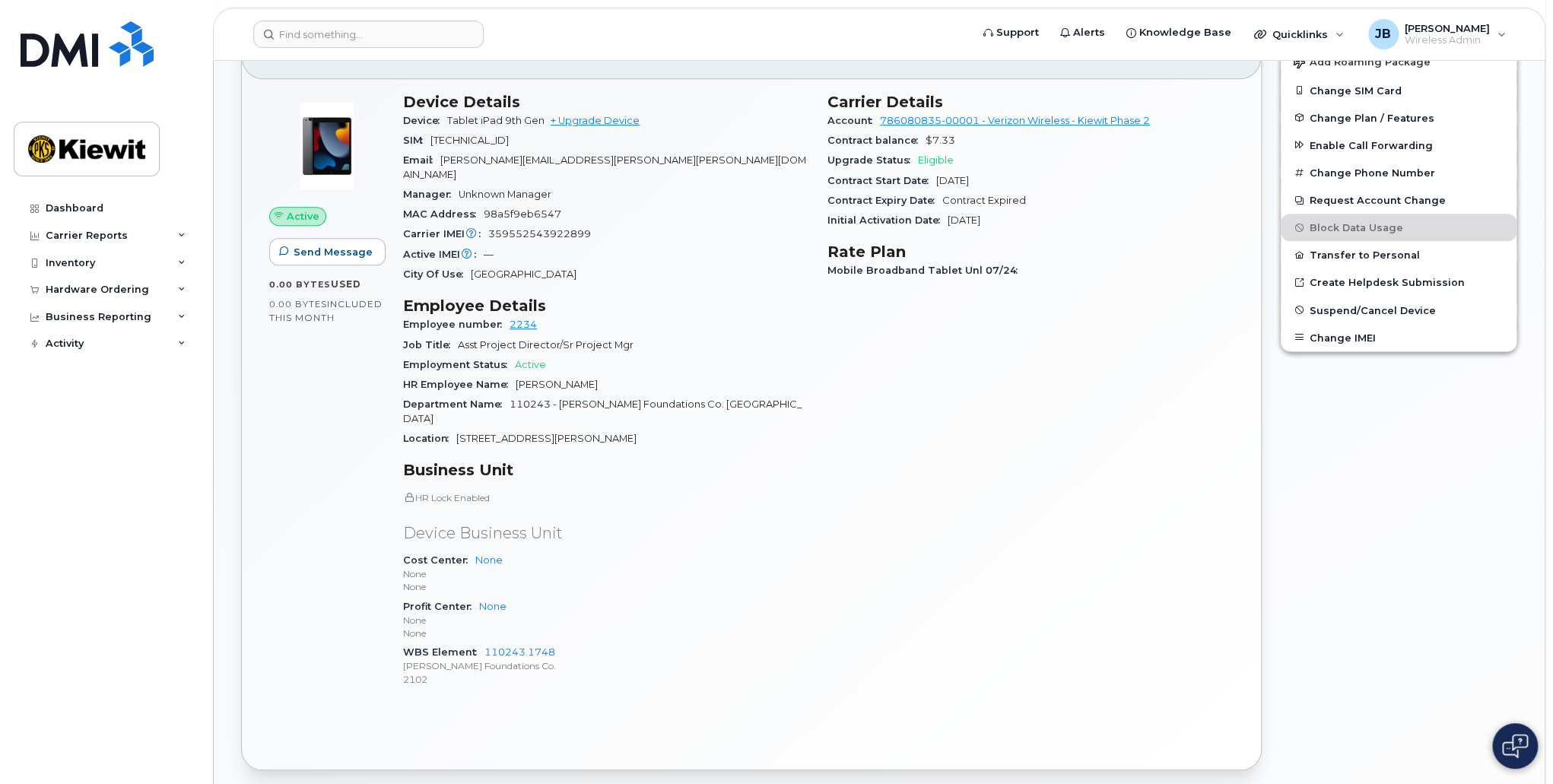
scroll to position [457, 0]
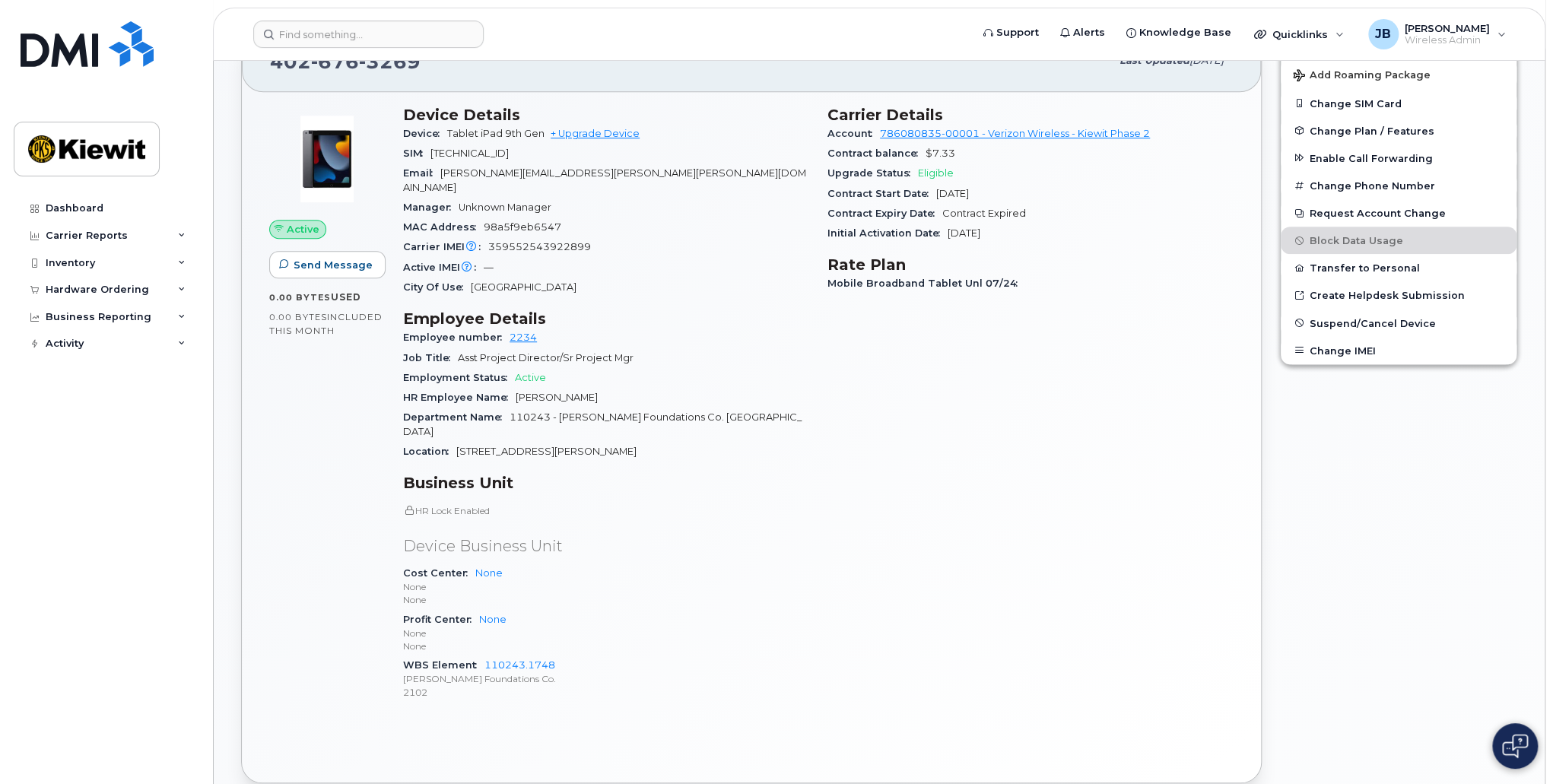
drag, startPoint x: 509, startPoint y: 236, endPoint x: 646, endPoint y: 143, distance: 165.6
drag, startPoint x: 646, startPoint y: 143, endPoint x: 936, endPoint y: 678, distance: 608.5
click at [936, 678] on div "Carrier Details Account 786080835-00001 - Verizon Wireless - Kiewit Phase 2 Con…" at bounding box center [1031, 410] width 424 height 626
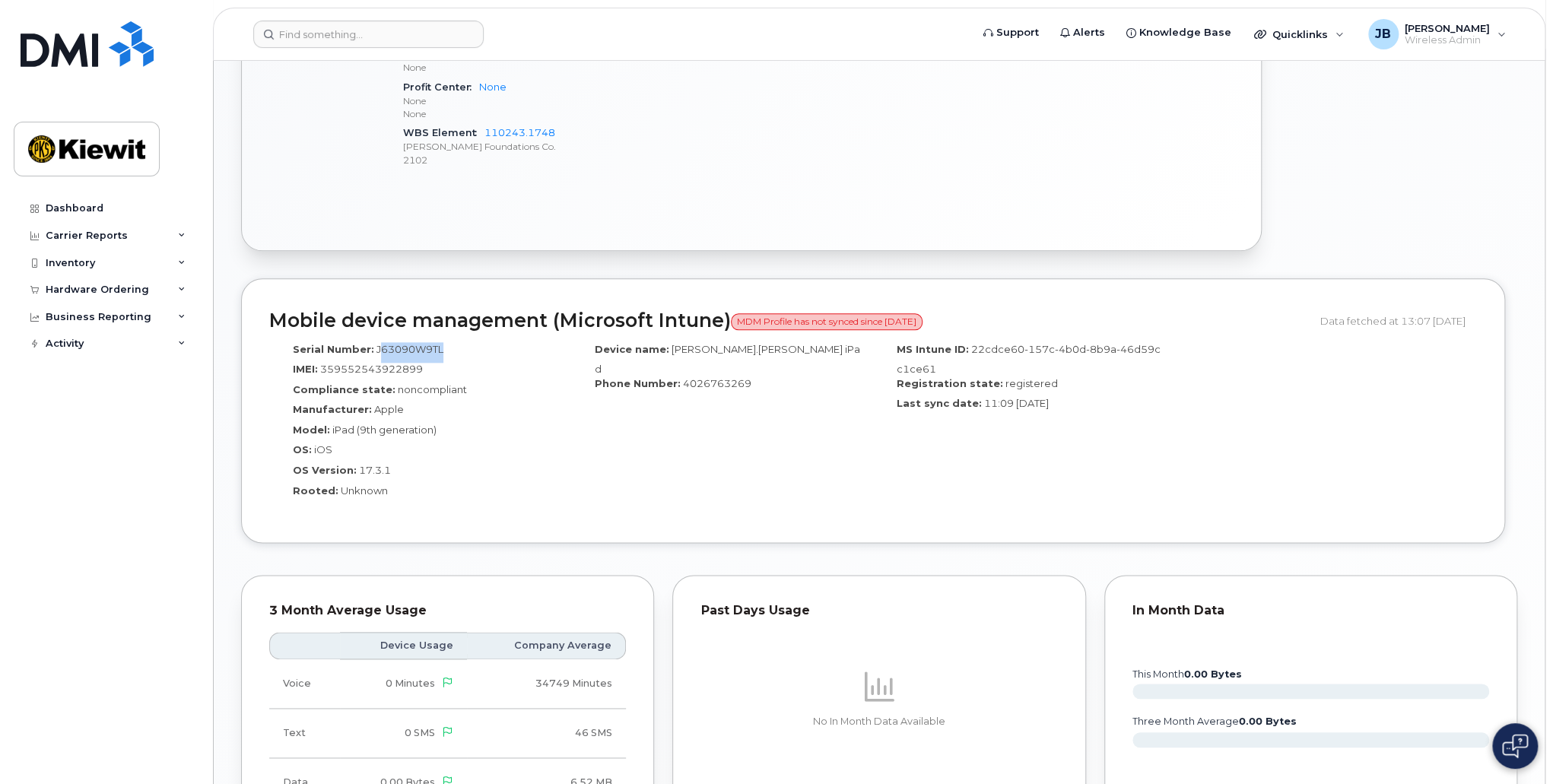
drag, startPoint x: 379, startPoint y: 318, endPoint x: 438, endPoint y: 317, distance: 59.0
click at [438, 343] on span "J63090W9TL" at bounding box center [410, 348] width 67 height 12
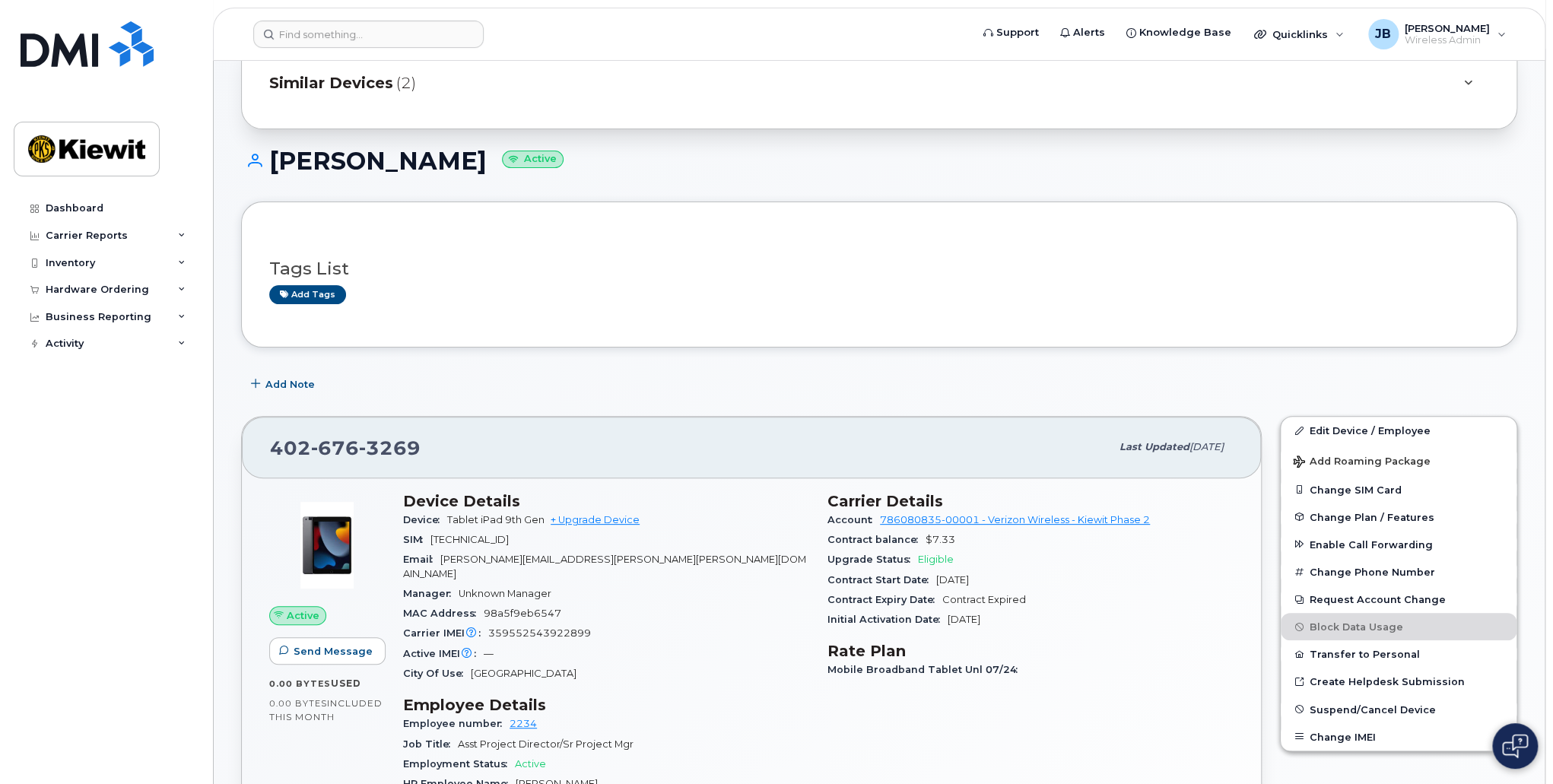
scroll to position [0, 0]
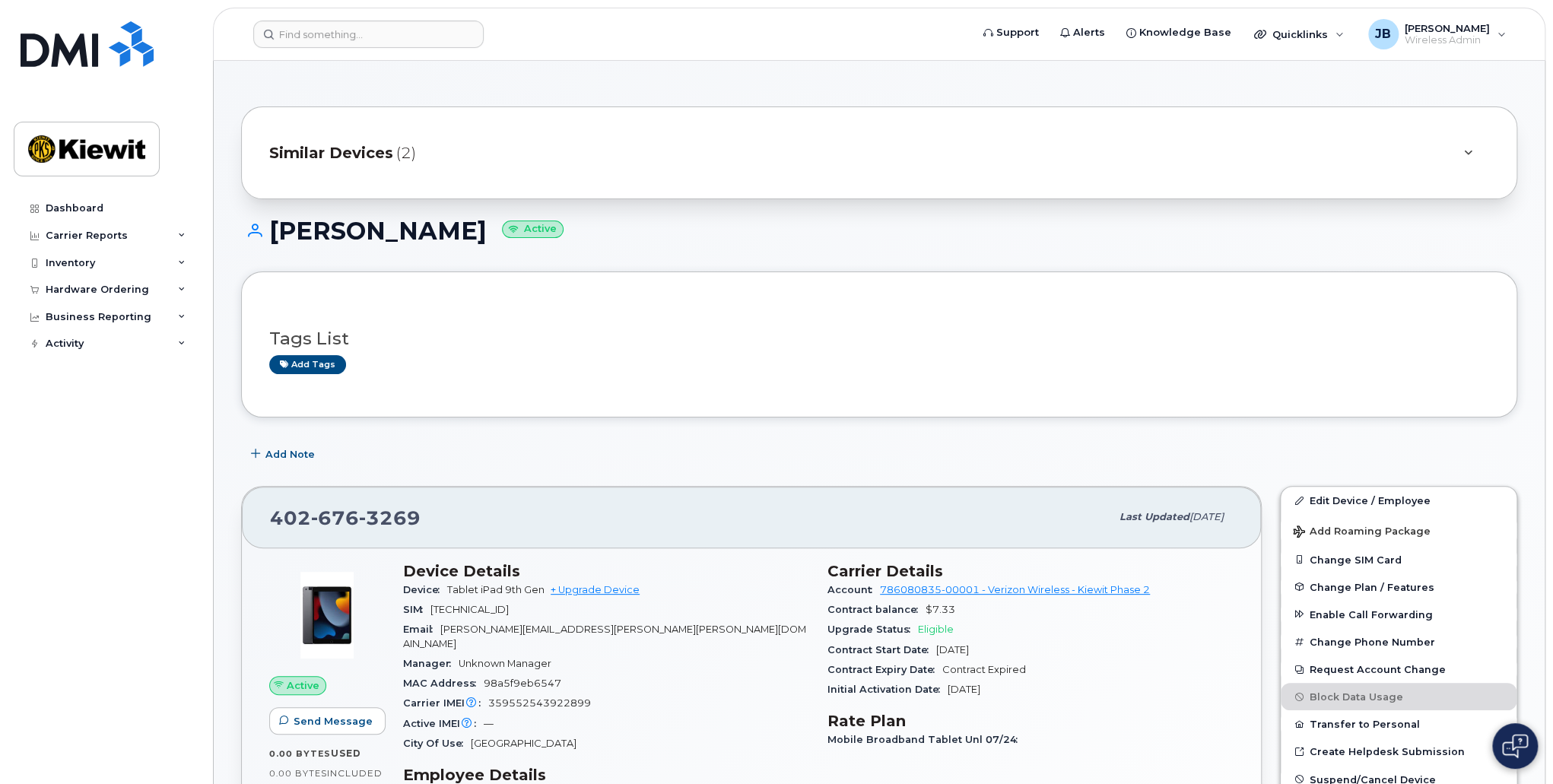
click at [615, 452] on div "Add Note" at bounding box center [879, 454] width 1276 height 27
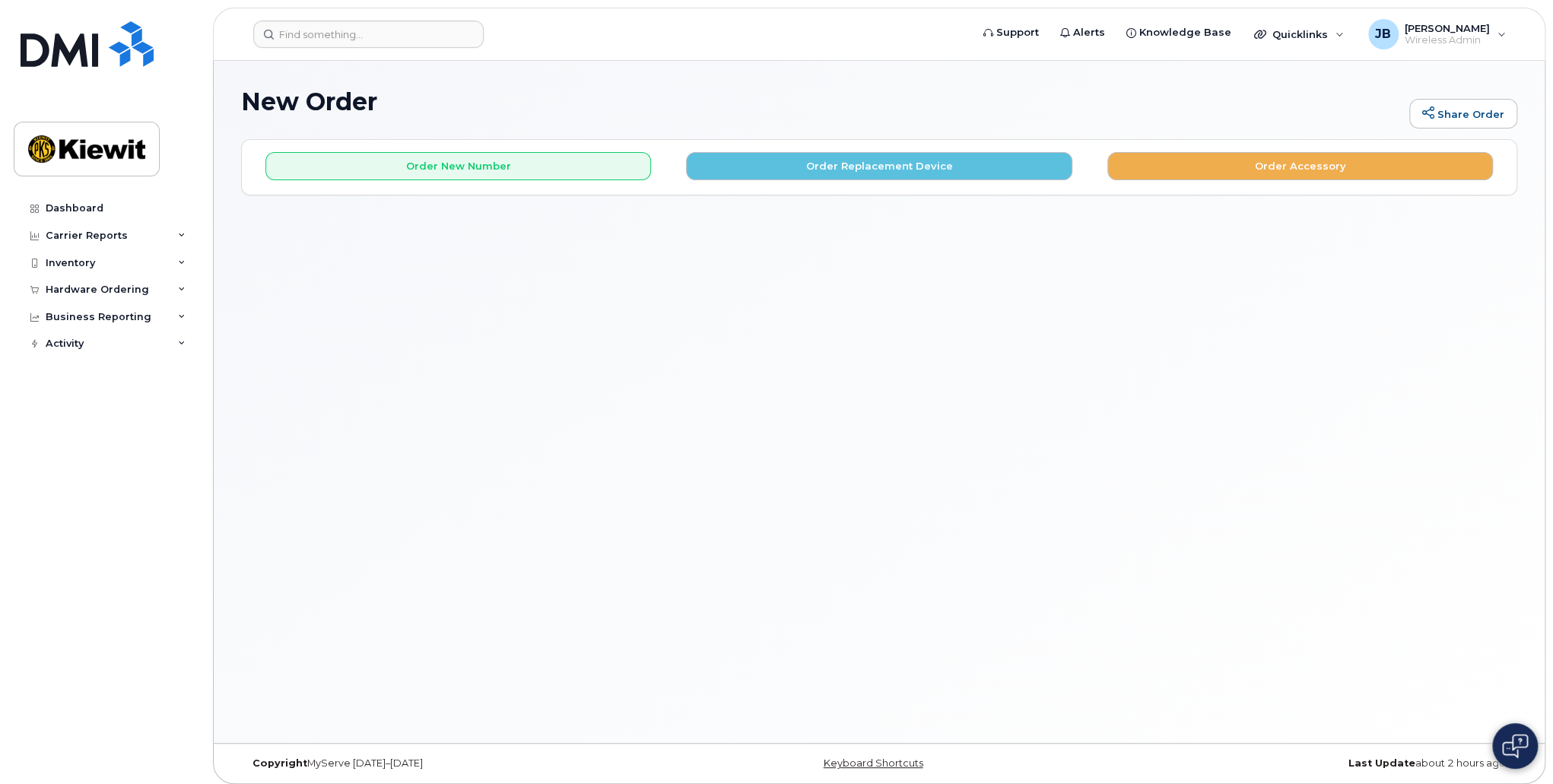
click at [634, 361] on div "New Order Share Order × Share This Order If you want to allow others to create …" at bounding box center [879, 401] width 1331 height 682
click at [73, 163] on img at bounding box center [87, 149] width 117 height 44
